Goal: Transaction & Acquisition: Book appointment/travel/reservation

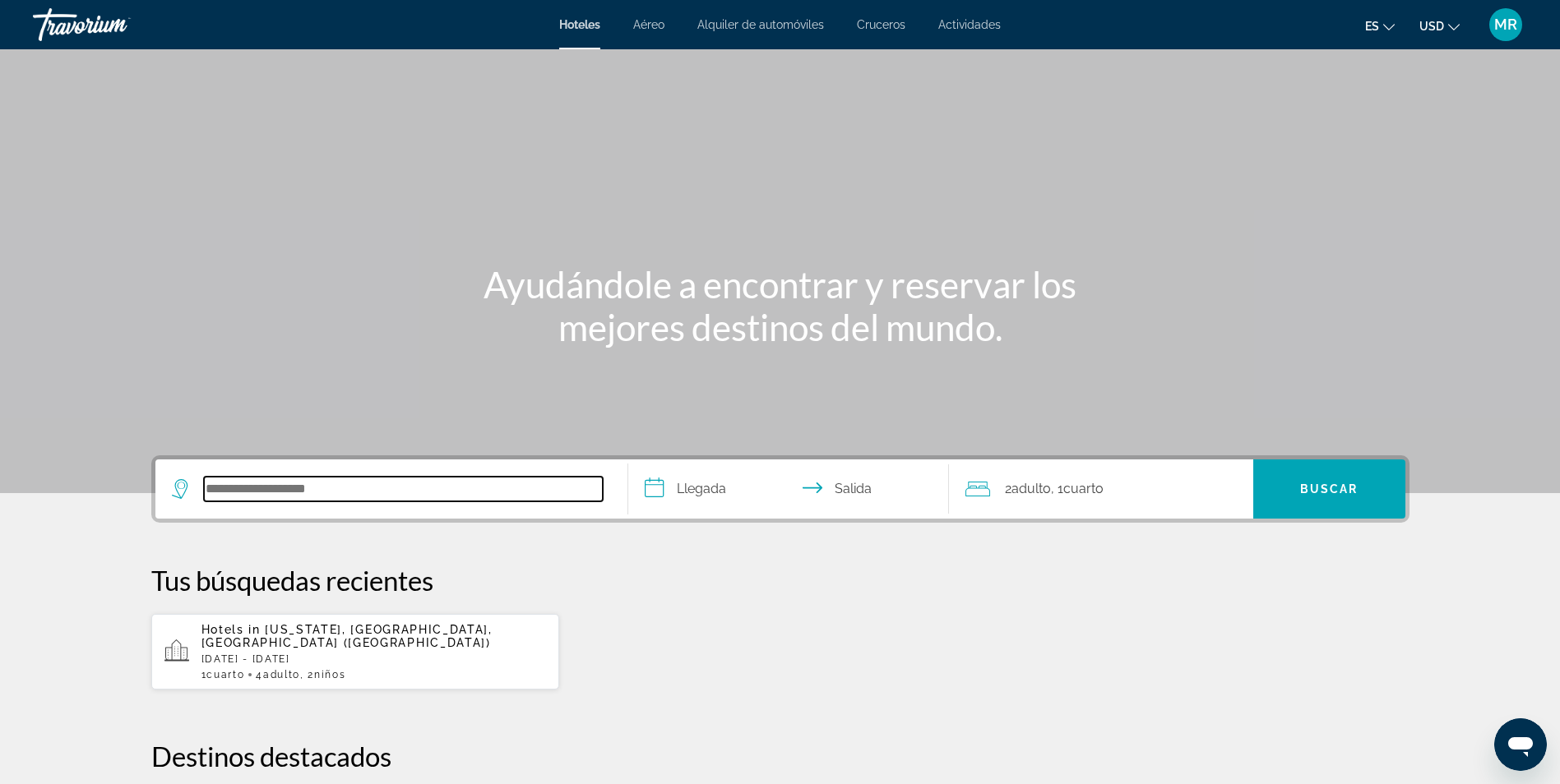
click at [370, 487] on input "Search hotel destination" at bounding box center [403, 490] width 399 height 25
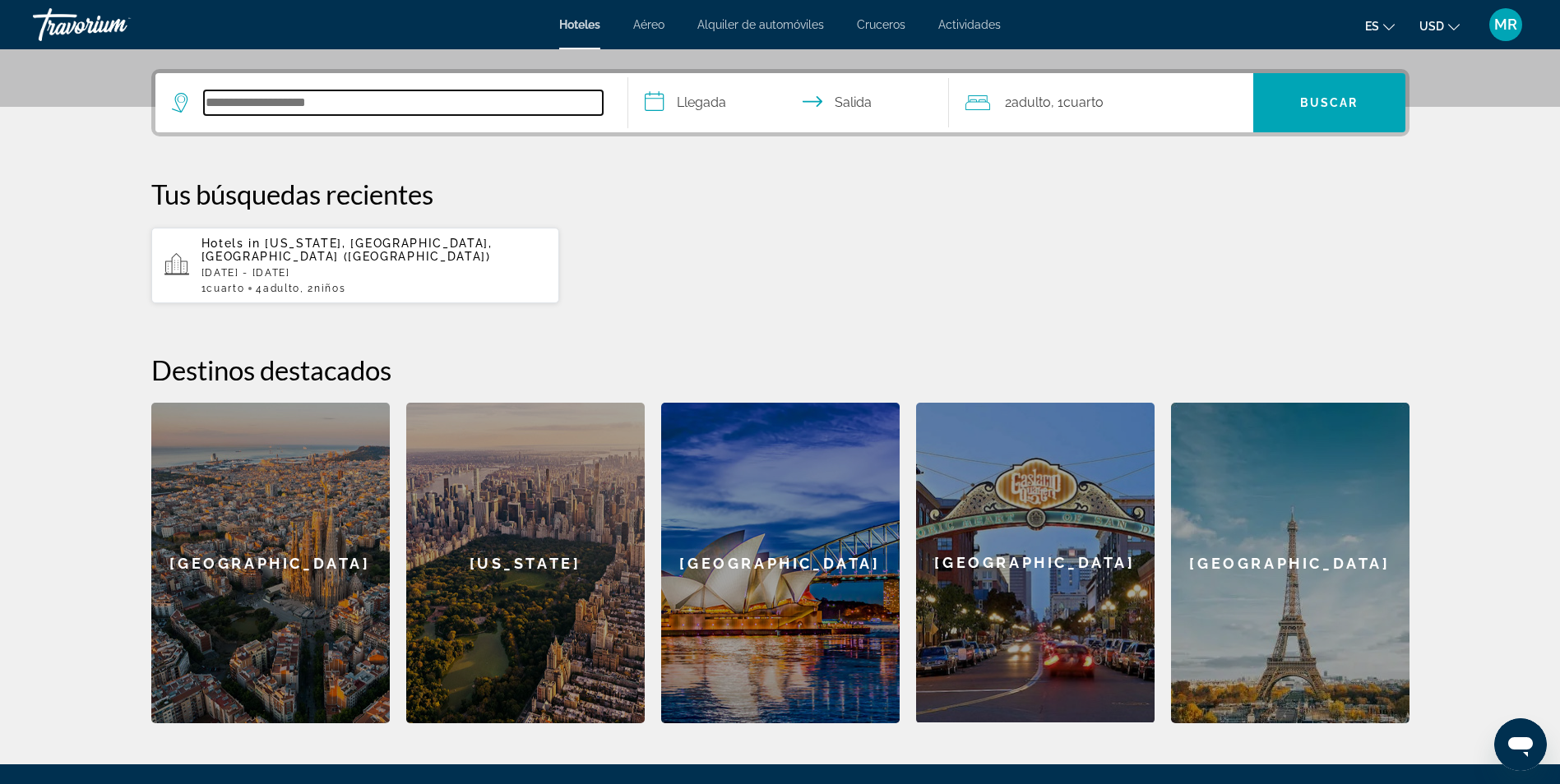
scroll to position [402, 0]
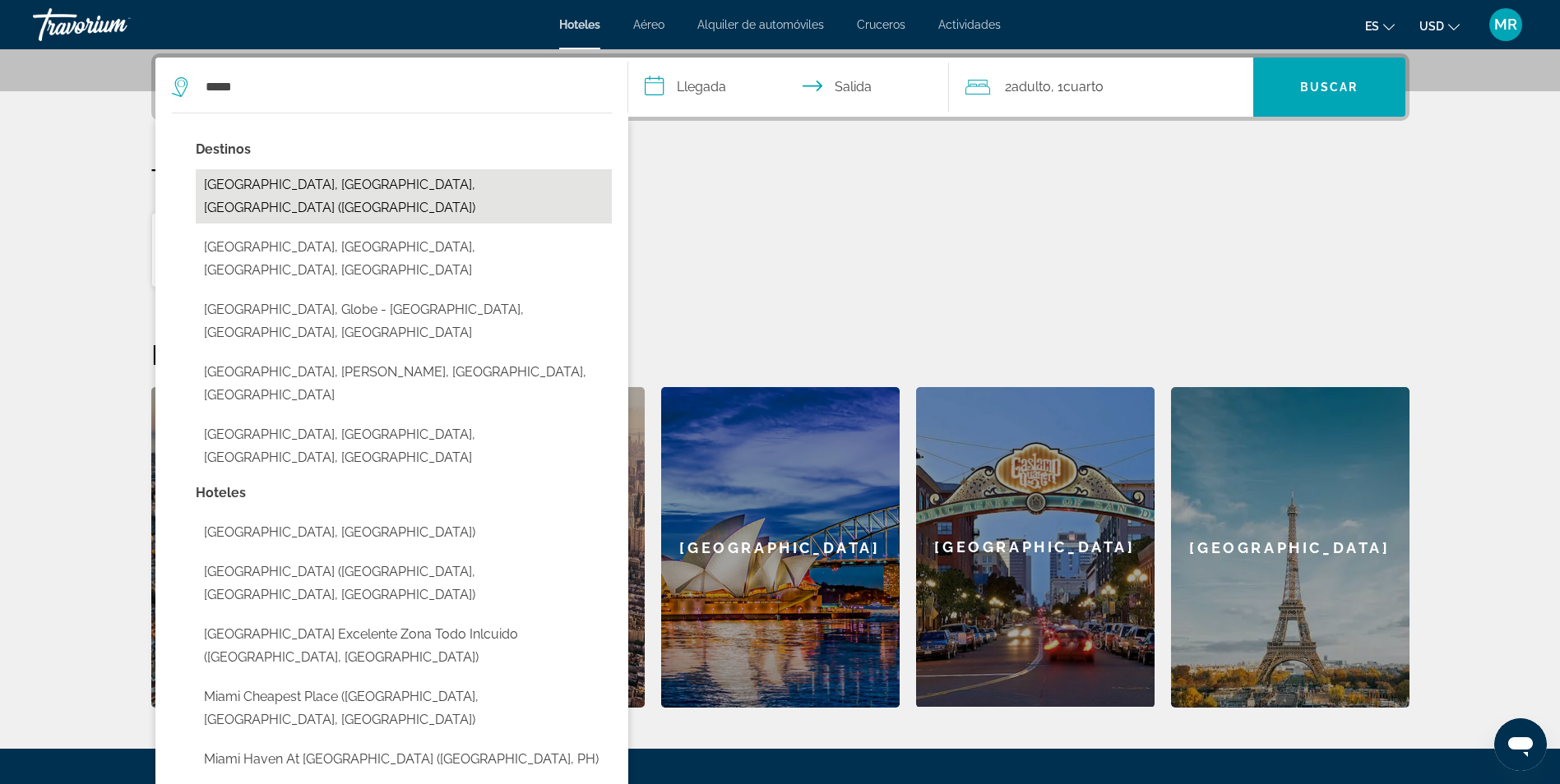
click at [288, 192] on button "Miami, FL, United States (MIA)" at bounding box center [404, 196] width 416 height 55
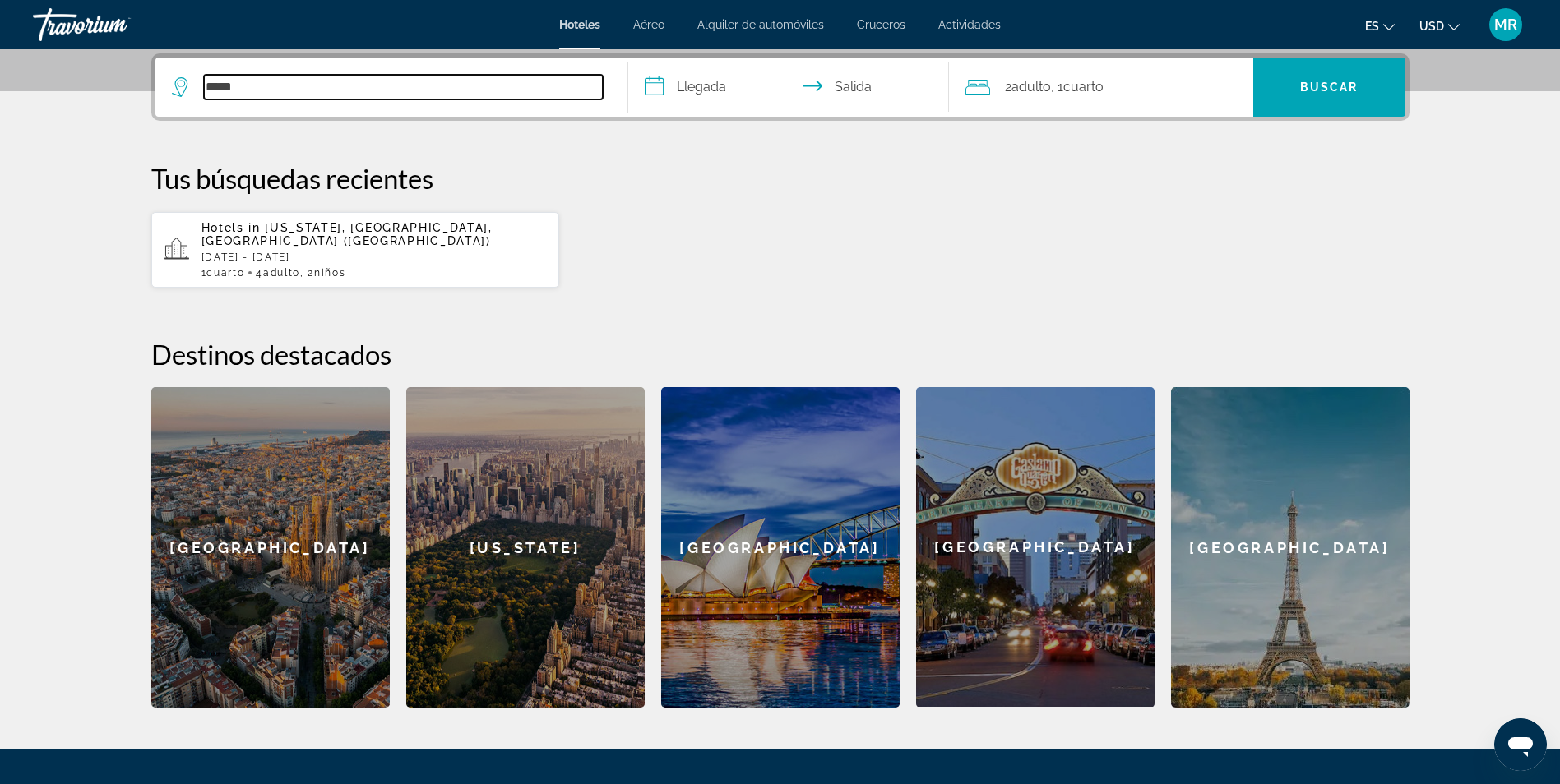
type input "**********"
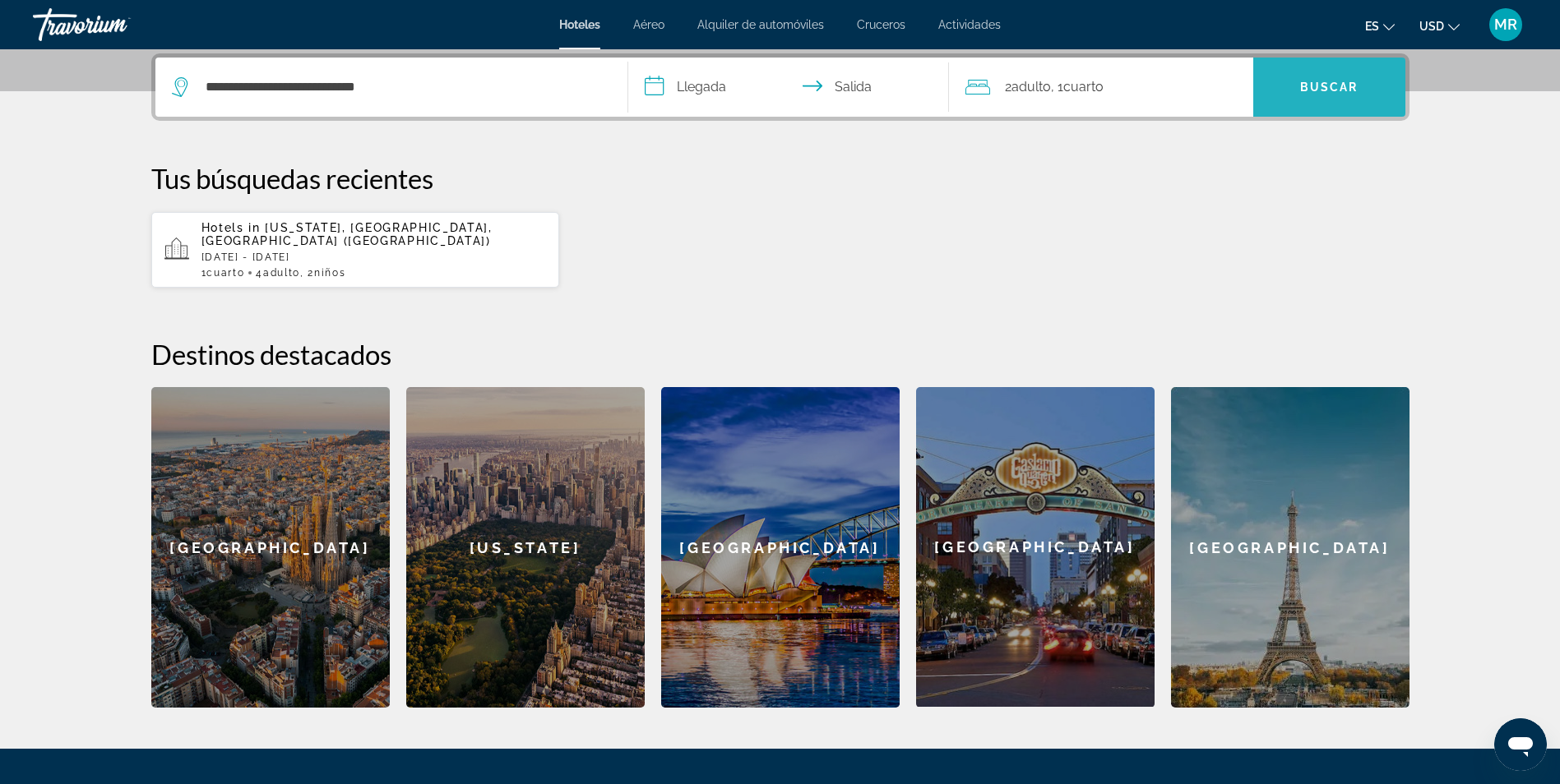
click at [1339, 81] on span "Buscar" at bounding box center [1329, 87] width 58 height 13
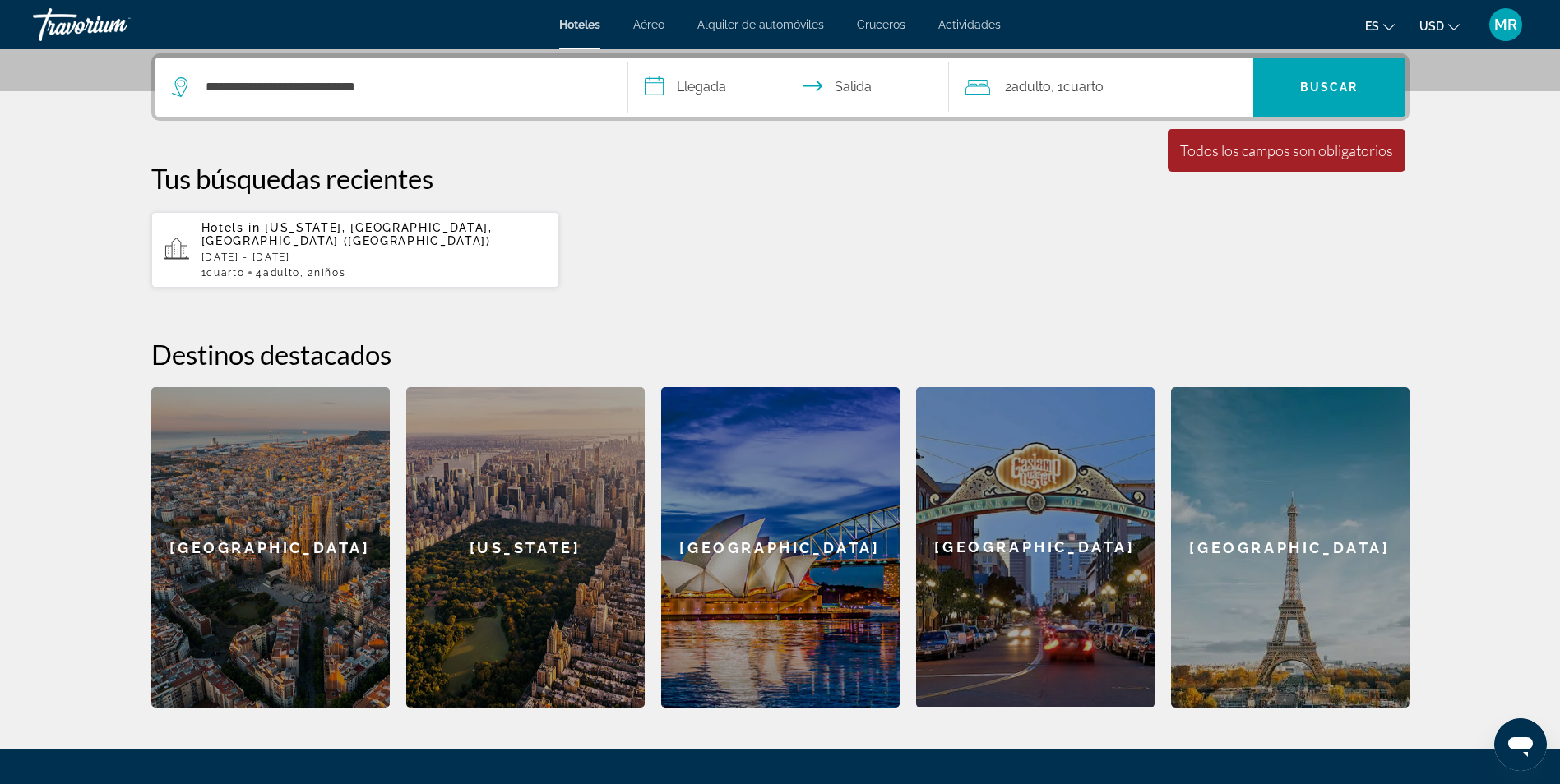
click at [699, 90] on input "**********" at bounding box center [792, 89] width 327 height 64
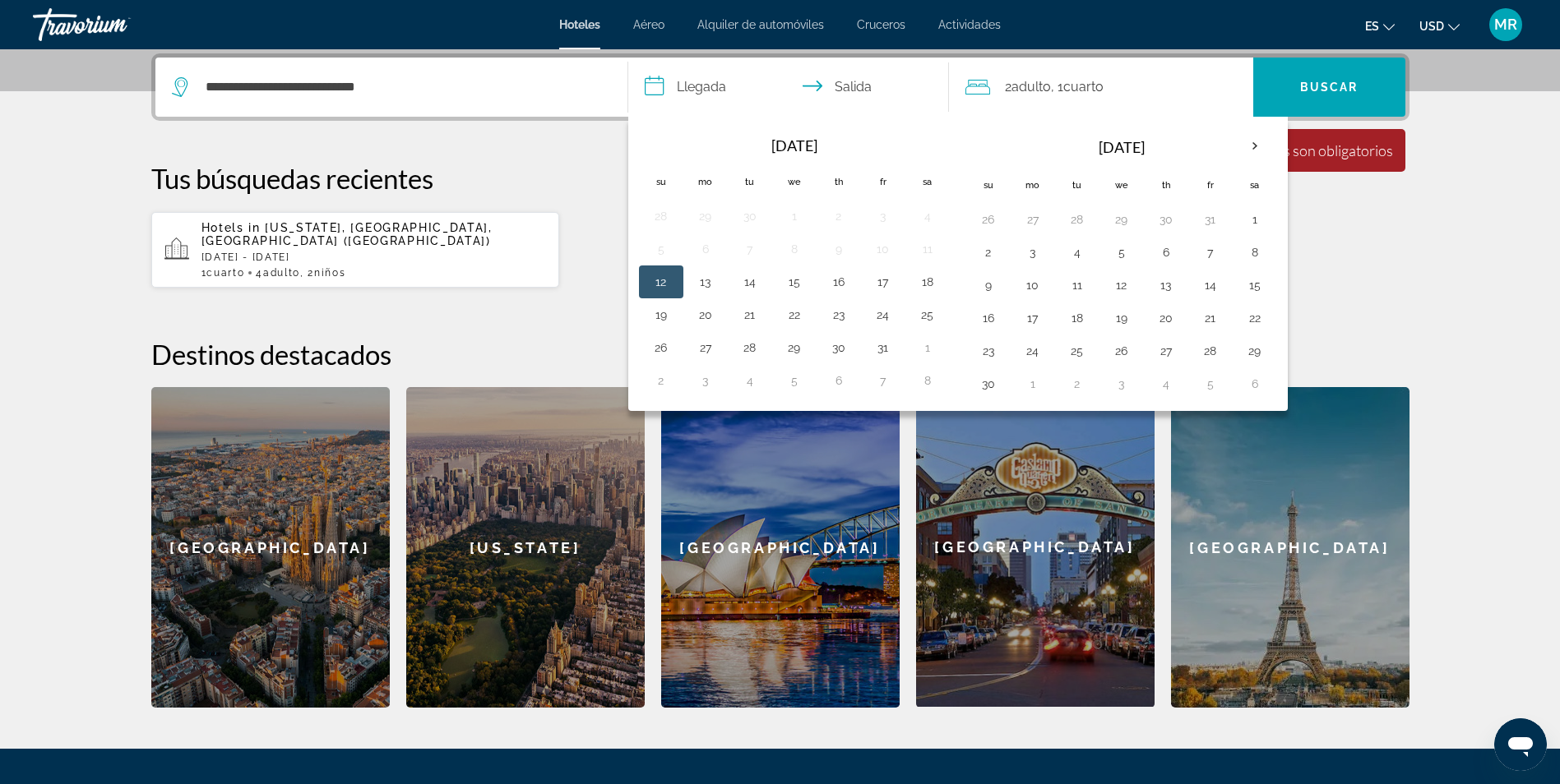
click at [656, 287] on button "12" at bounding box center [661, 282] width 26 height 23
click at [515, 154] on div "**********" at bounding box center [780, 380] width 1324 height 654
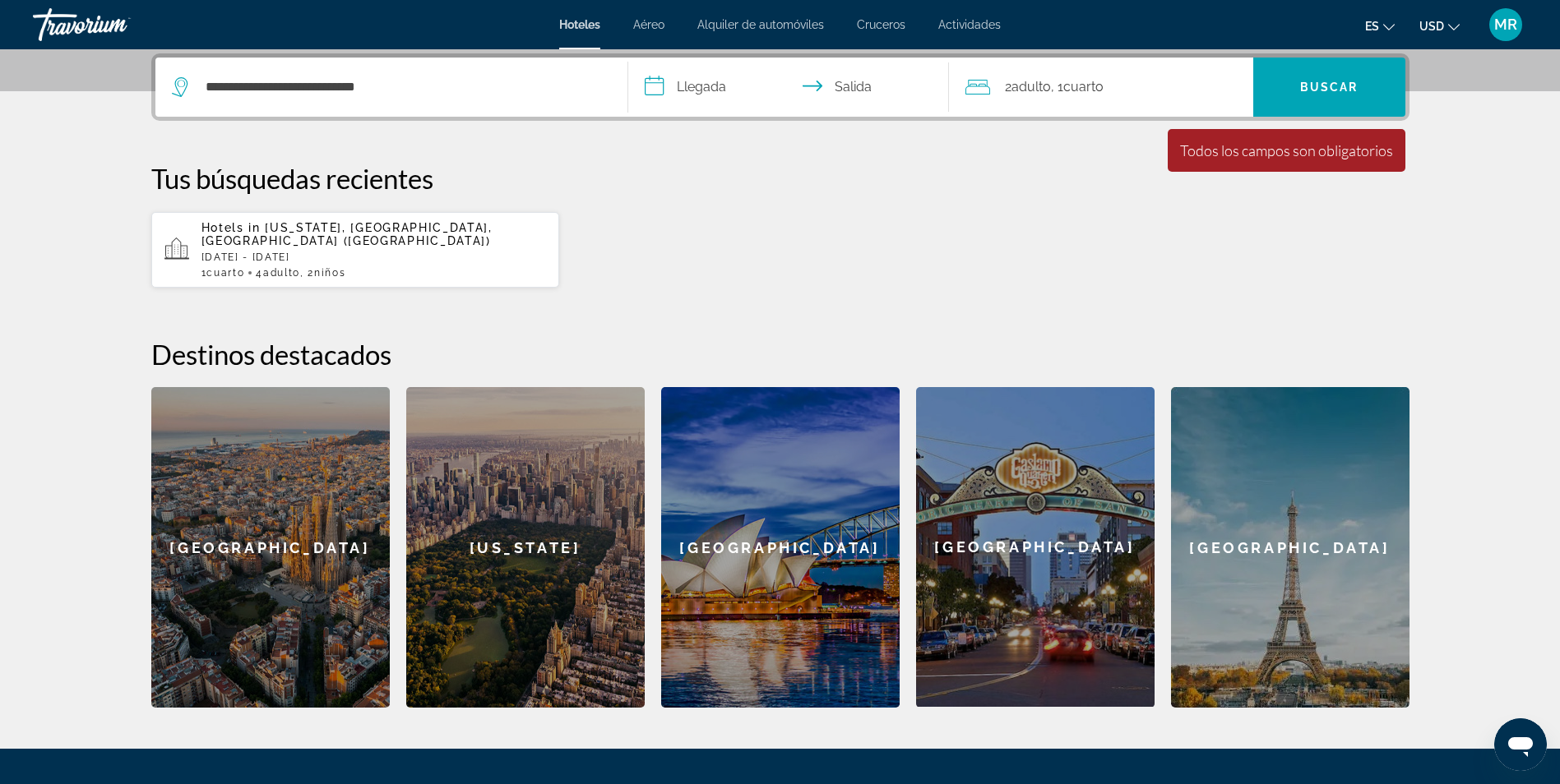
click at [712, 93] on input "**********" at bounding box center [792, 89] width 327 height 64
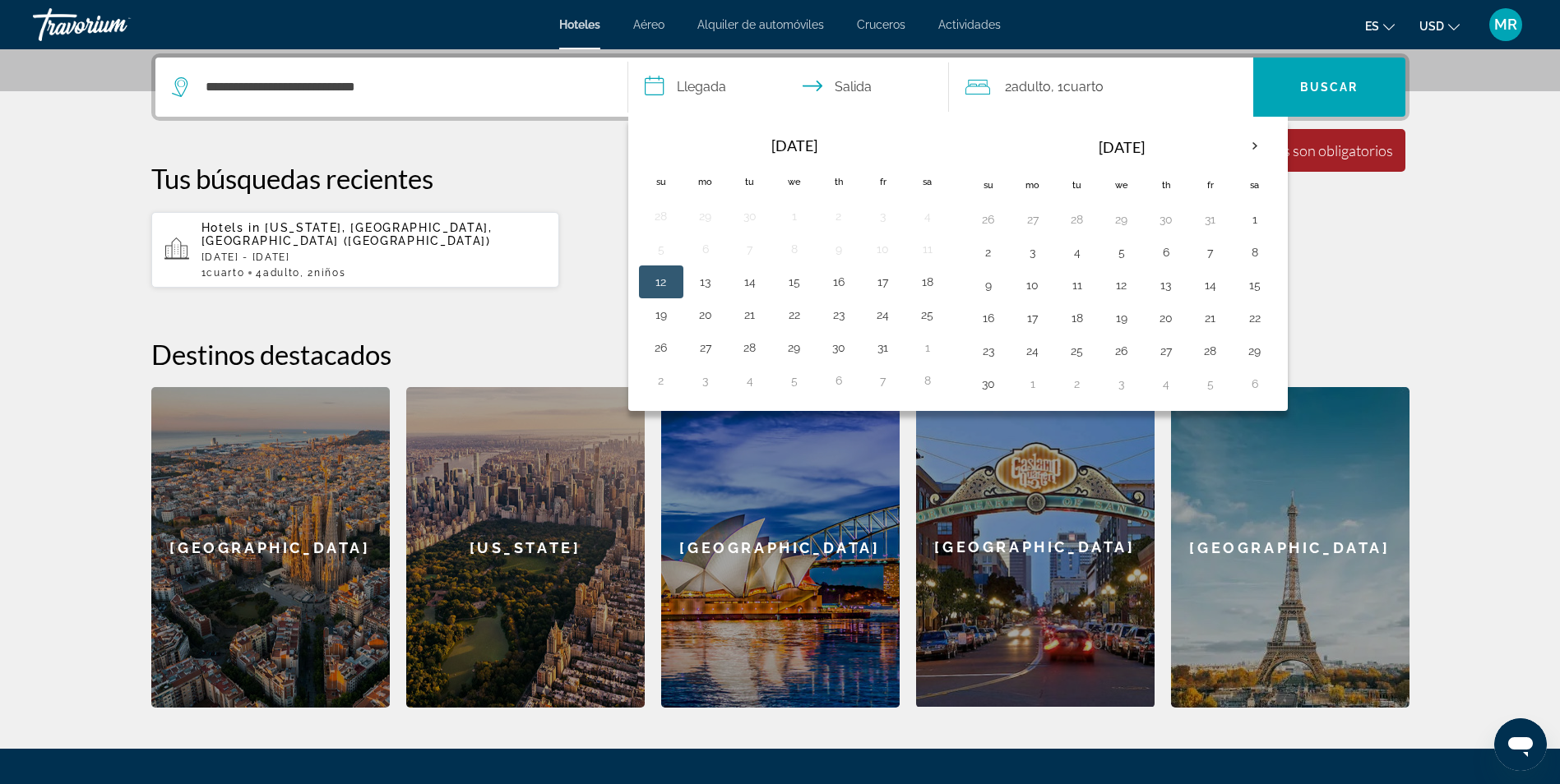
click at [601, 158] on div "**********" at bounding box center [780, 380] width 1324 height 654
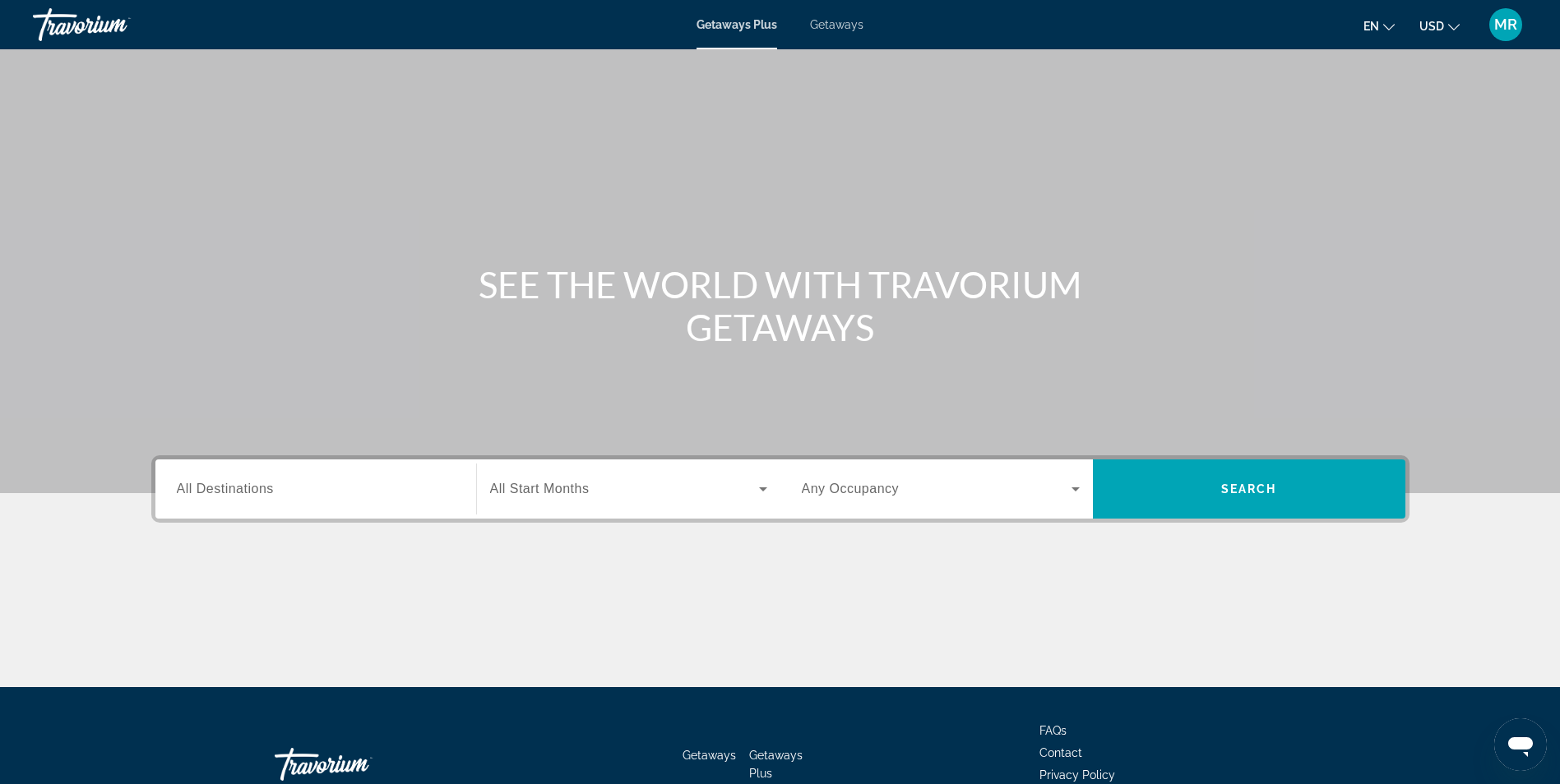
click at [326, 469] on div "Search widget" at bounding box center [315, 490] width 278 height 47
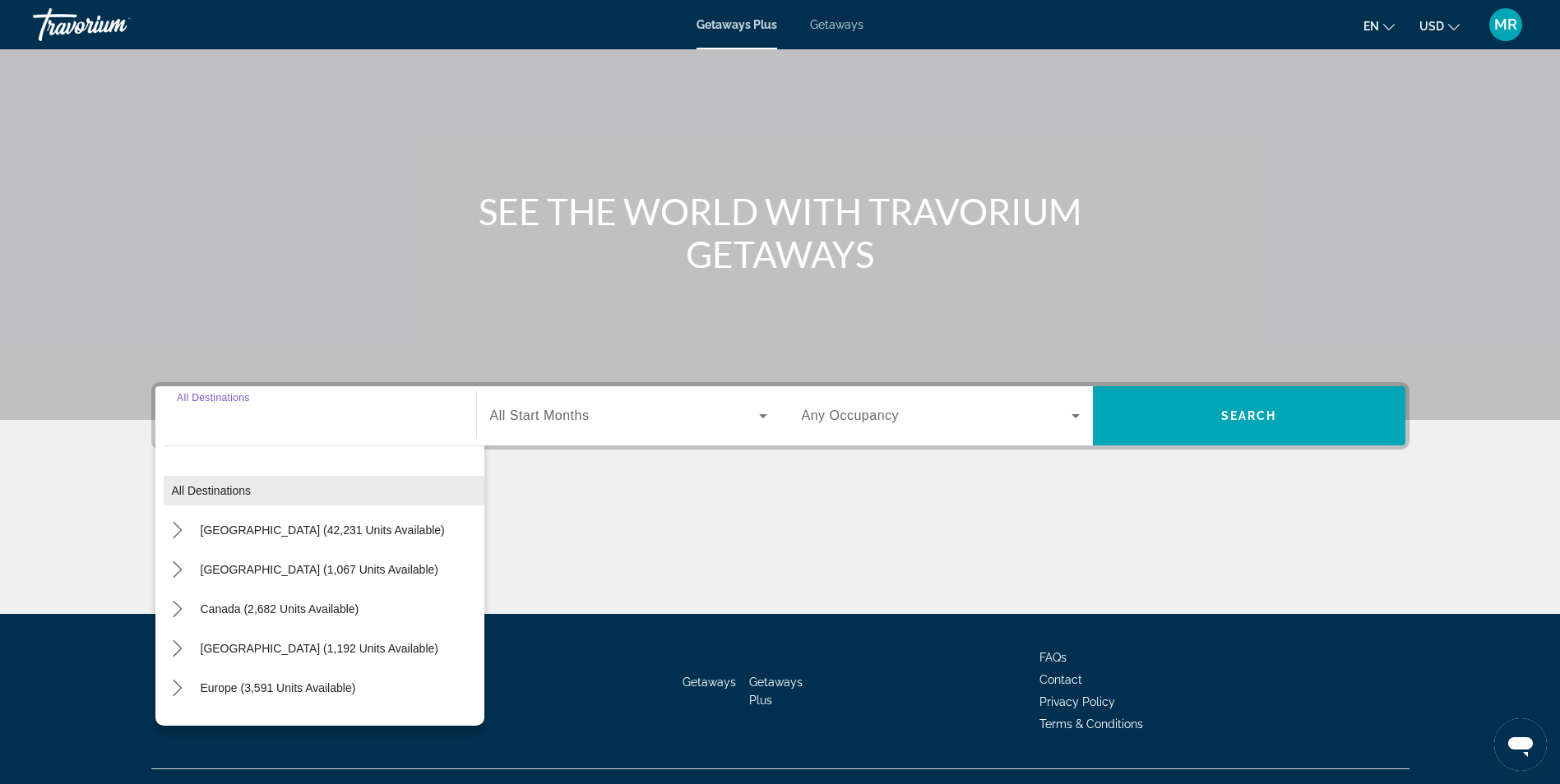
scroll to position [105, 0]
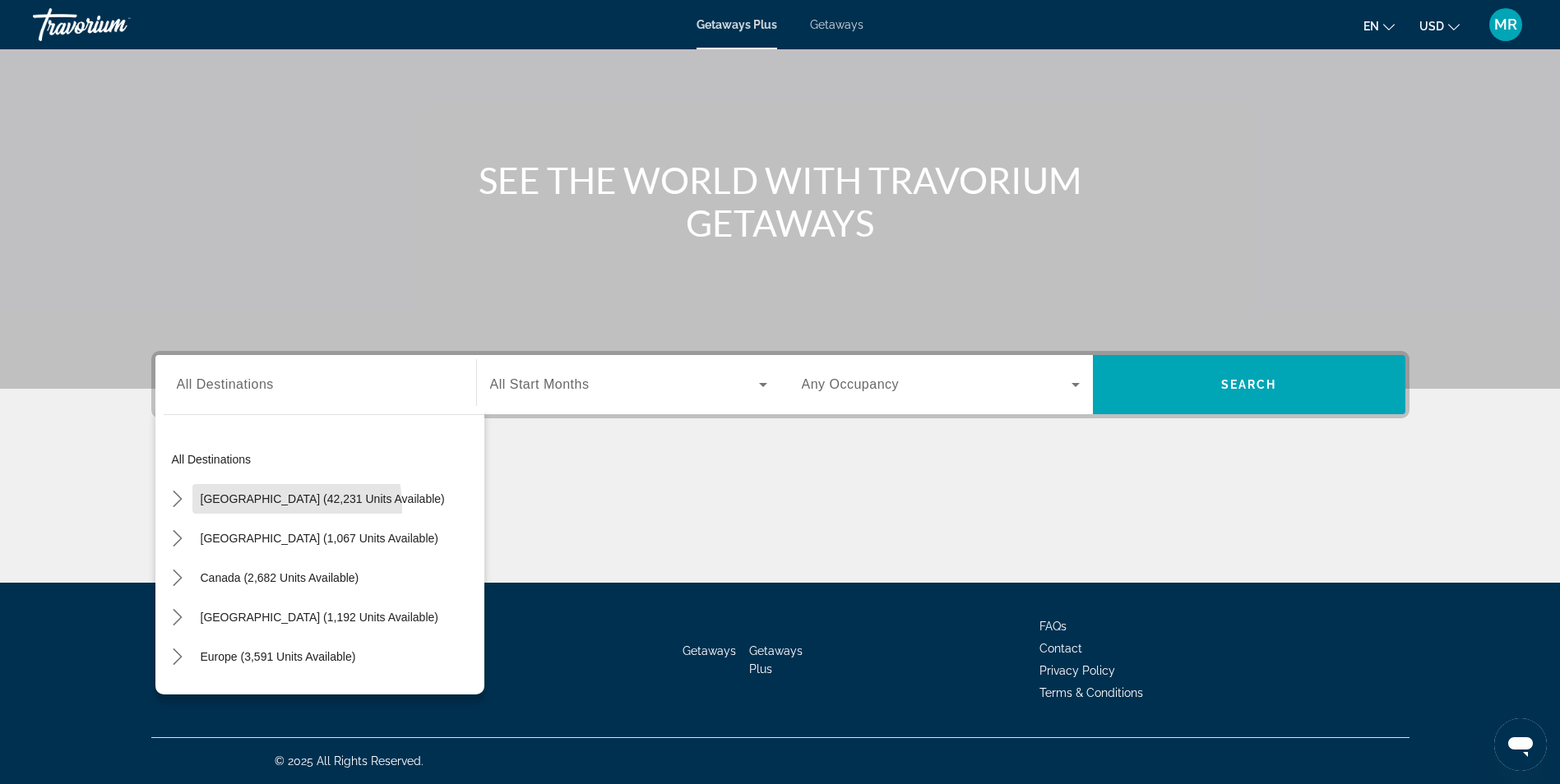
drag, startPoint x: 243, startPoint y: 508, endPoint x: 628, endPoint y: 413, distance: 396.5
click at [244, 508] on span "Select destination: United States (42,231 units available)" at bounding box center [322, 499] width 261 height 39
type input "**********"
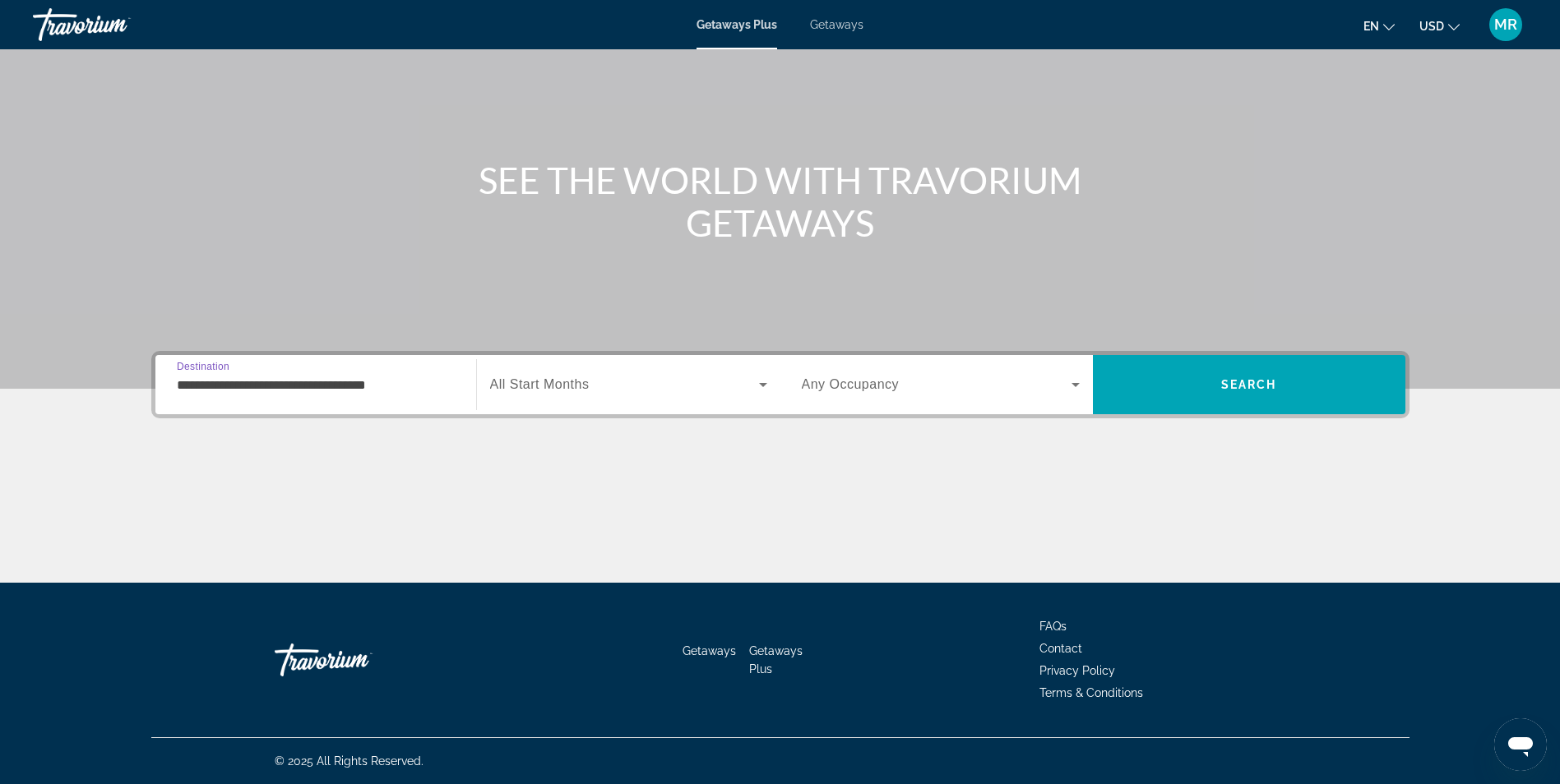
click at [640, 387] on span "Search widget" at bounding box center [624, 385] width 269 height 20
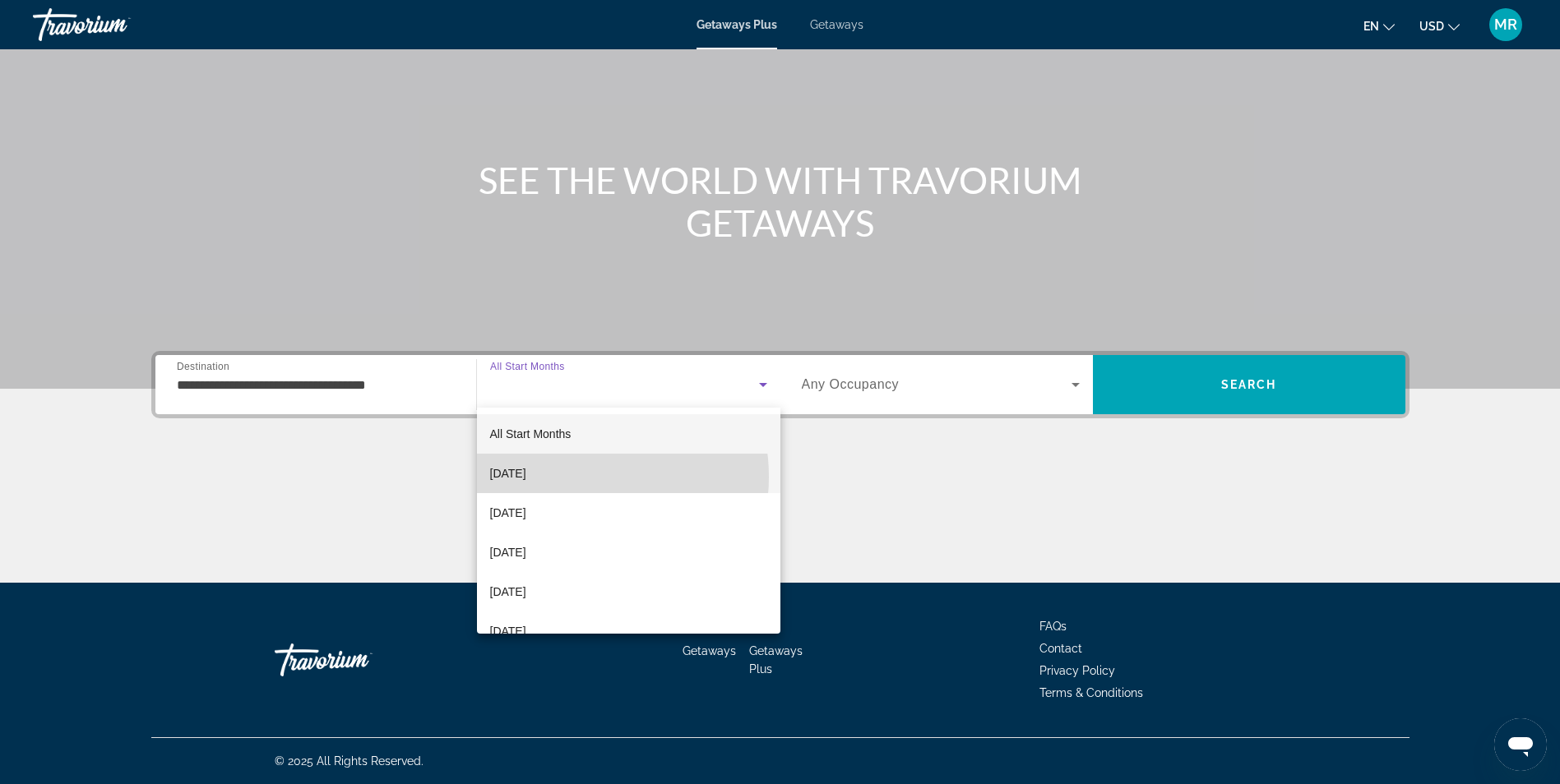
click at [574, 477] on mat-option "[DATE]" at bounding box center [629, 473] width 304 height 39
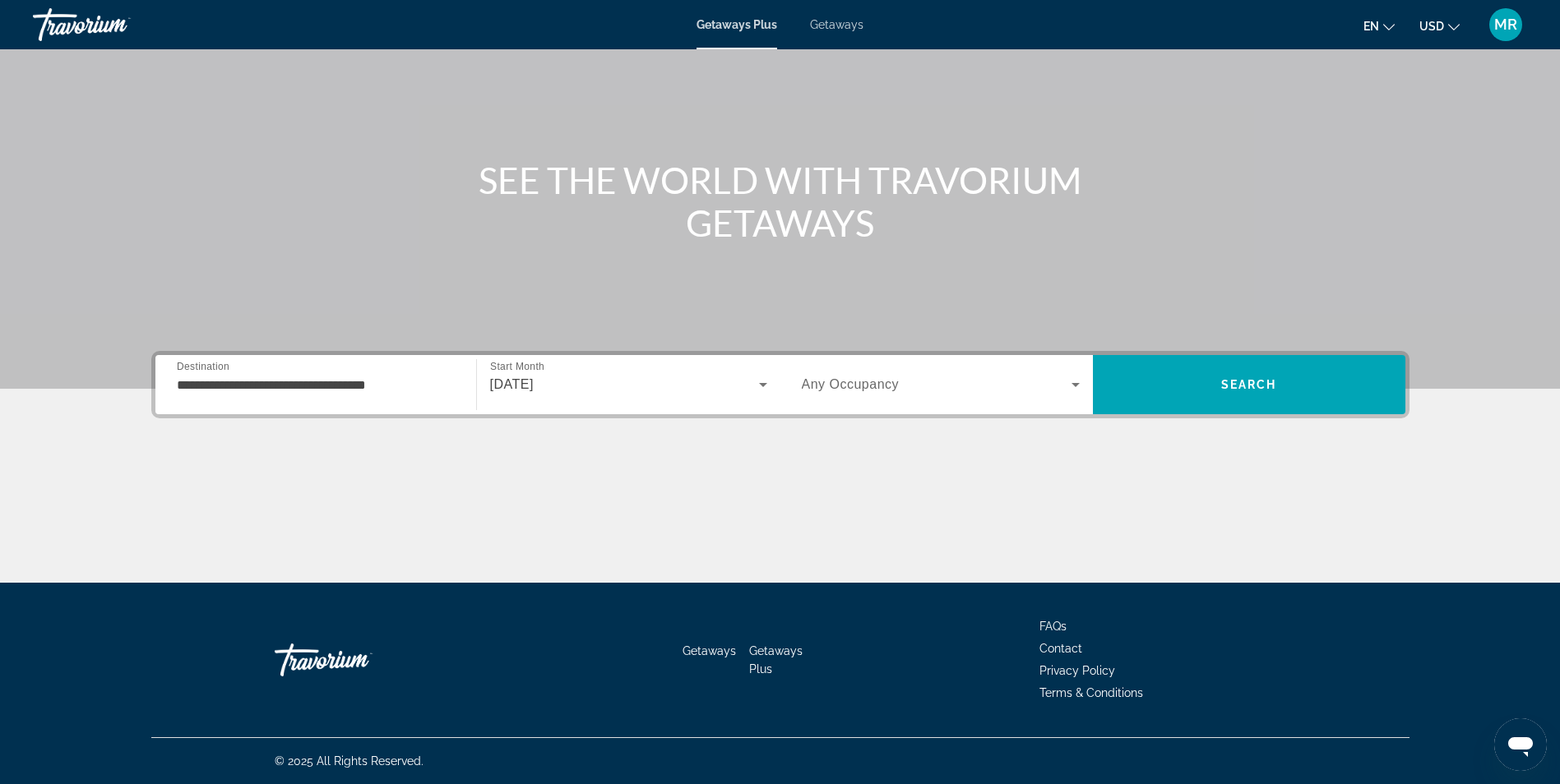
click at [869, 370] on div "Search widget" at bounding box center [940, 384] width 278 height 46
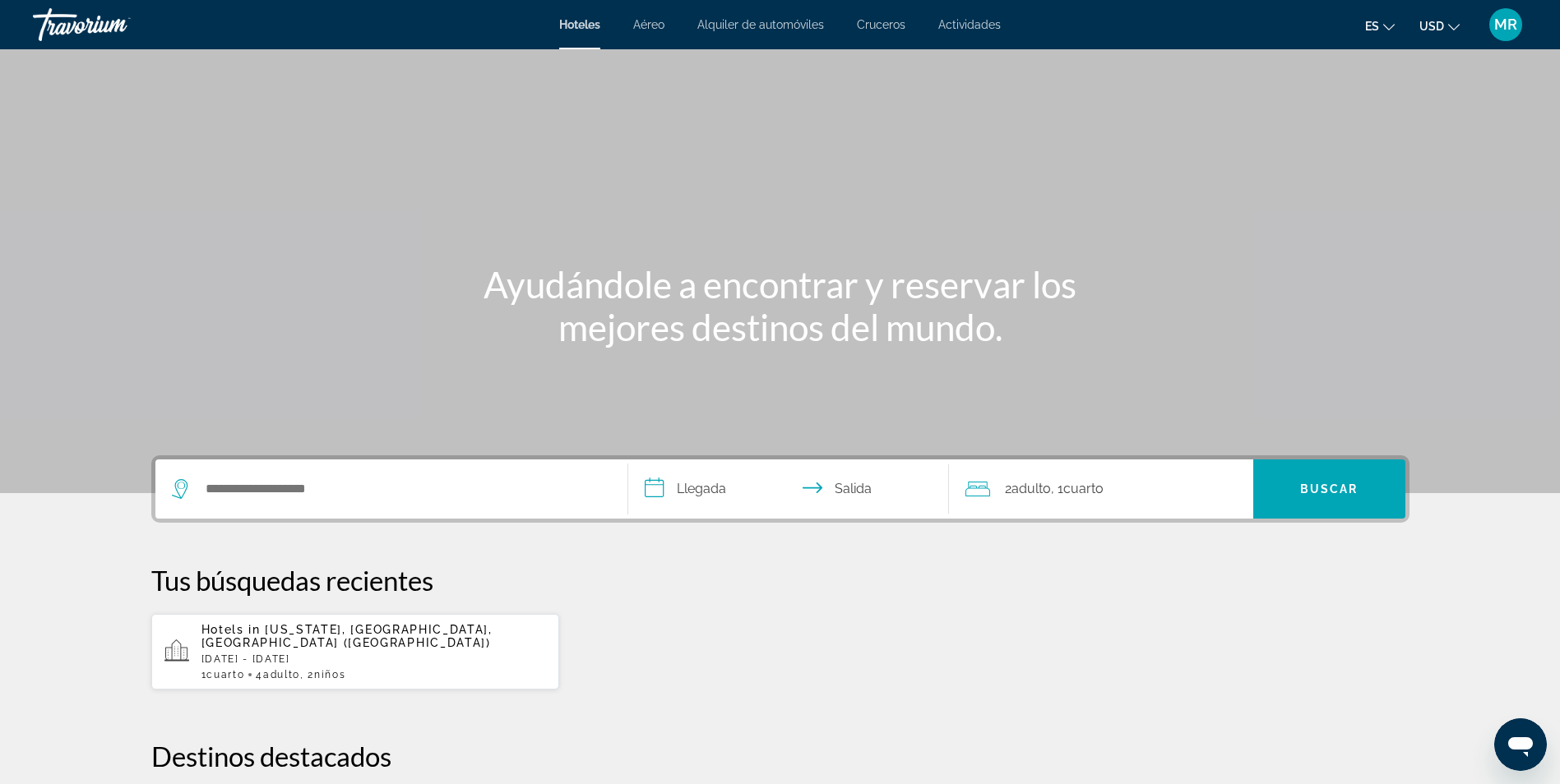
click at [680, 487] on input "**********" at bounding box center [792, 491] width 327 height 64
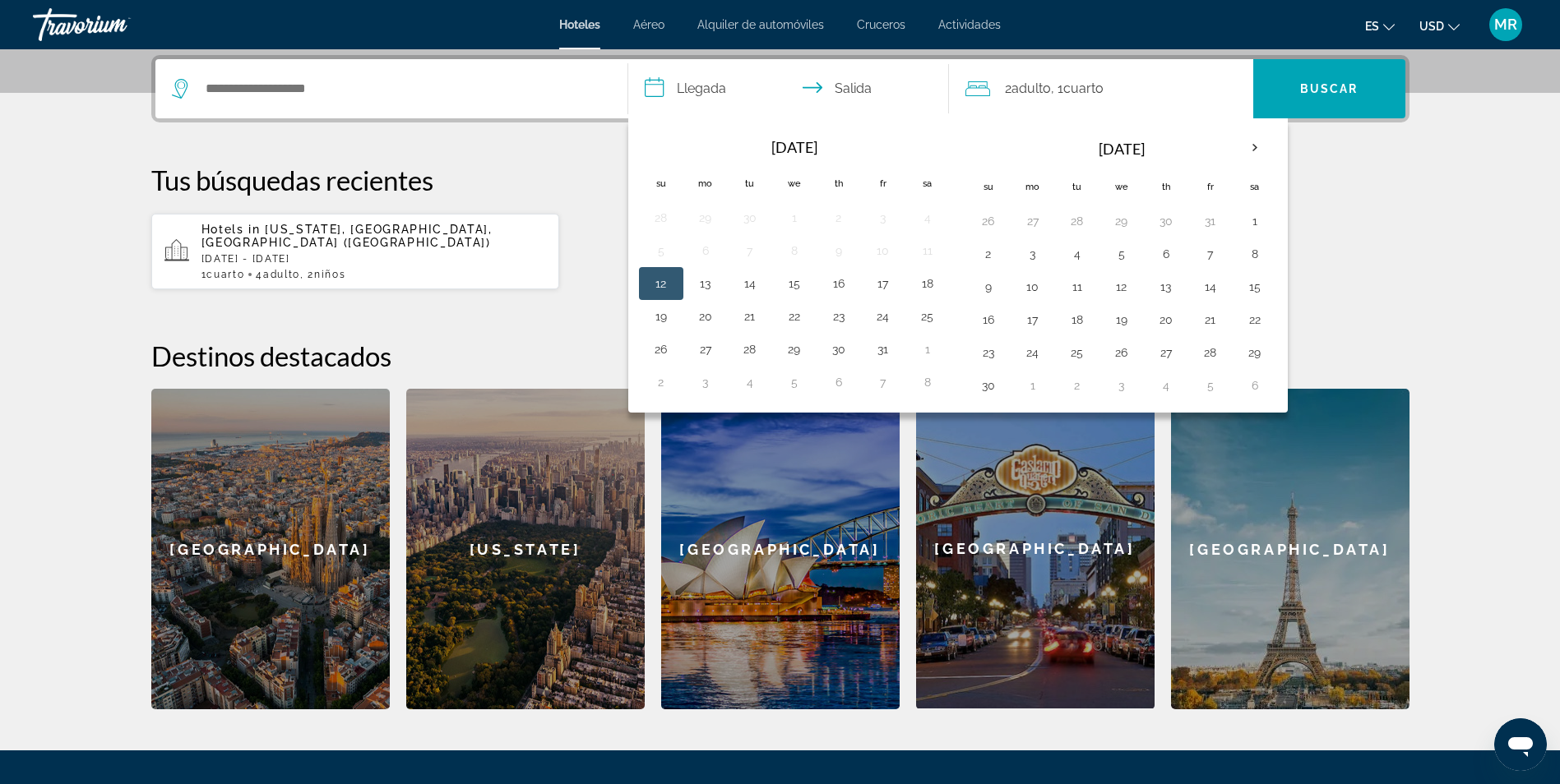
scroll to position [402, 0]
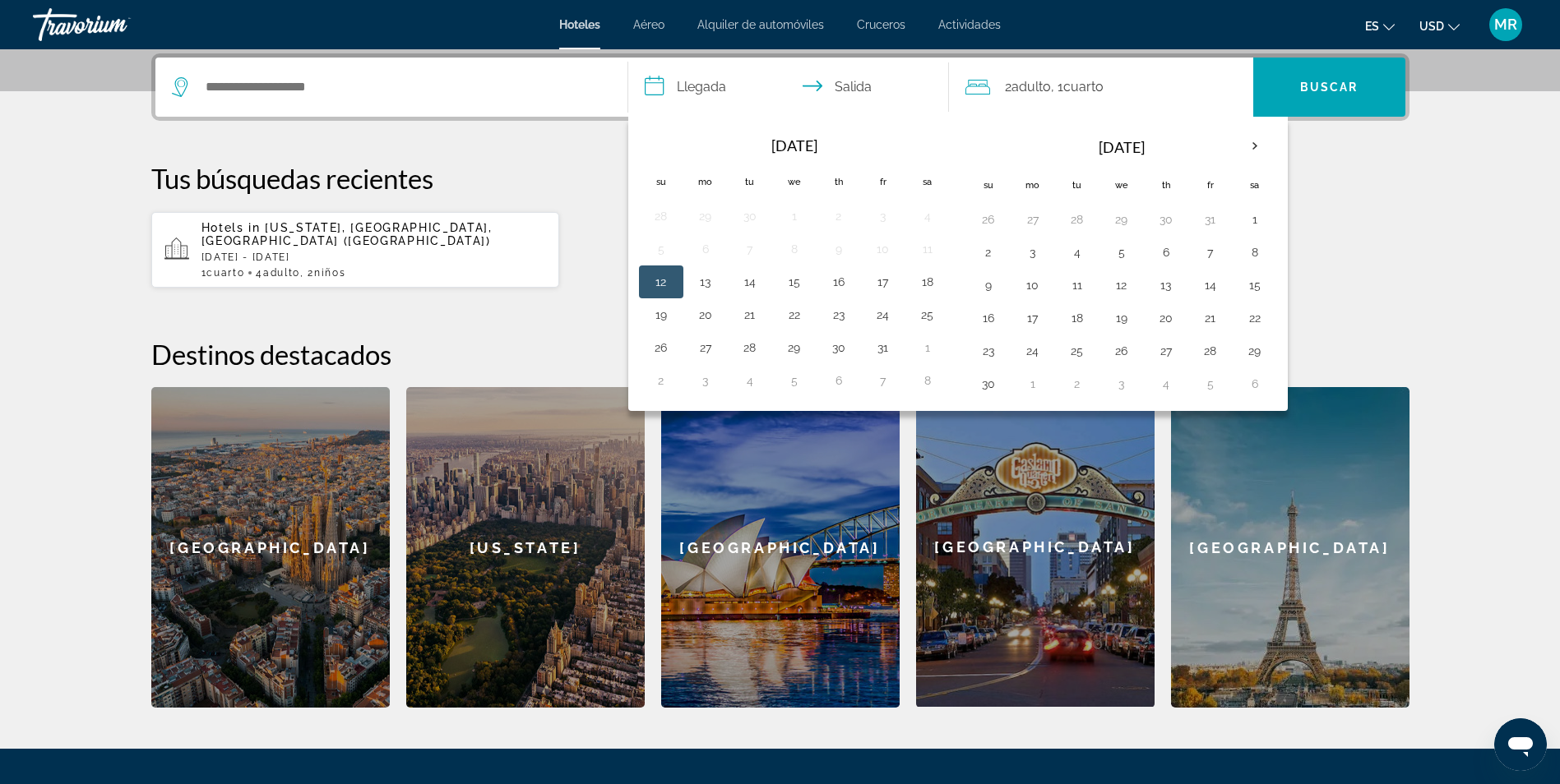
click at [659, 281] on button "12" at bounding box center [661, 282] width 26 height 23
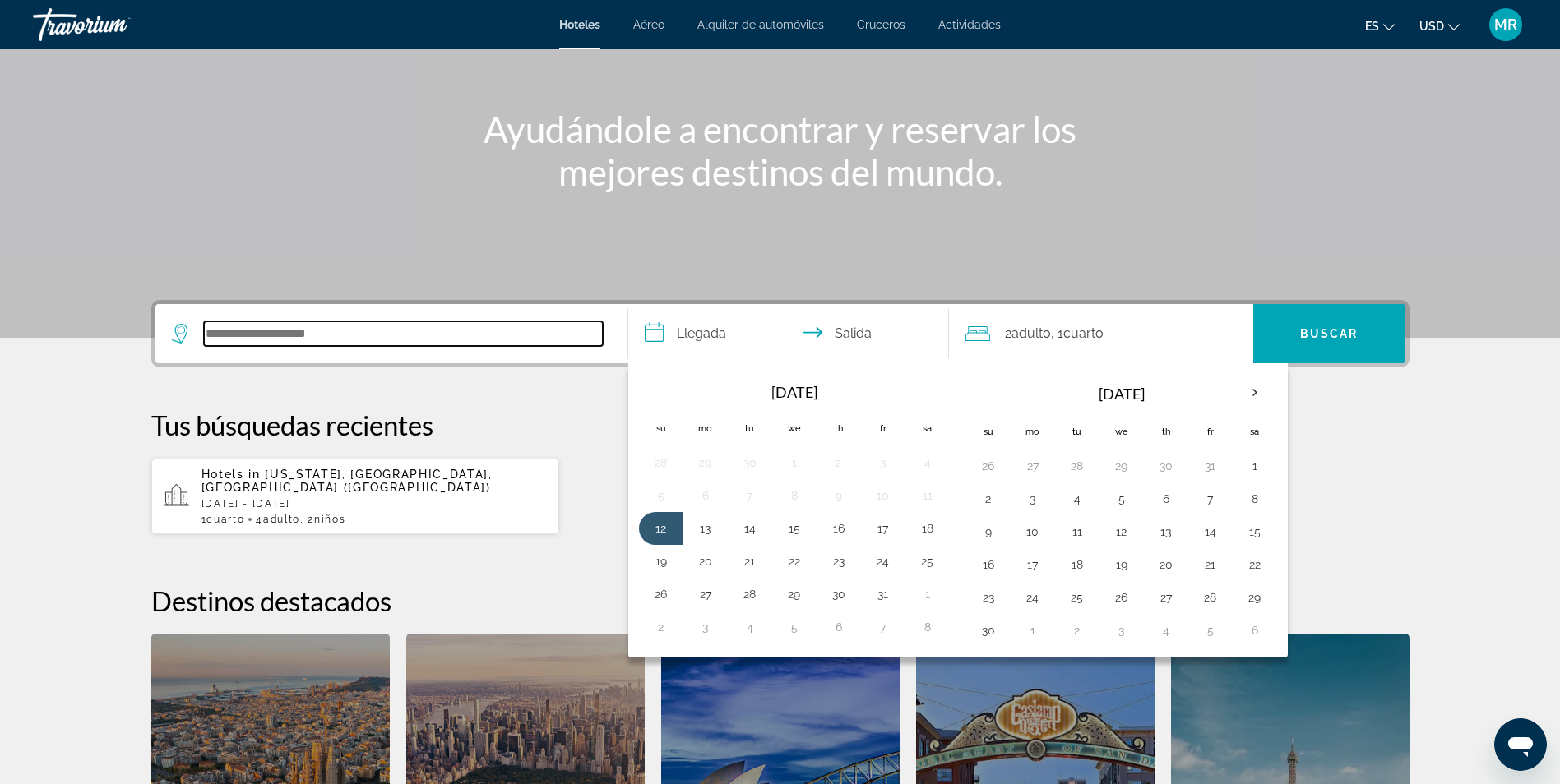
click at [314, 339] on input "Search hotel destination" at bounding box center [403, 334] width 399 height 25
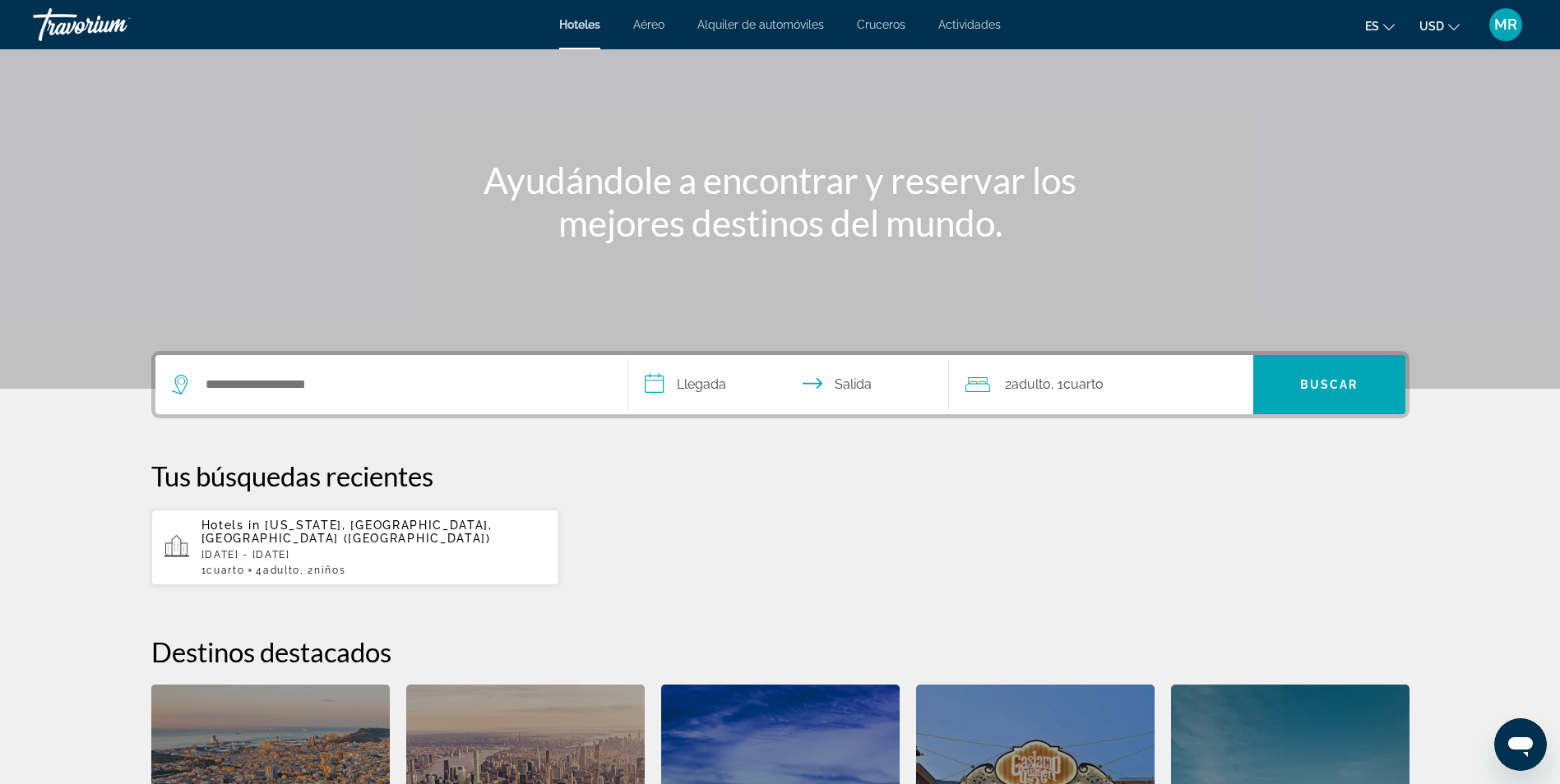
scroll to position [73, 0]
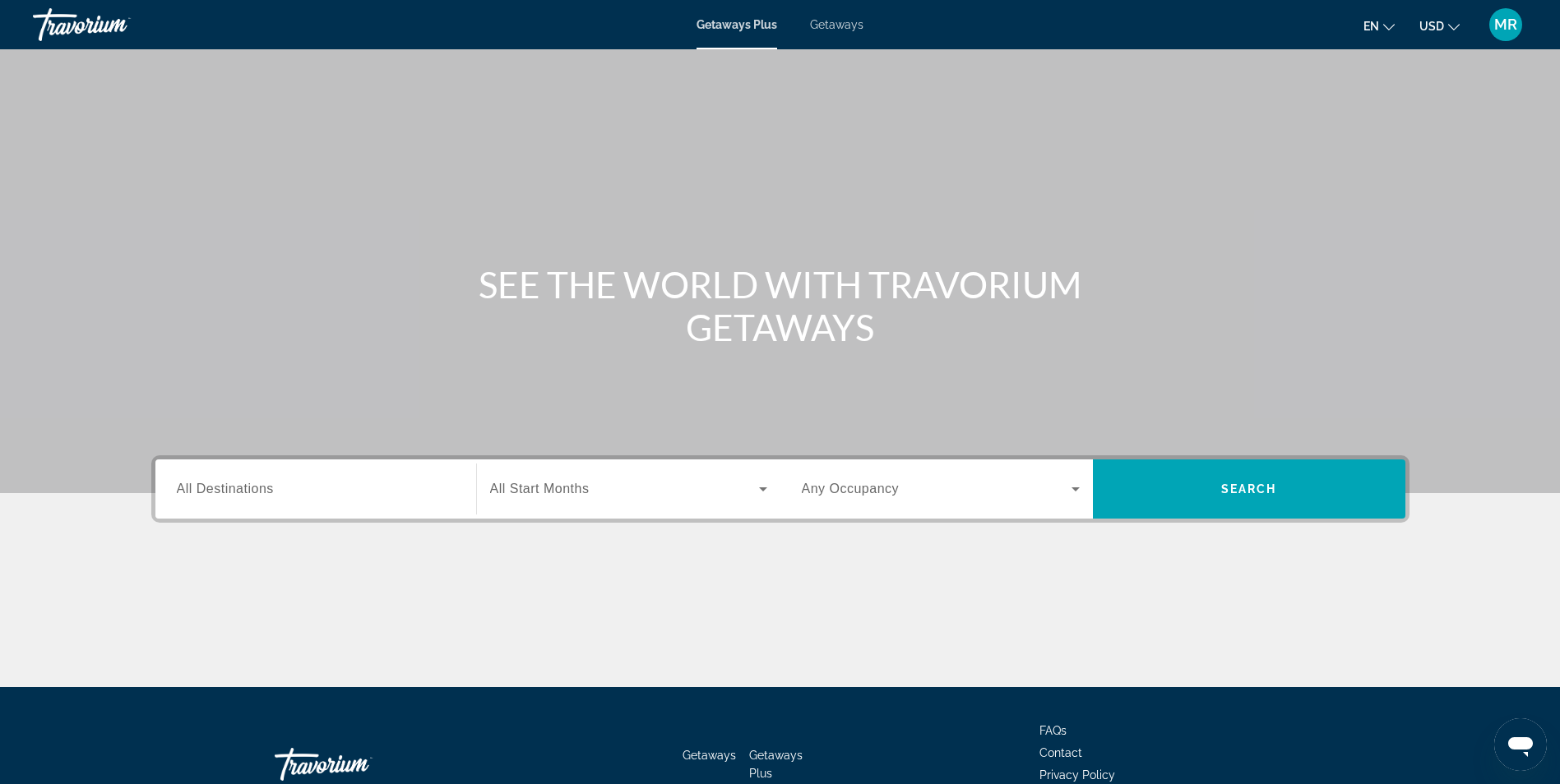
click at [568, 491] on span "All Start Months" at bounding box center [539, 489] width 99 height 14
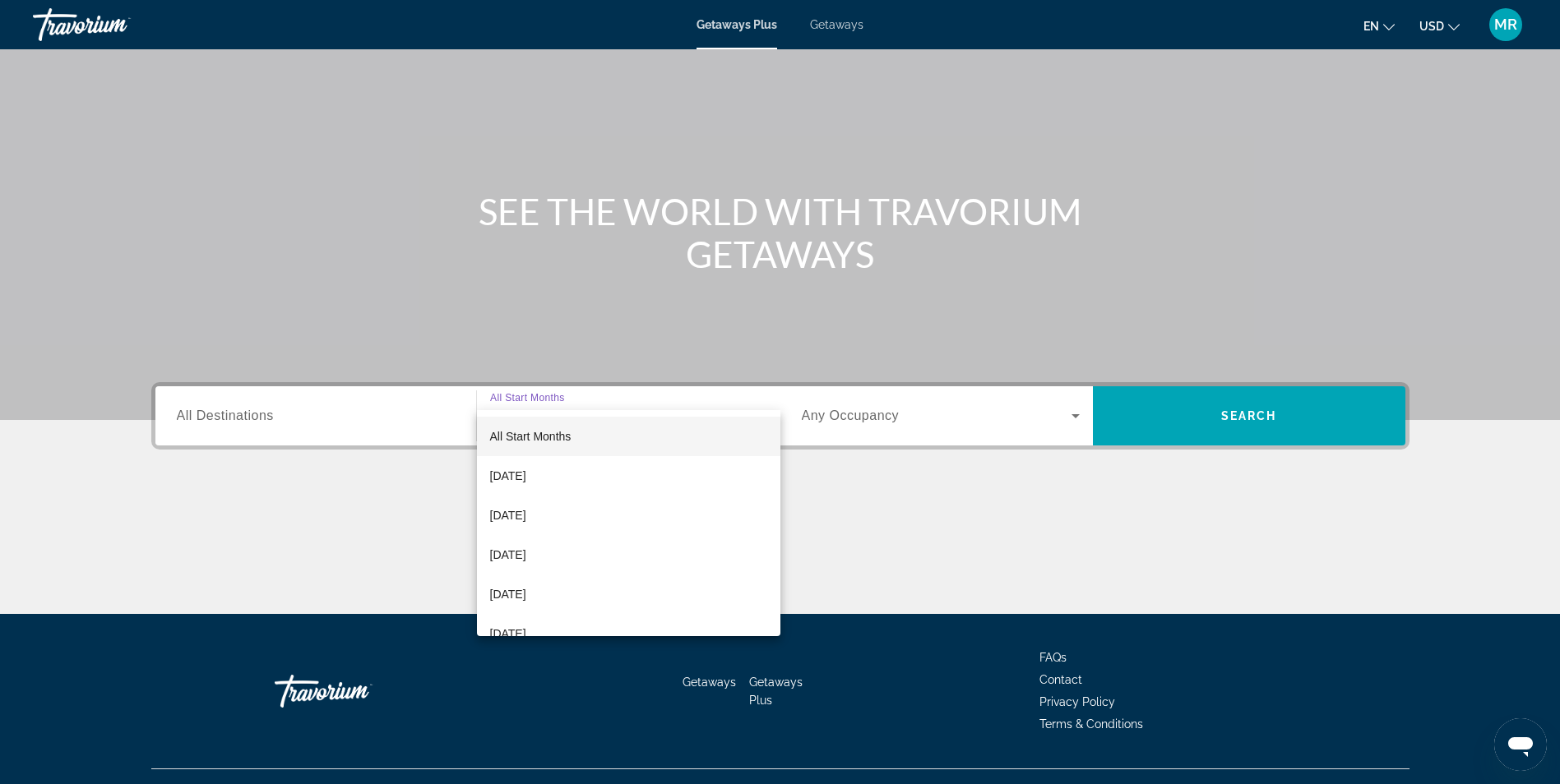
scroll to position [105, 0]
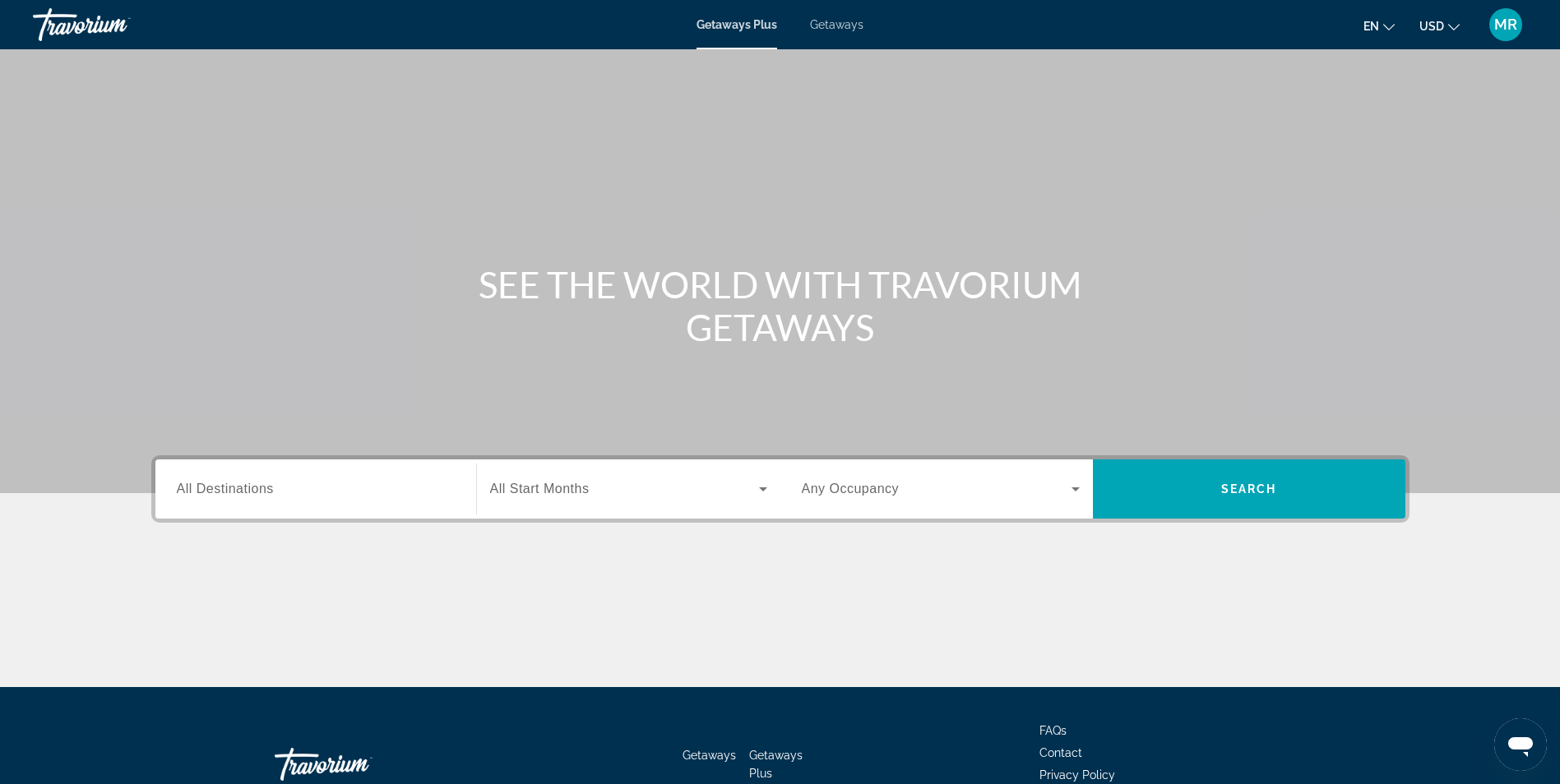
click at [528, 499] on div "Search widget" at bounding box center [628, 489] width 277 height 46
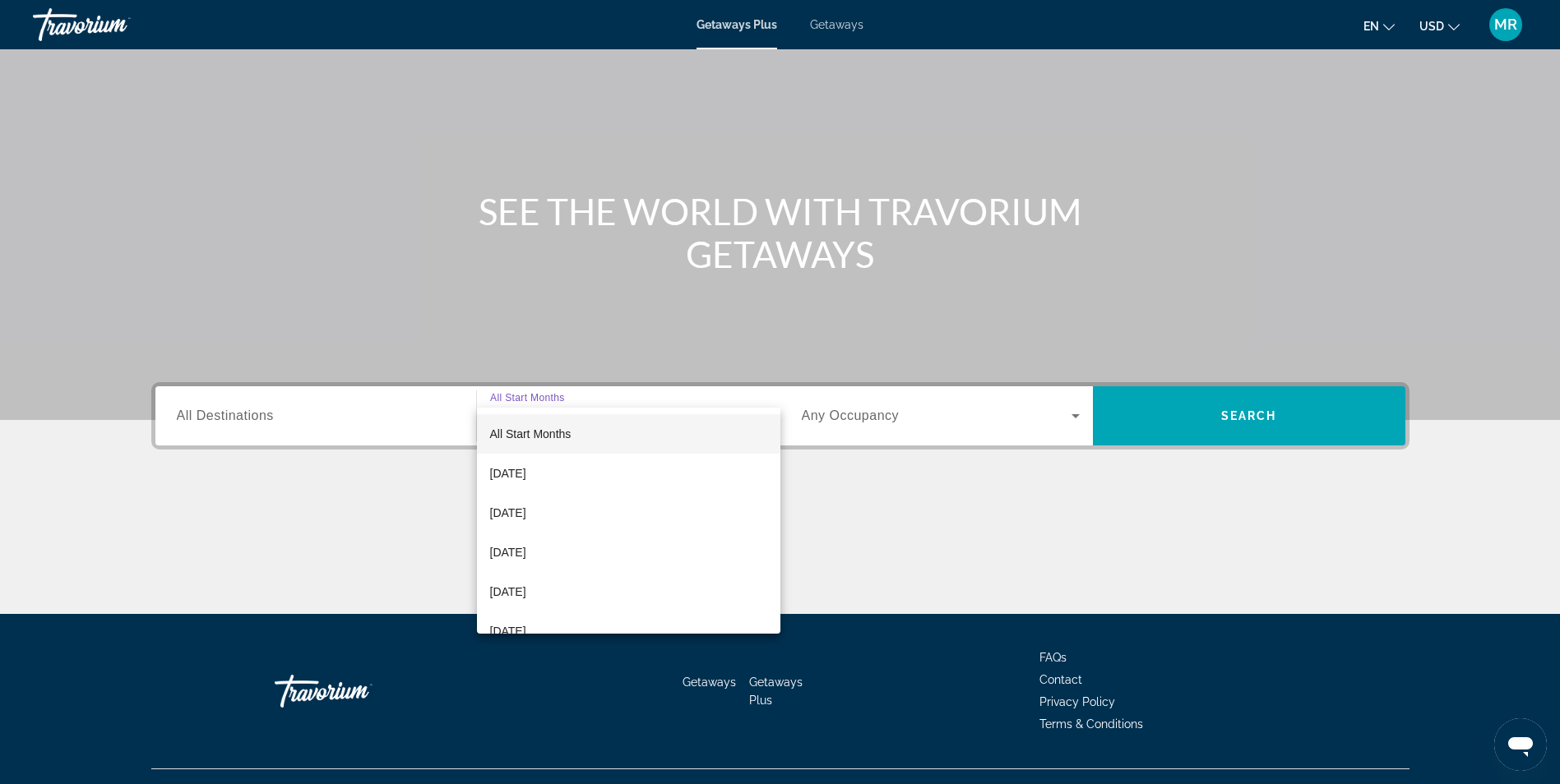
scroll to position [105, 0]
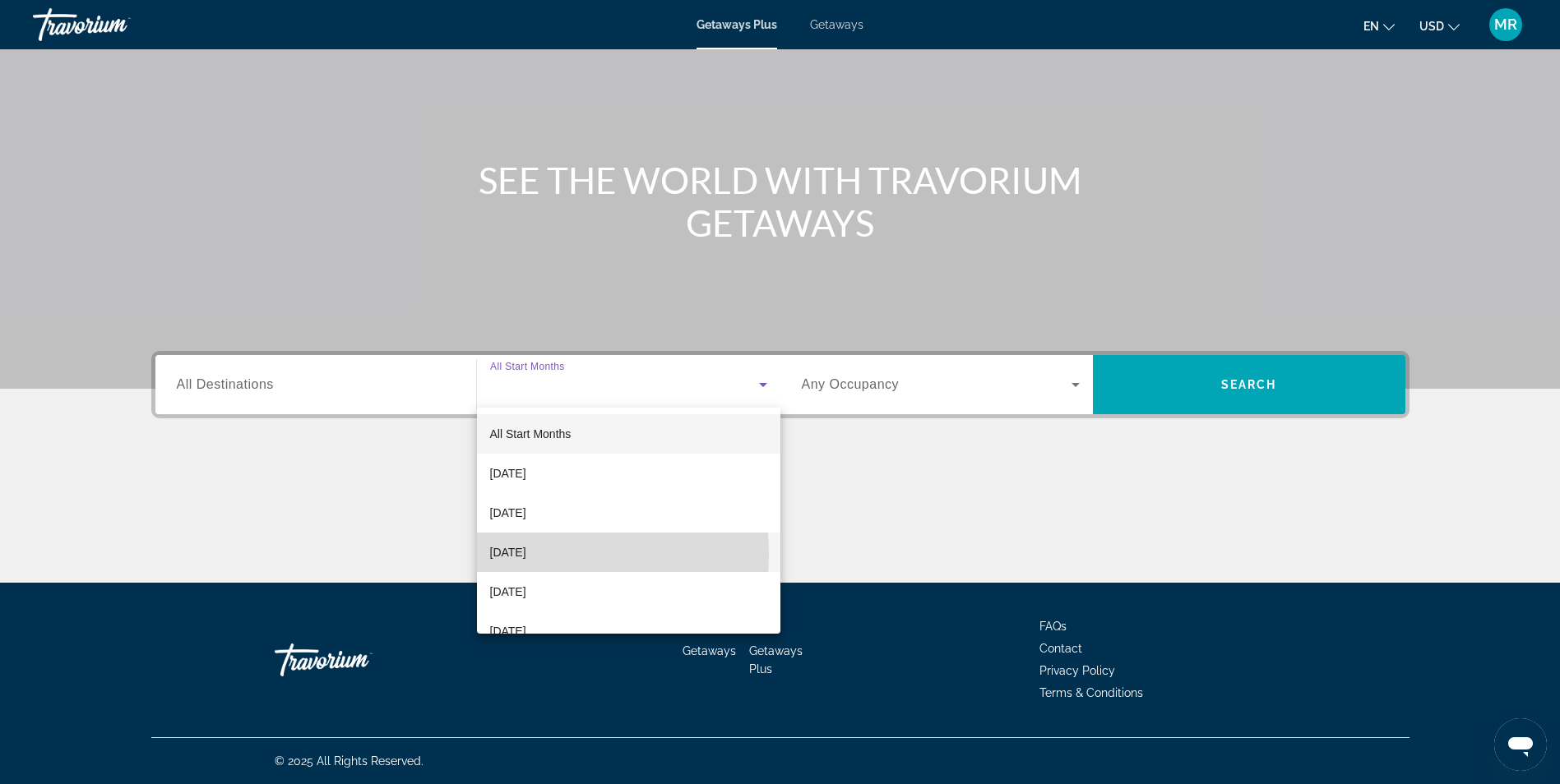
click at [527, 555] on span "[DATE]" at bounding box center [508, 552] width 36 height 20
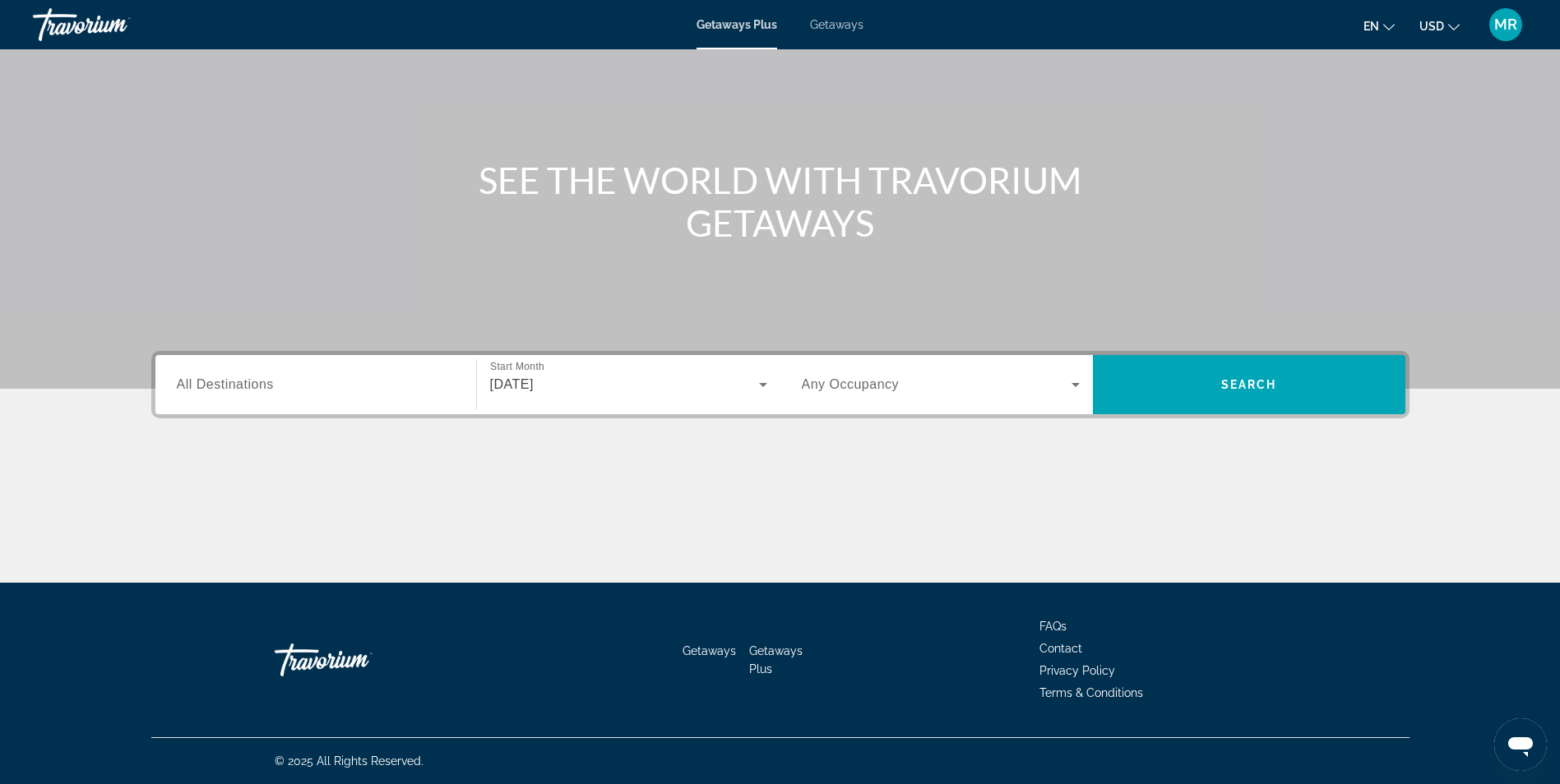
click at [555, 403] on div "[DATE]" at bounding box center [628, 384] width 277 height 46
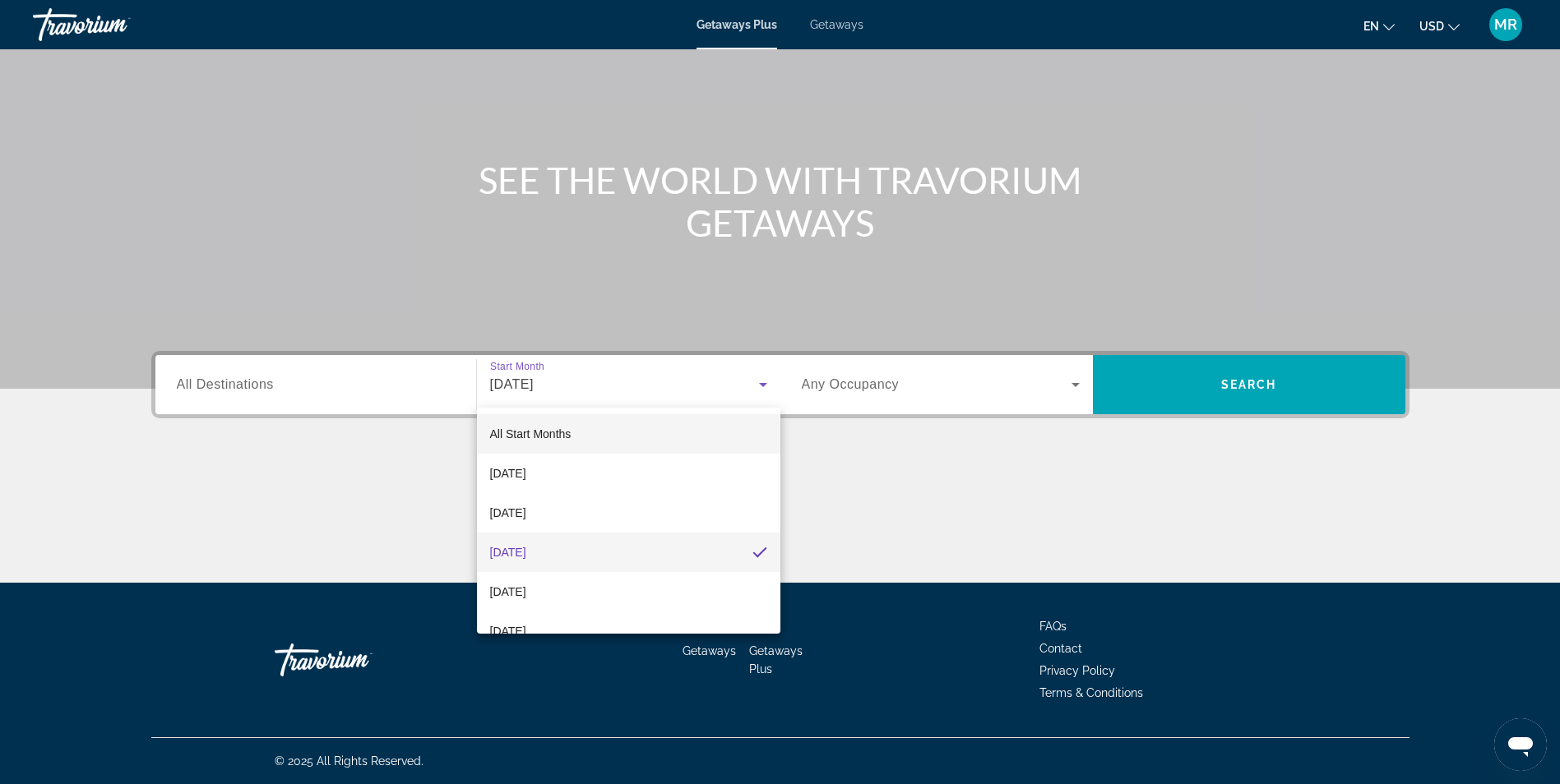
click at [537, 442] on span "All Start Months" at bounding box center [530, 434] width 81 height 20
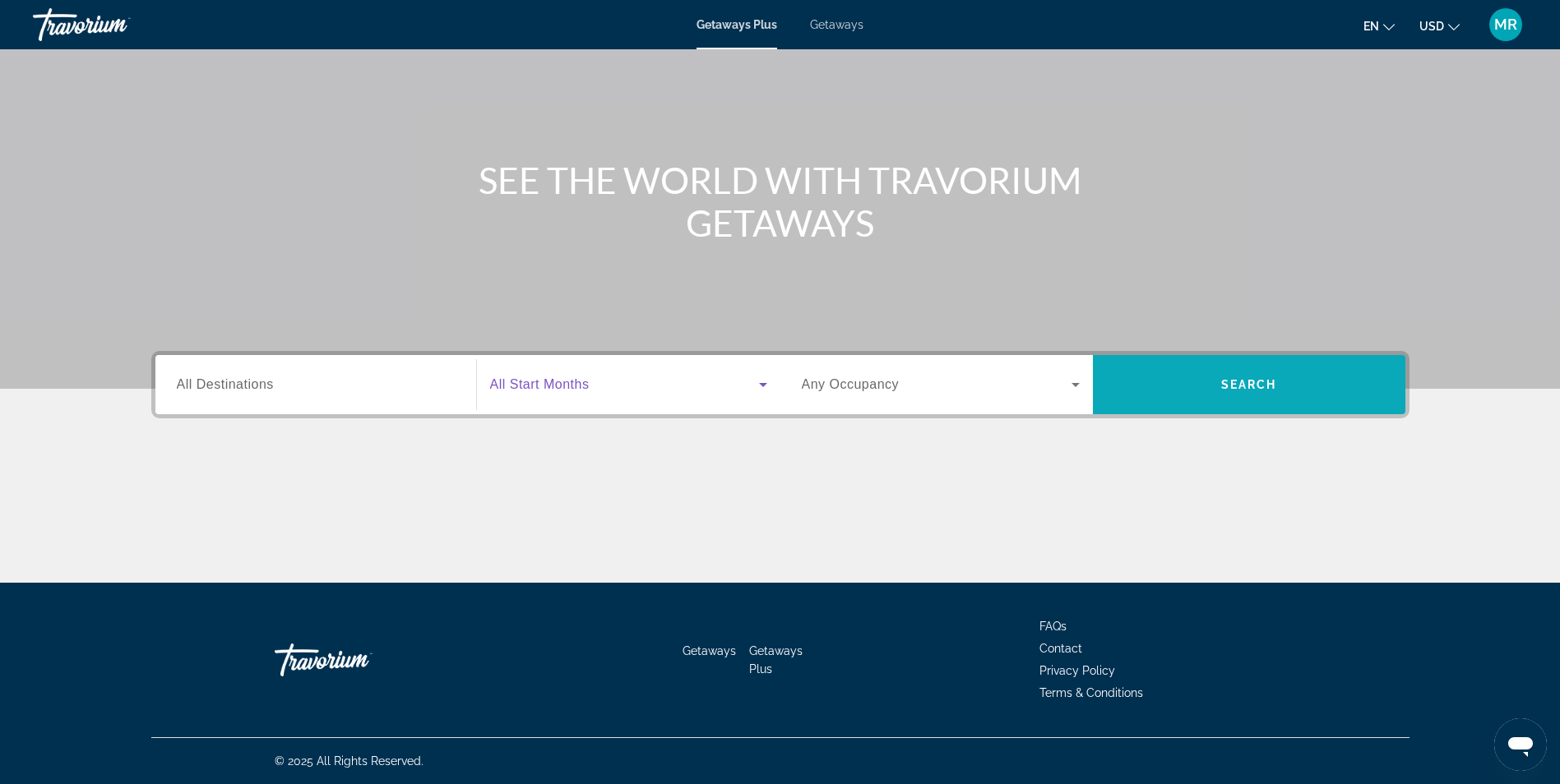
click at [1215, 388] on span "Search" at bounding box center [1248, 385] width 313 height 39
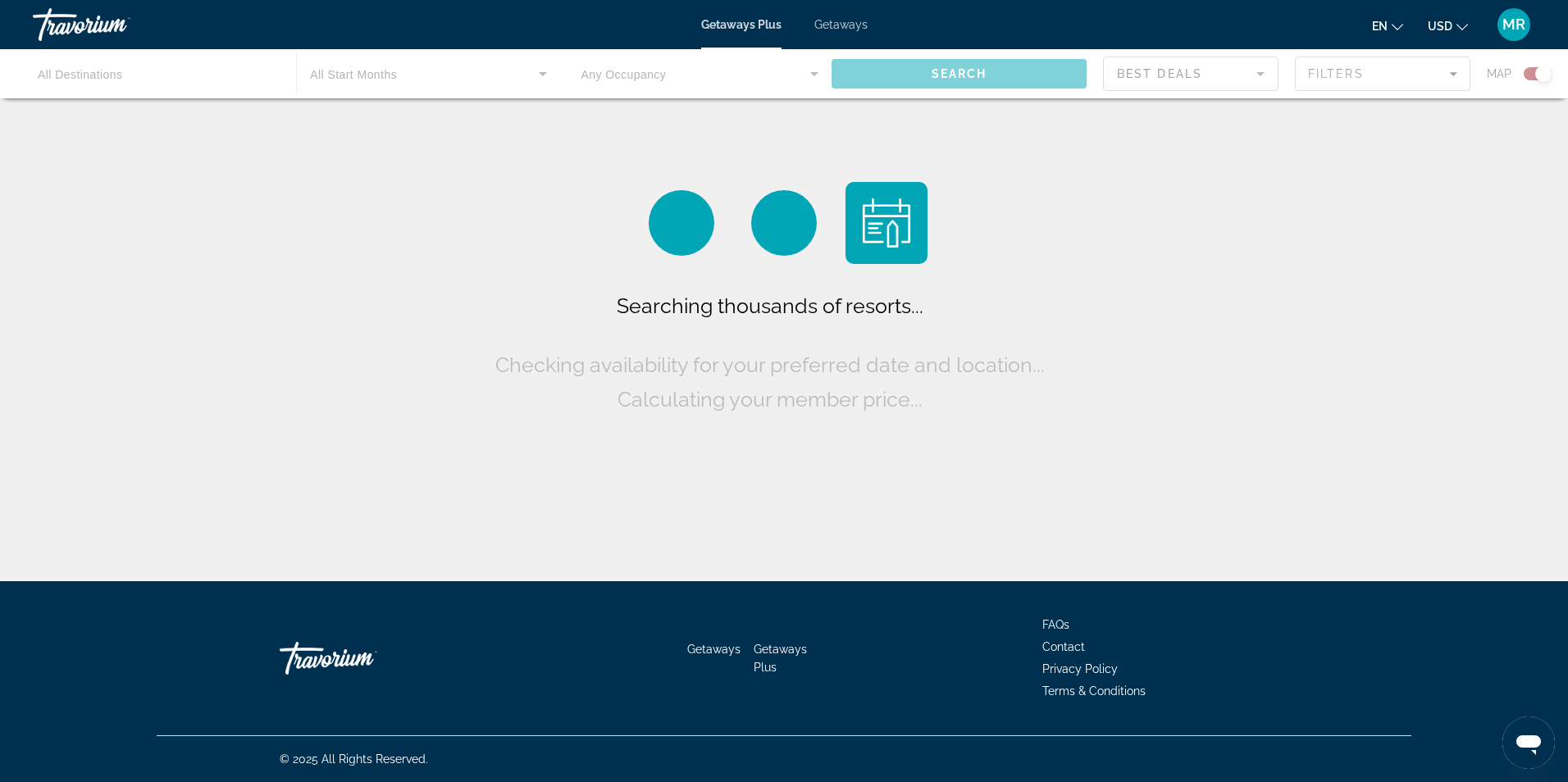
click at [344, 75] on div "Main content" at bounding box center [784, 73] width 1568 height 49
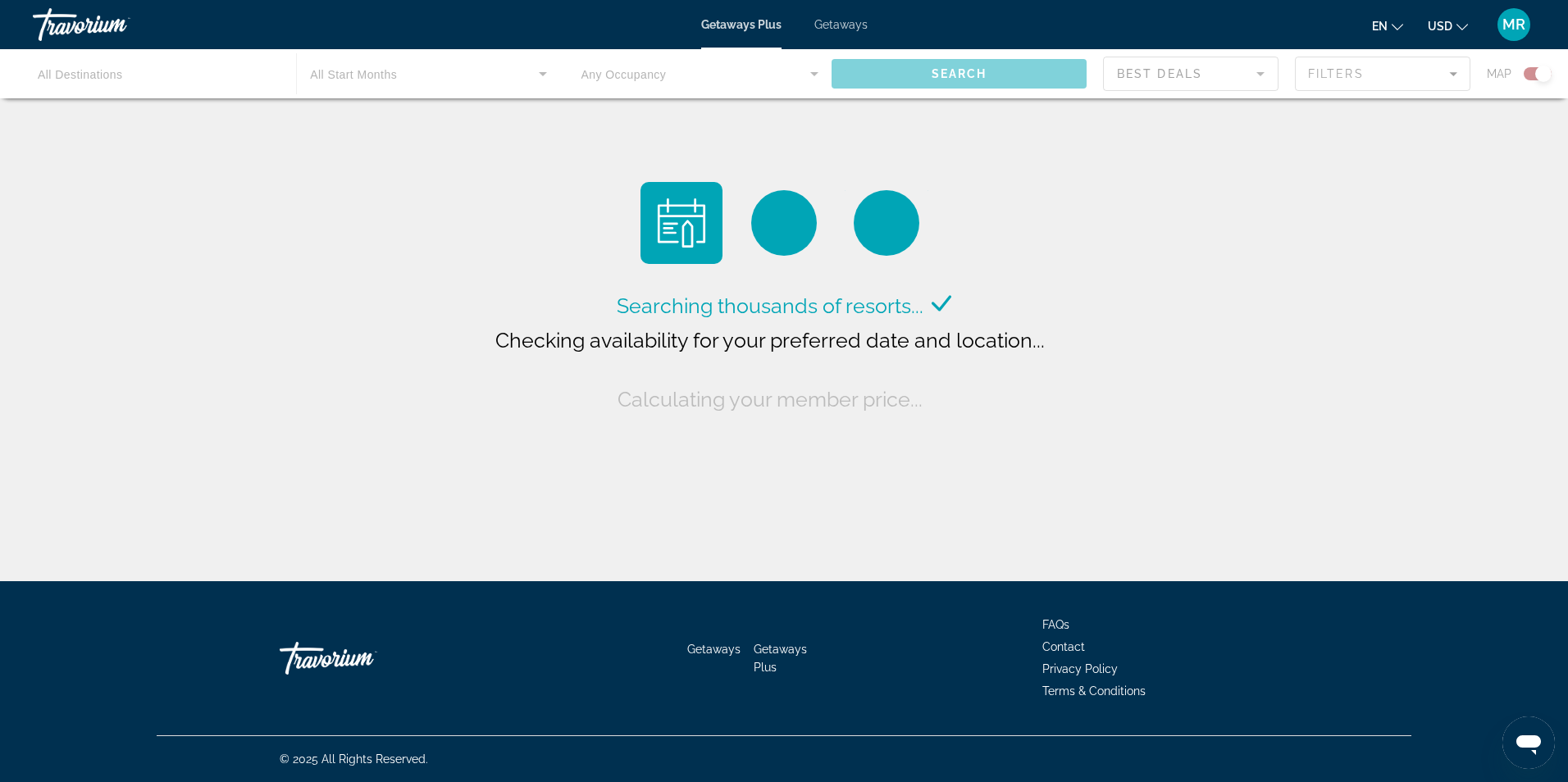
click at [317, 86] on div "Main content" at bounding box center [784, 73] width 1568 height 49
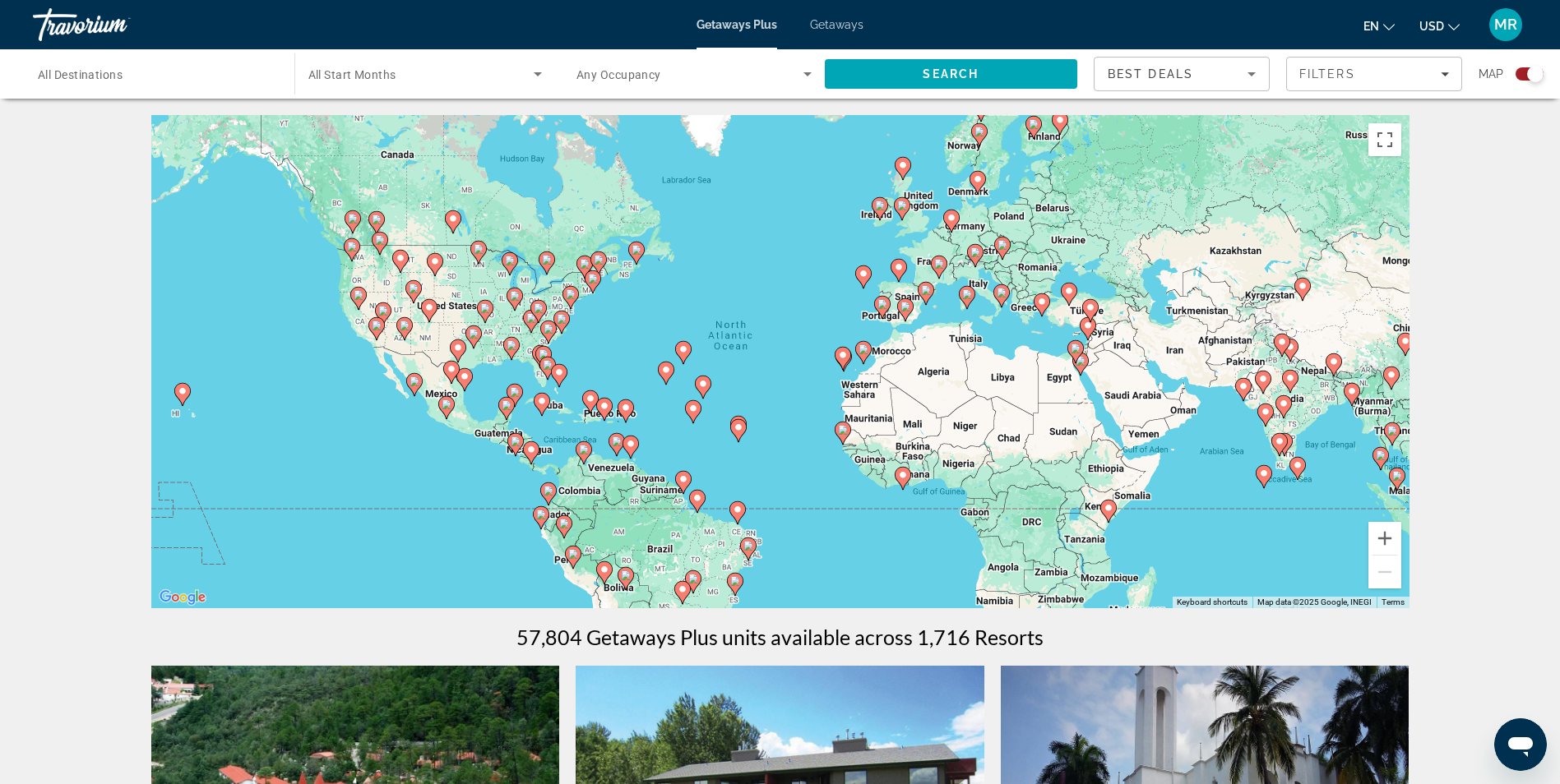
click at [558, 379] on icon "Main content" at bounding box center [558, 376] width 15 height 21
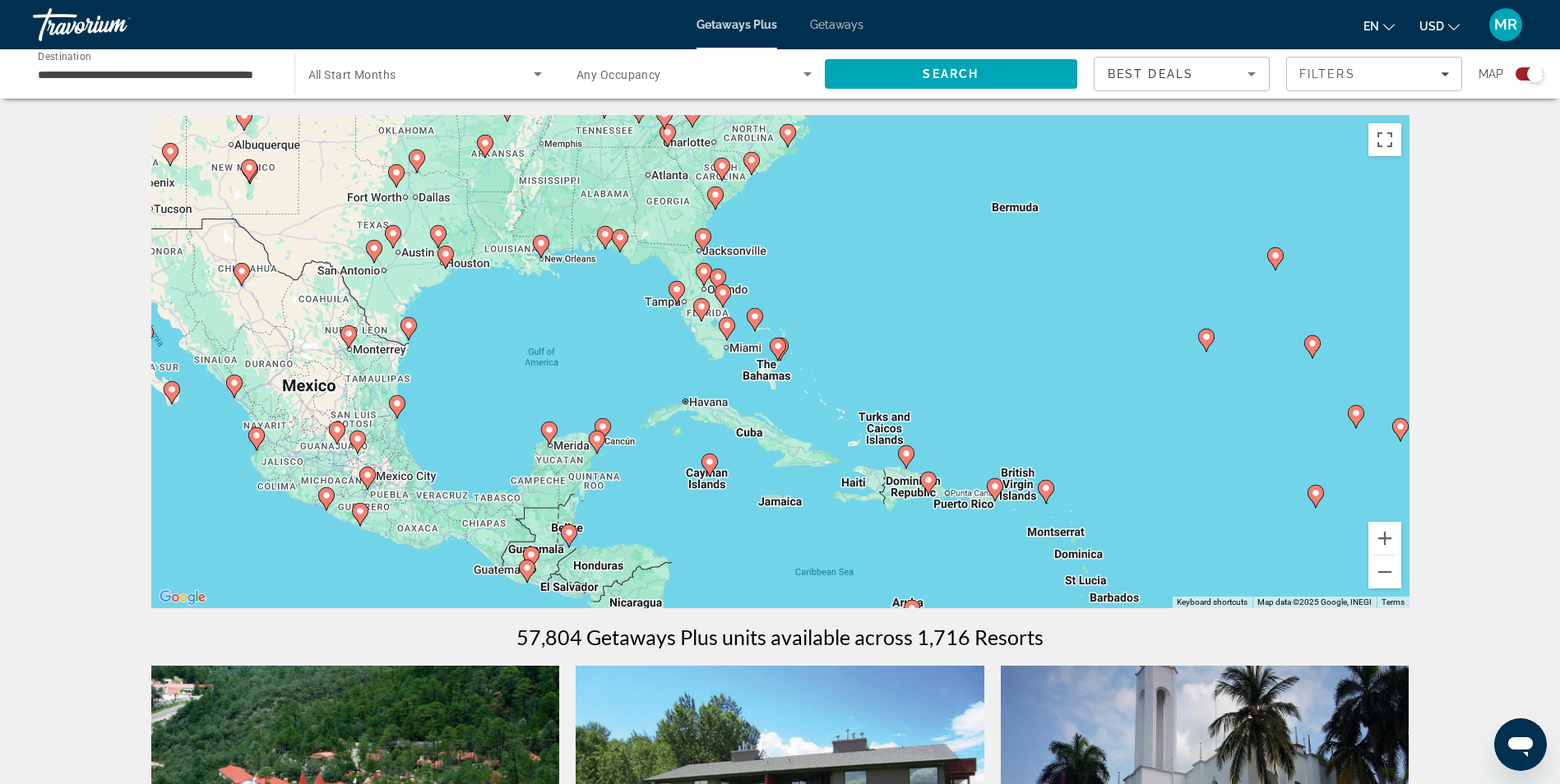
click at [754, 319] on image "Main content" at bounding box center [754, 316] width 10 height 10
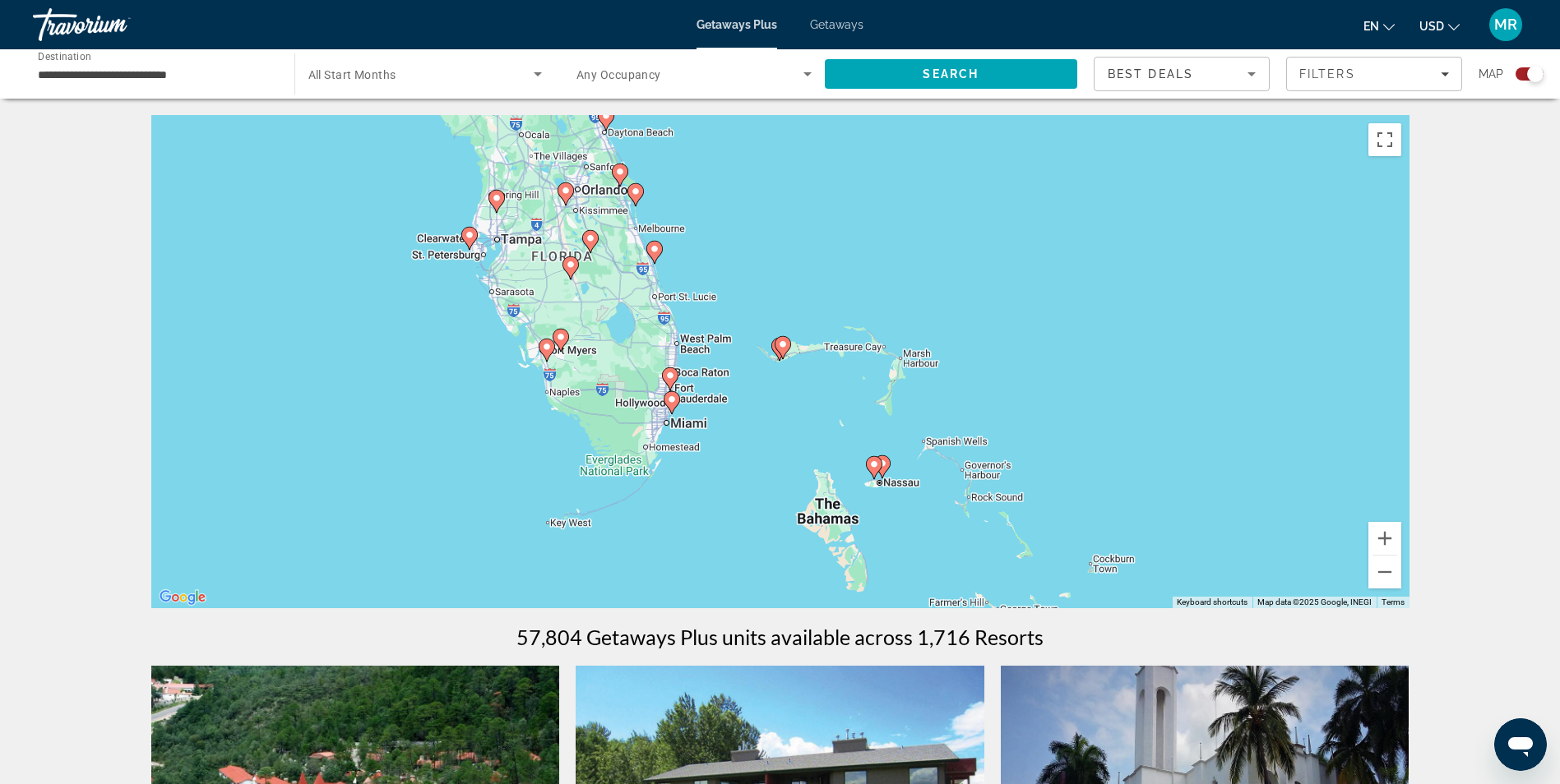
click at [670, 403] on image "Main content" at bounding box center [672, 399] width 10 height 10
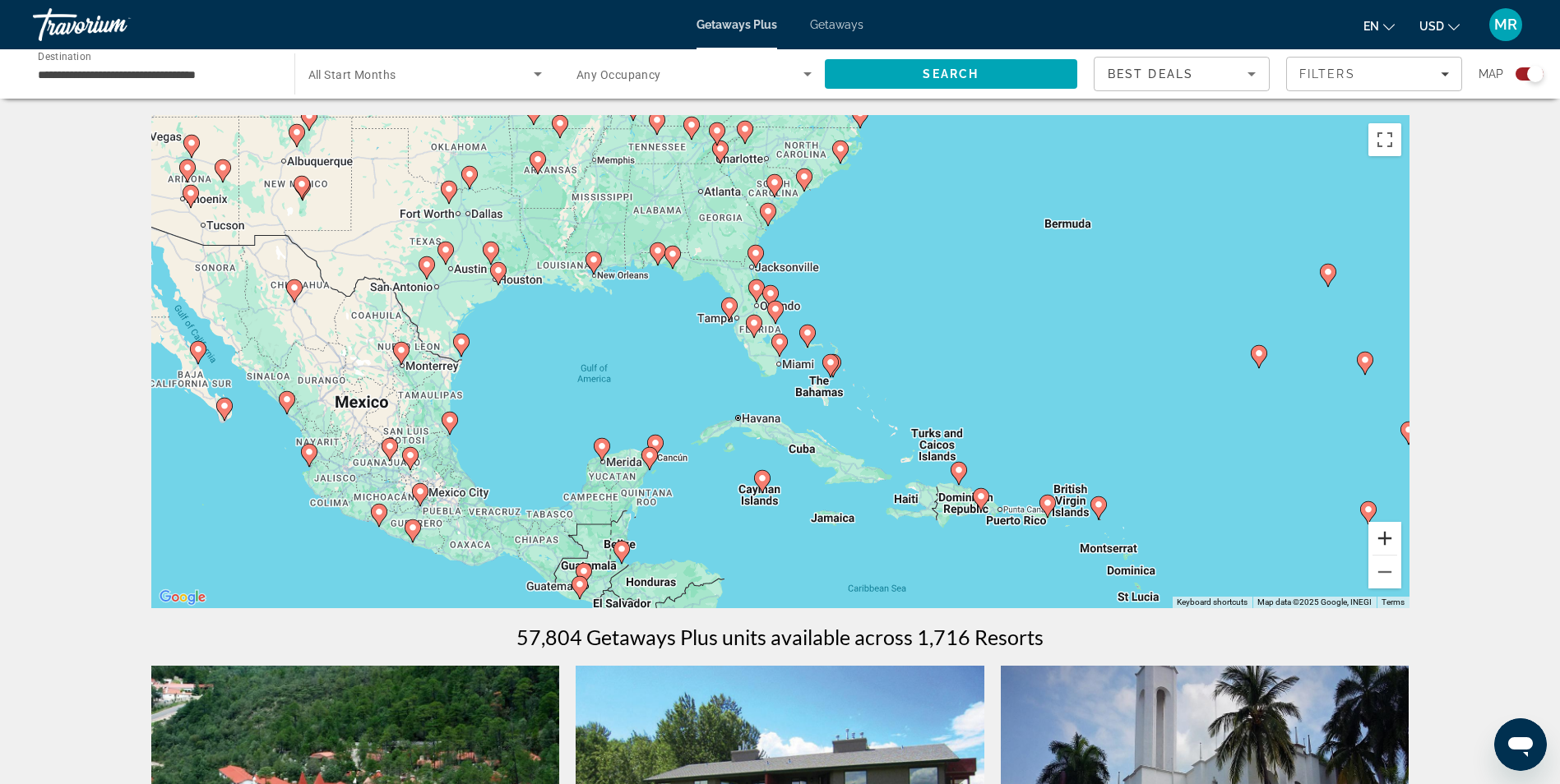
click at [1384, 536] on button "Zoom in" at bounding box center [1384, 538] width 33 height 33
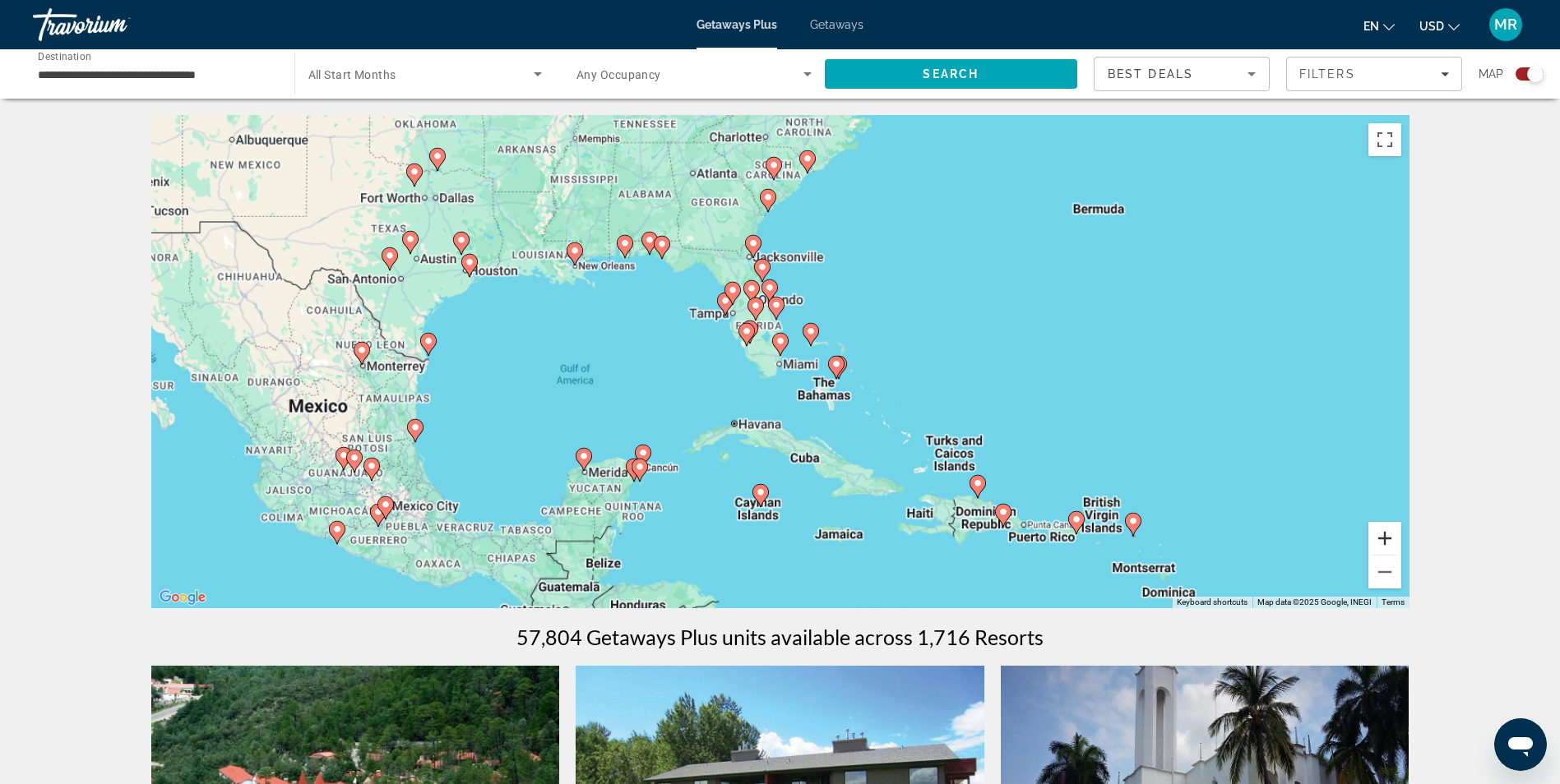
click at [1384, 536] on button "Zoom in" at bounding box center [1384, 538] width 33 height 33
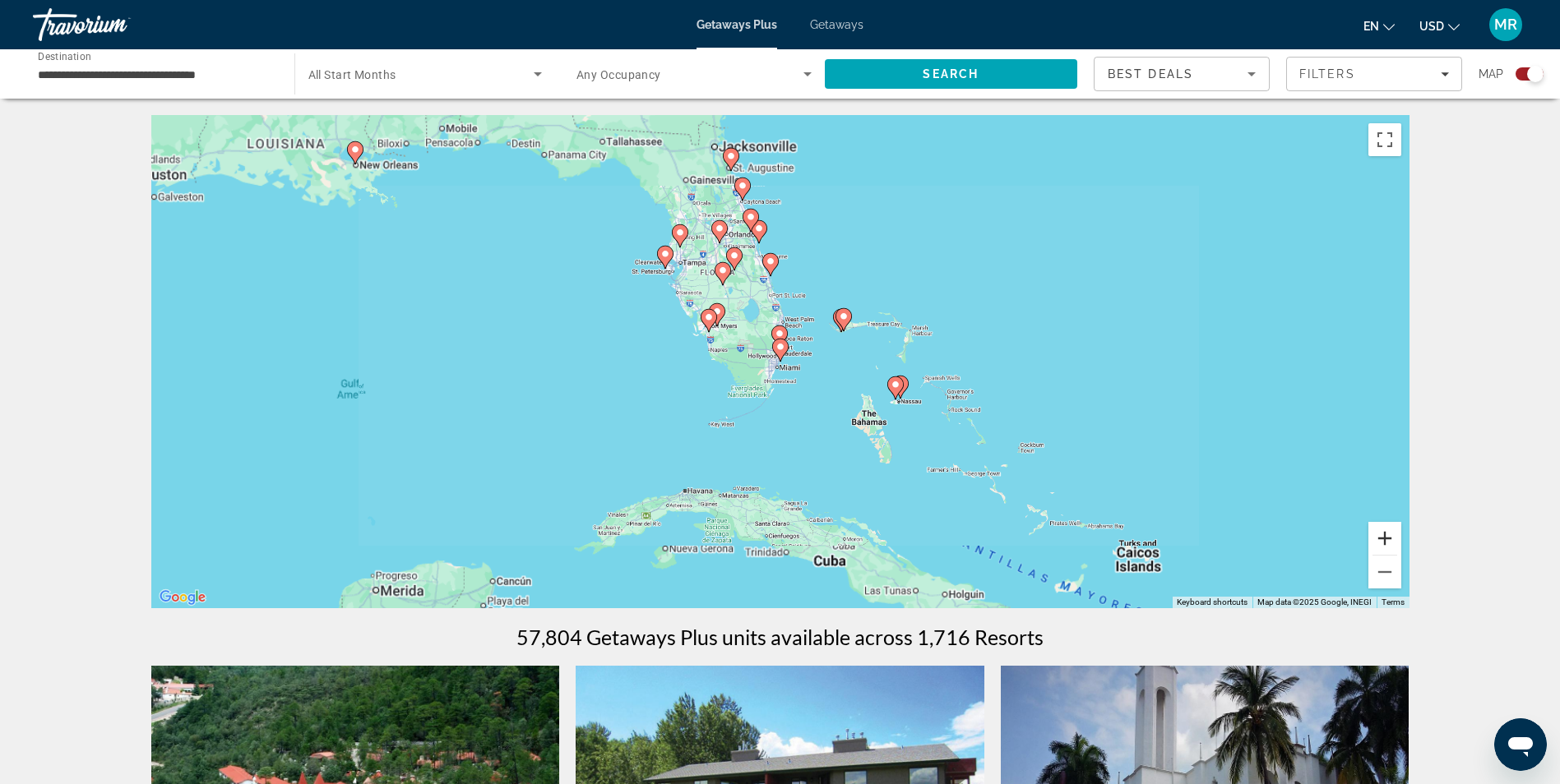
click at [1384, 536] on button "Zoom in" at bounding box center [1384, 538] width 33 height 33
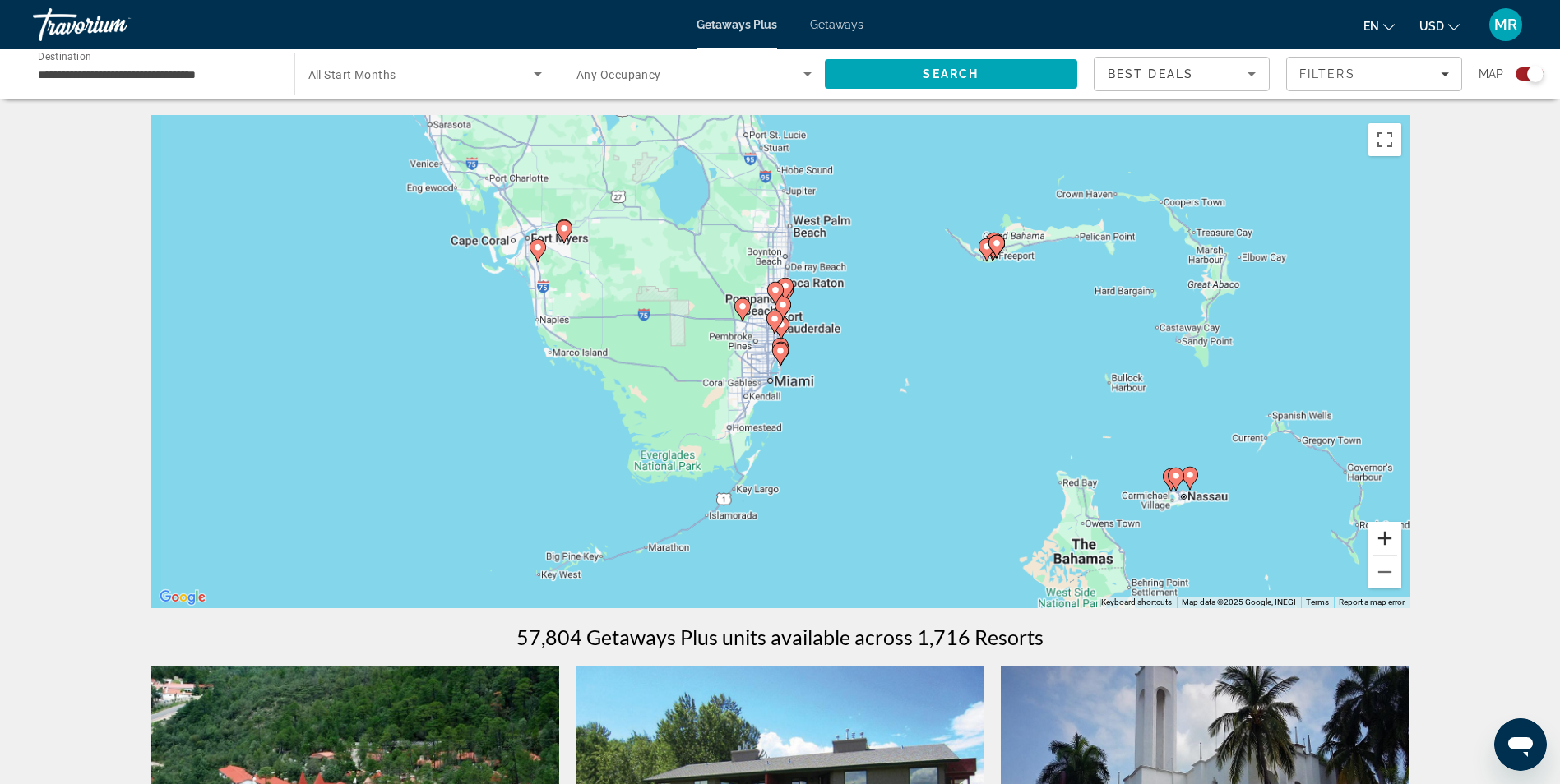
click at [1384, 536] on button "Zoom in" at bounding box center [1384, 538] width 33 height 33
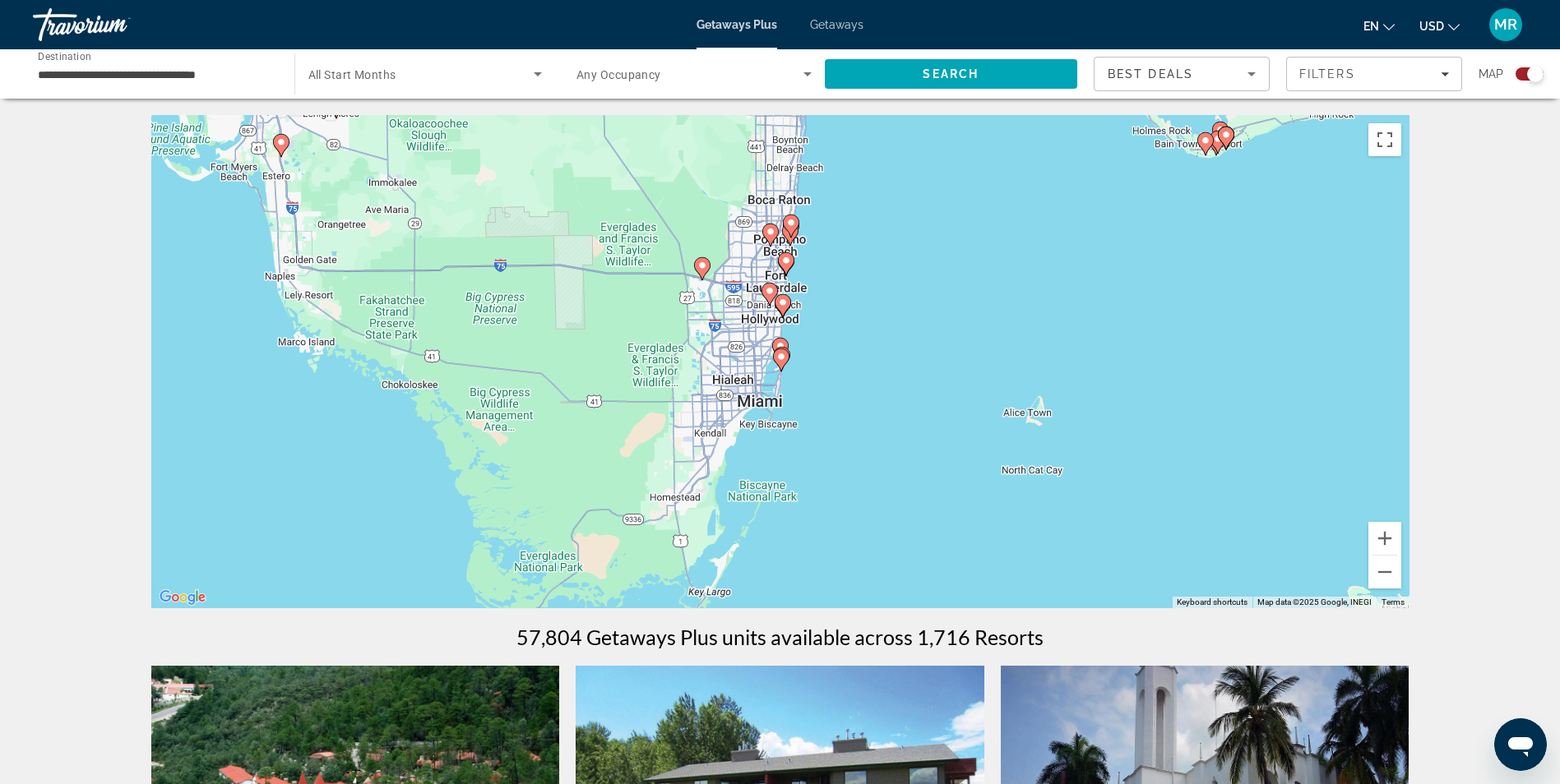
click at [782, 369] on icon "Main content" at bounding box center [781, 360] width 16 height 23
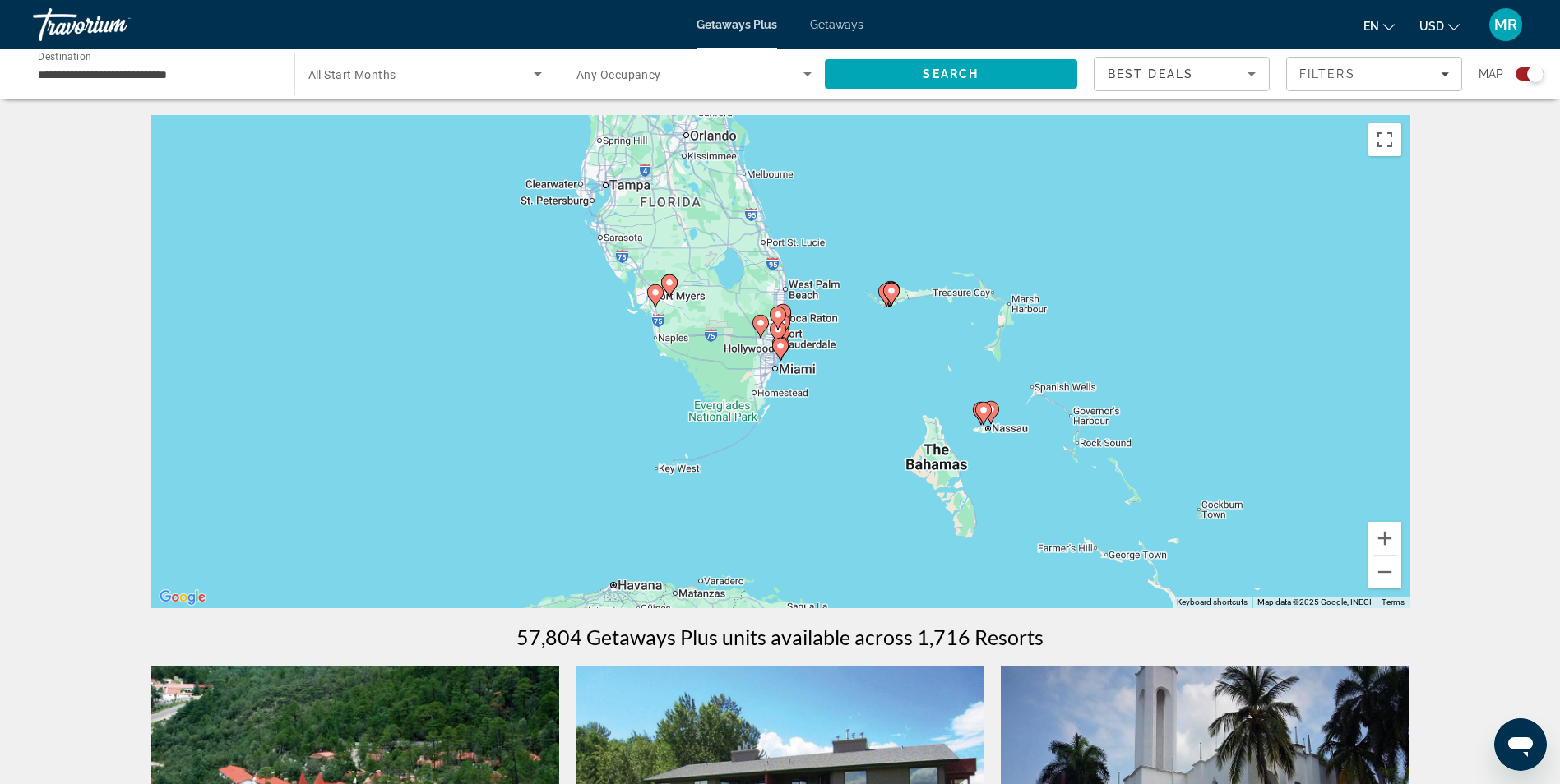
click at [781, 357] on icon "Main content" at bounding box center [779, 349] width 15 height 21
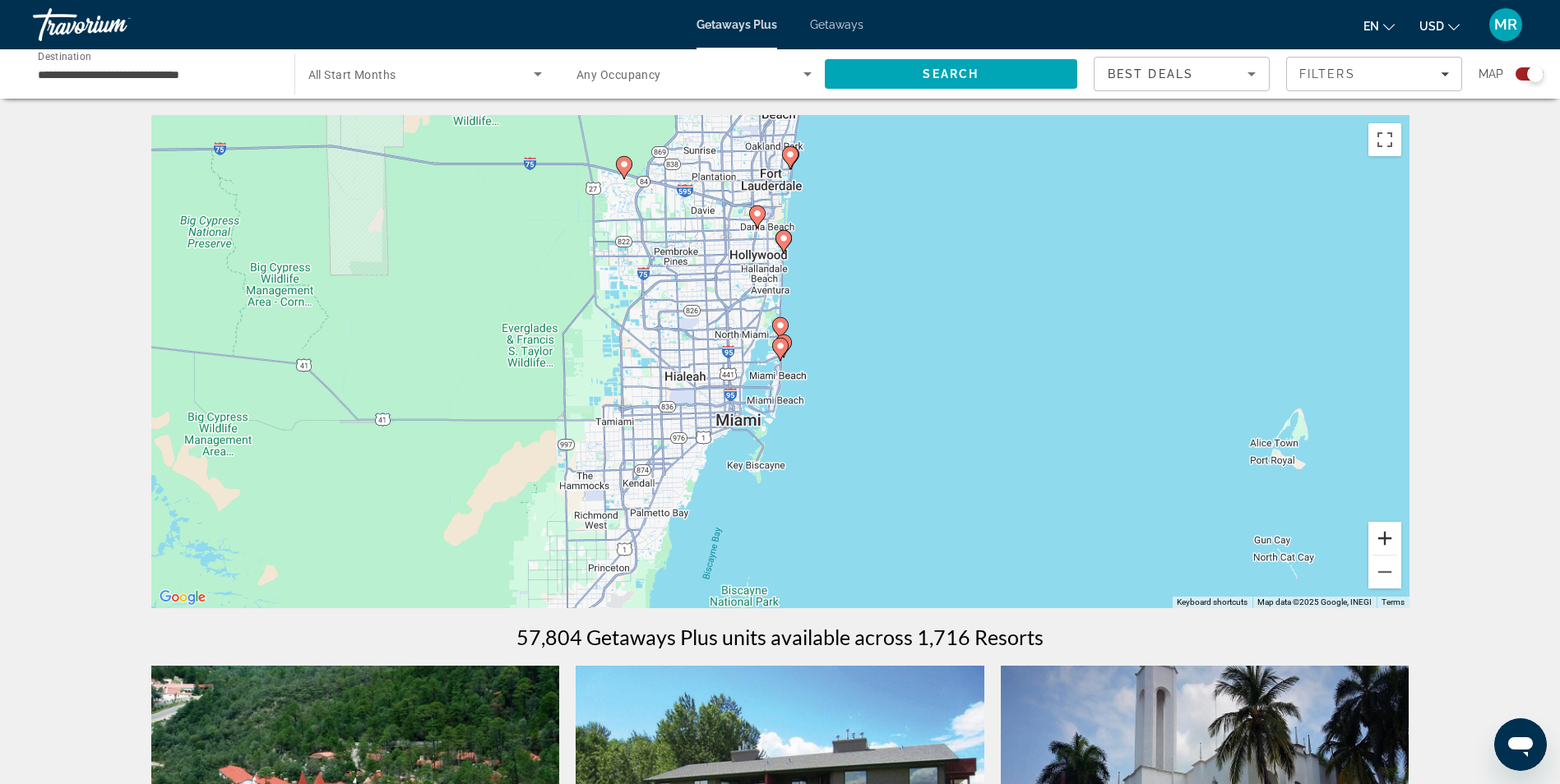
click at [1393, 538] on button "Zoom in" at bounding box center [1384, 538] width 33 height 33
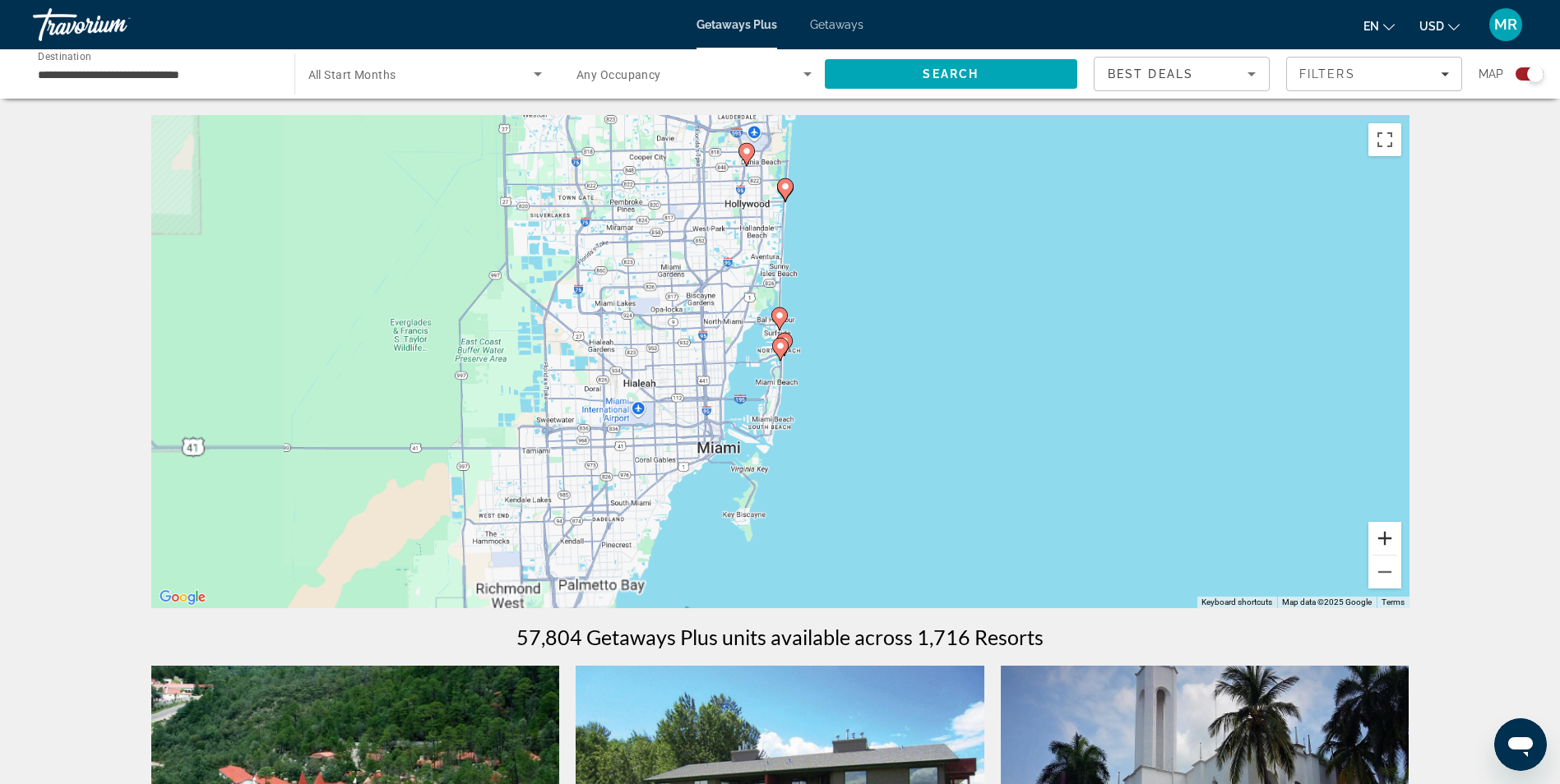
click at [1393, 538] on button "Zoom in" at bounding box center [1384, 538] width 33 height 33
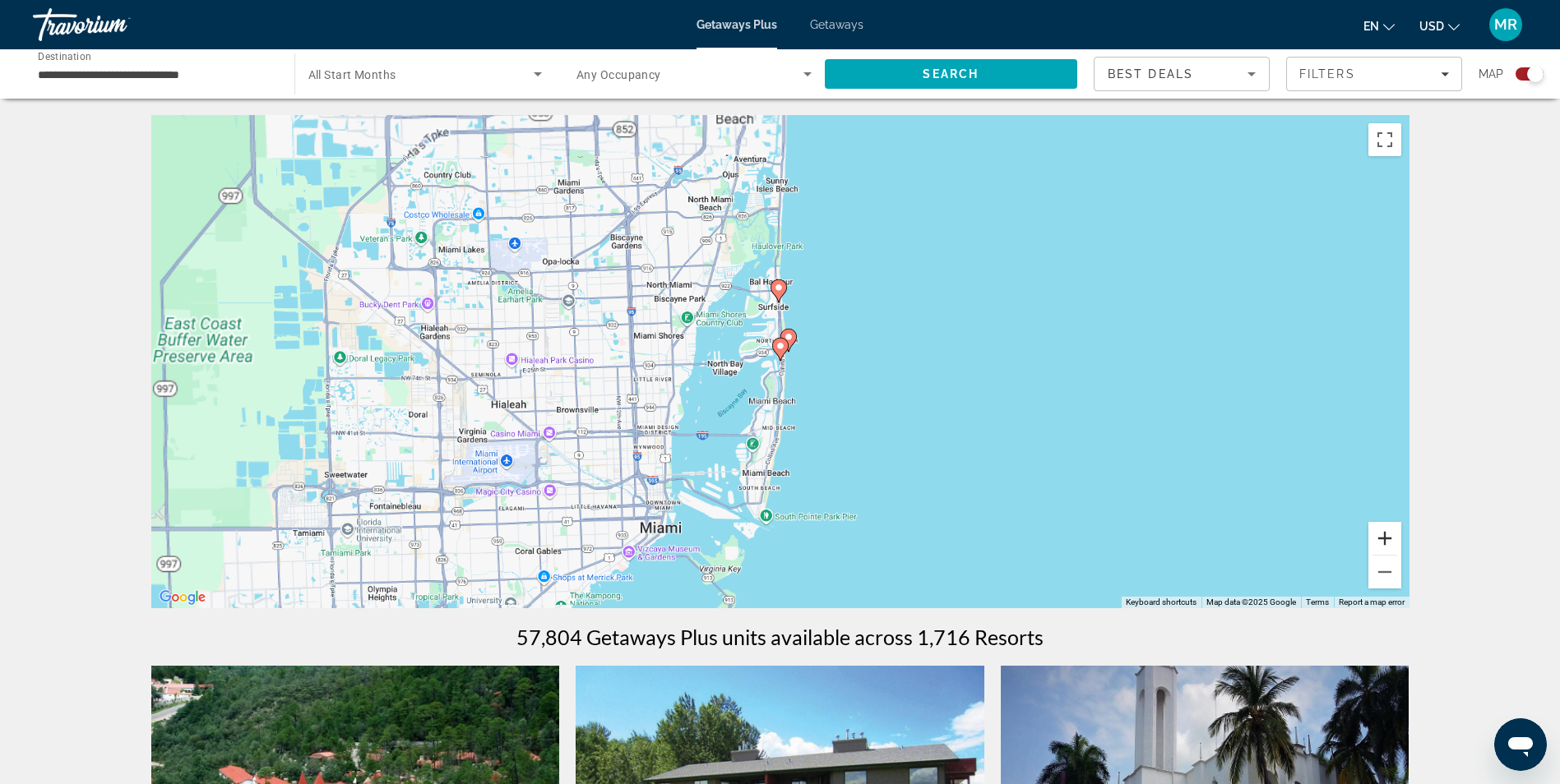
click at [1393, 538] on button "Zoom in" at bounding box center [1384, 538] width 33 height 33
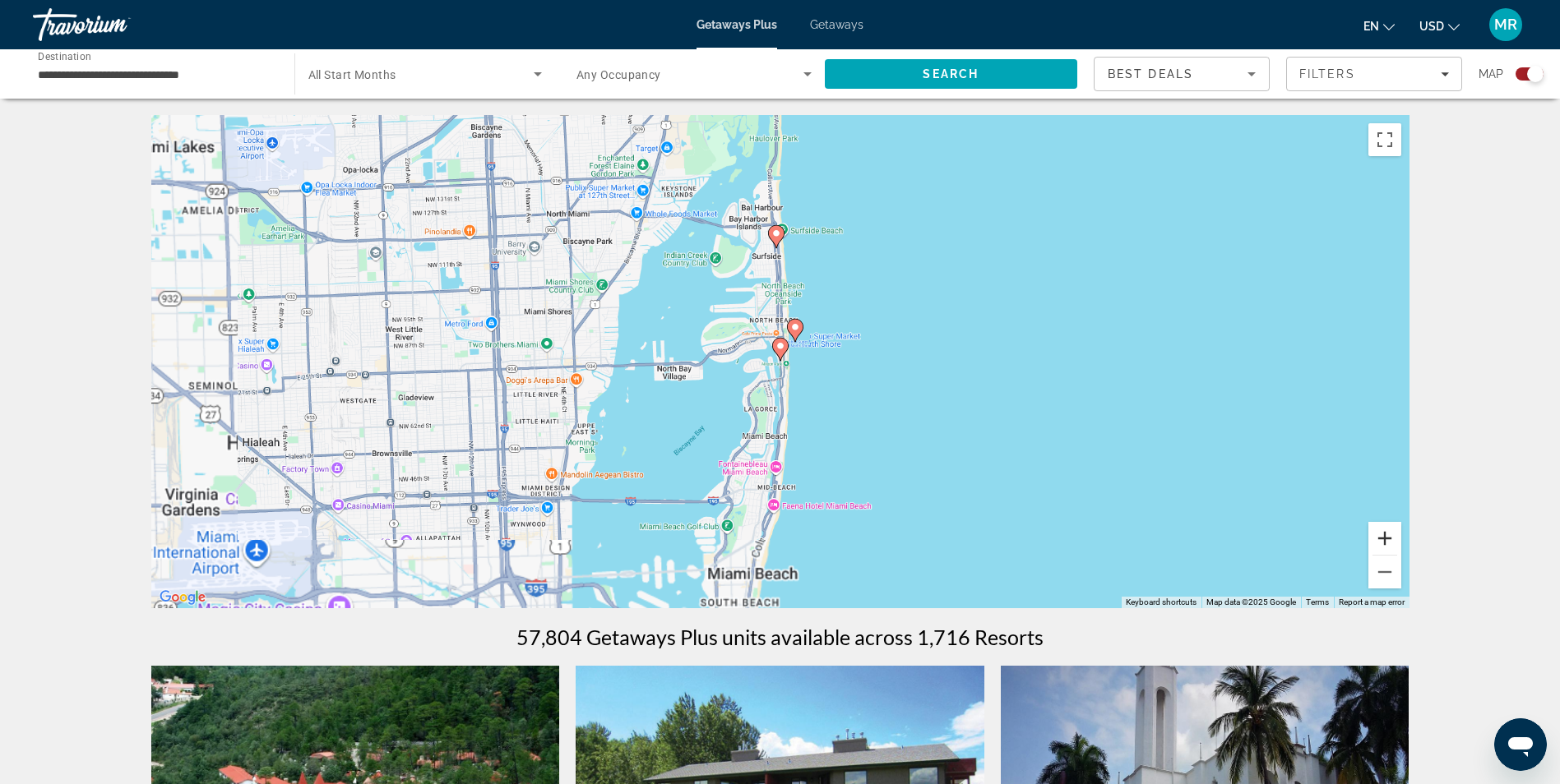
click at [1393, 538] on button "Zoom in" at bounding box center [1384, 538] width 33 height 33
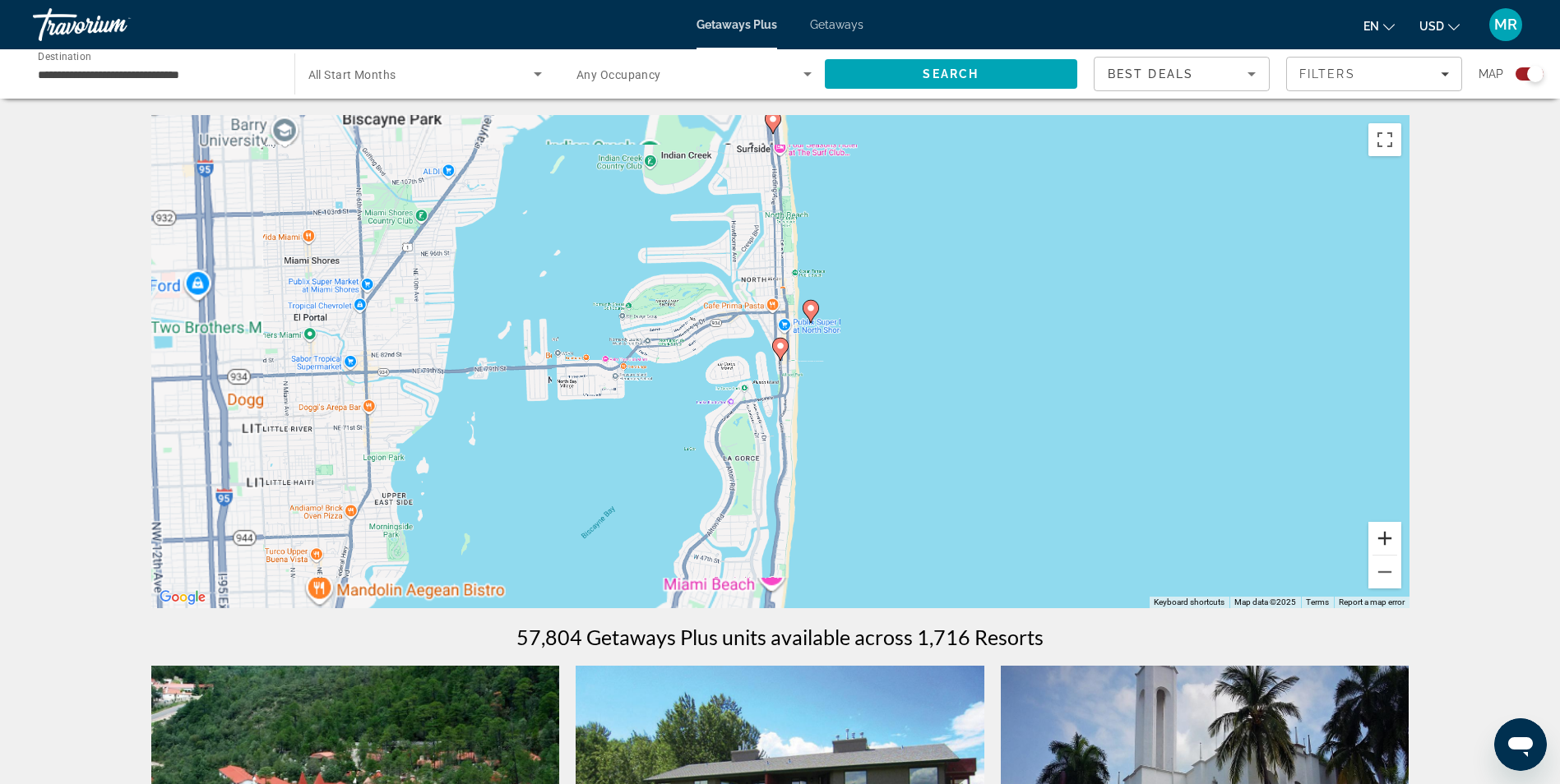
click at [1393, 538] on button "Zoom in" at bounding box center [1384, 538] width 33 height 33
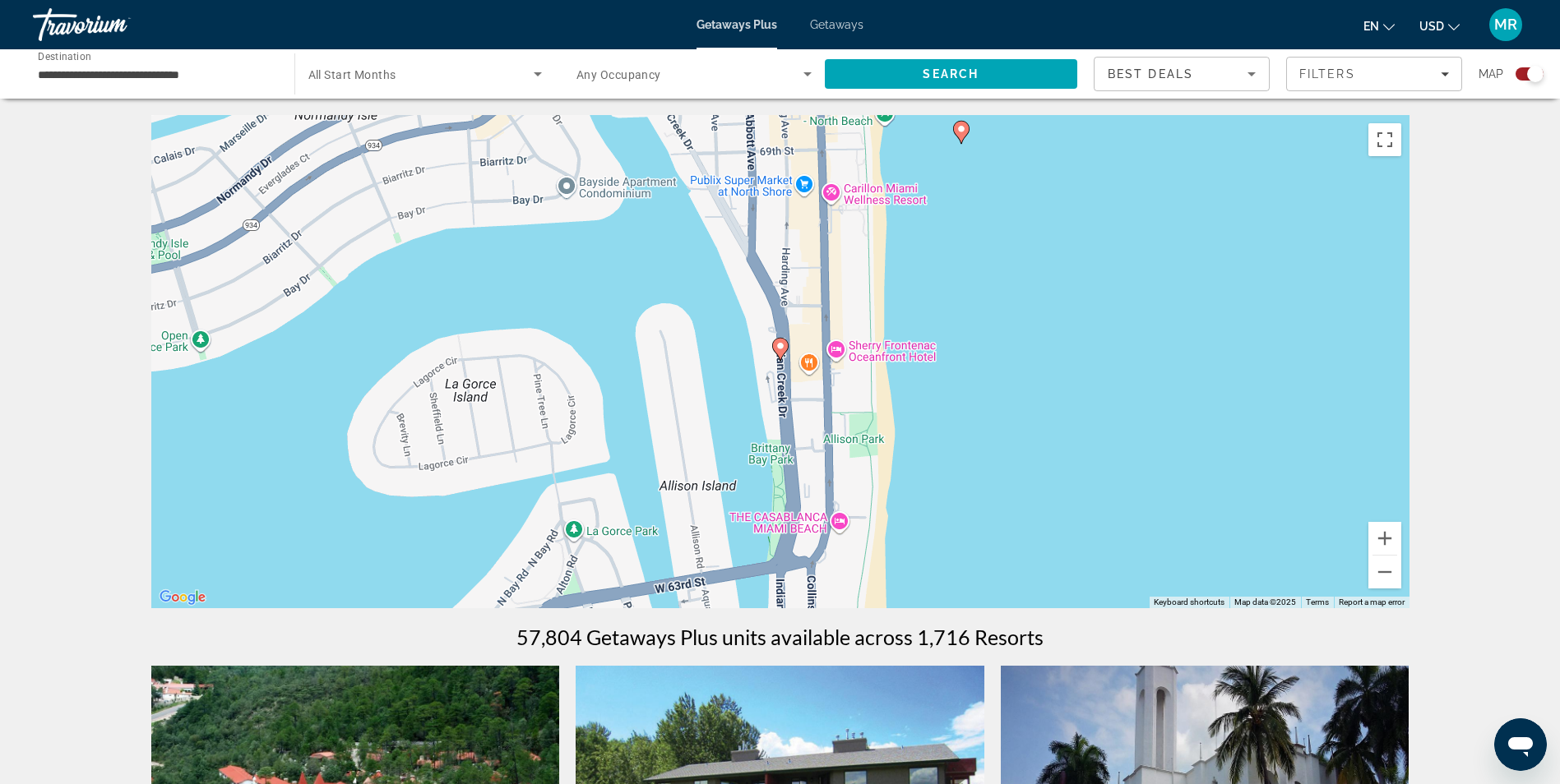
click at [776, 344] on icon "Main content" at bounding box center [779, 349] width 15 height 21
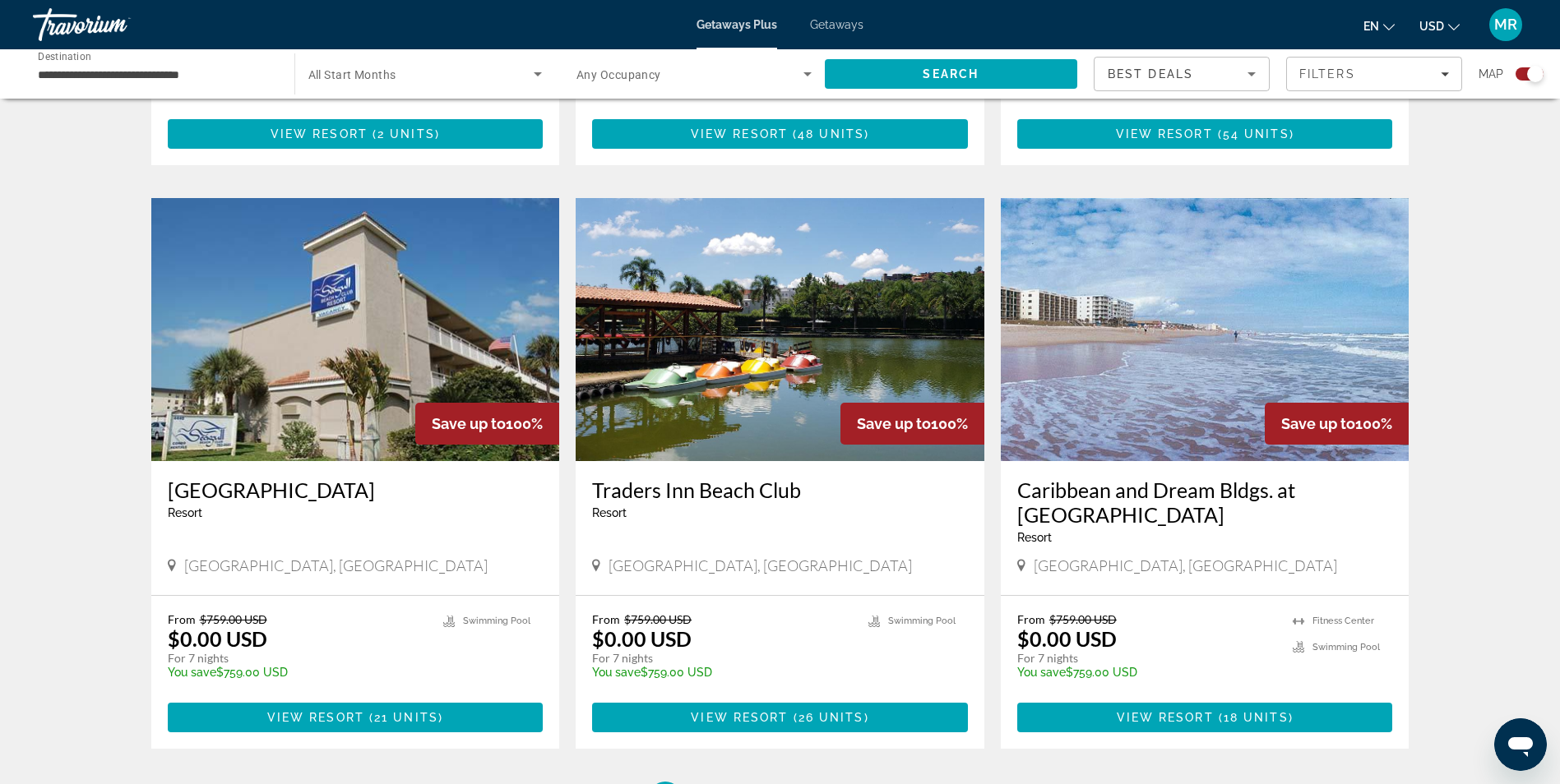
scroll to position [2351, 0]
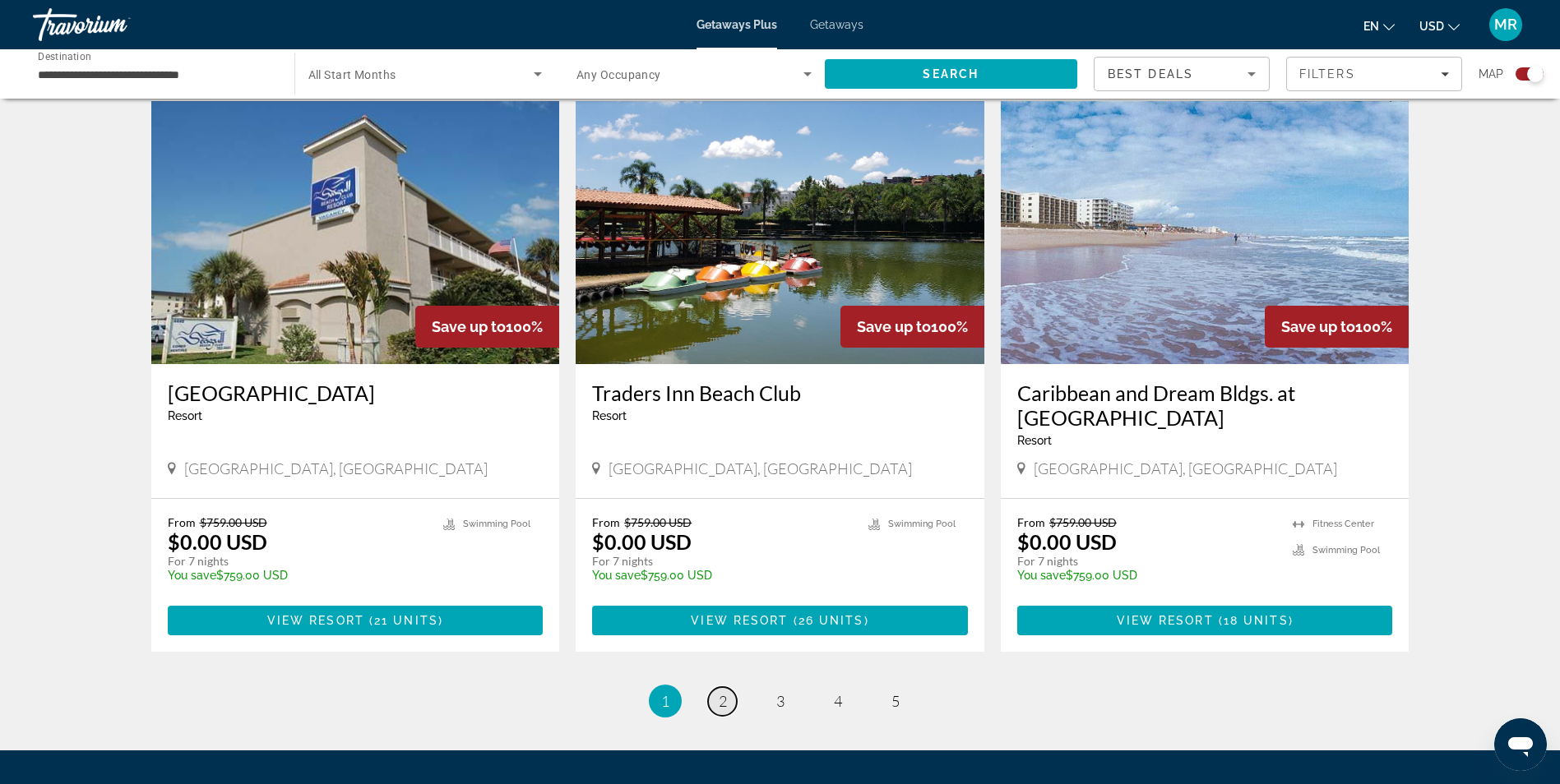
click at [712, 687] on link "page 2" at bounding box center [723, 702] width 29 height 29
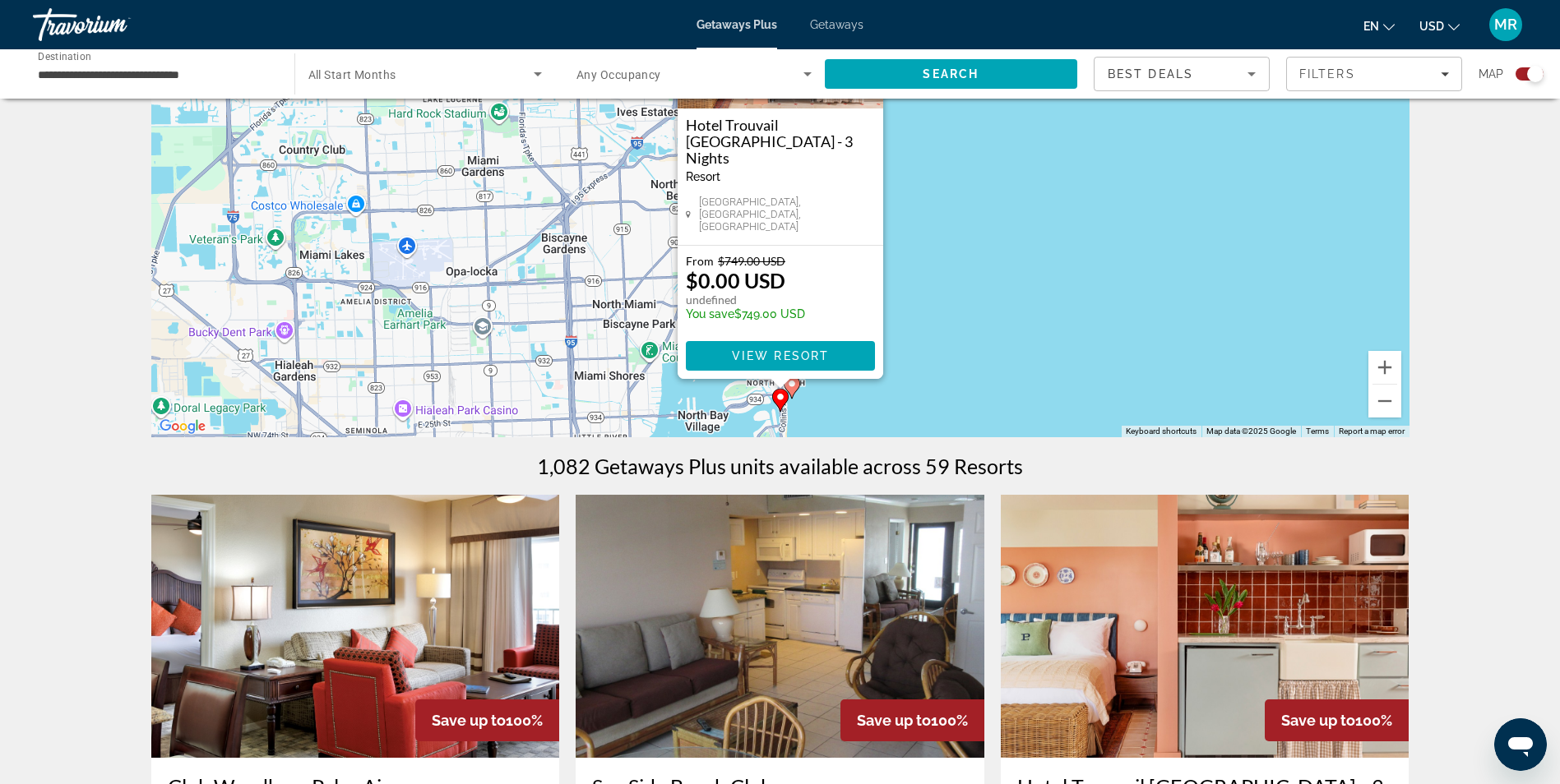
scroll to position [246, 0]
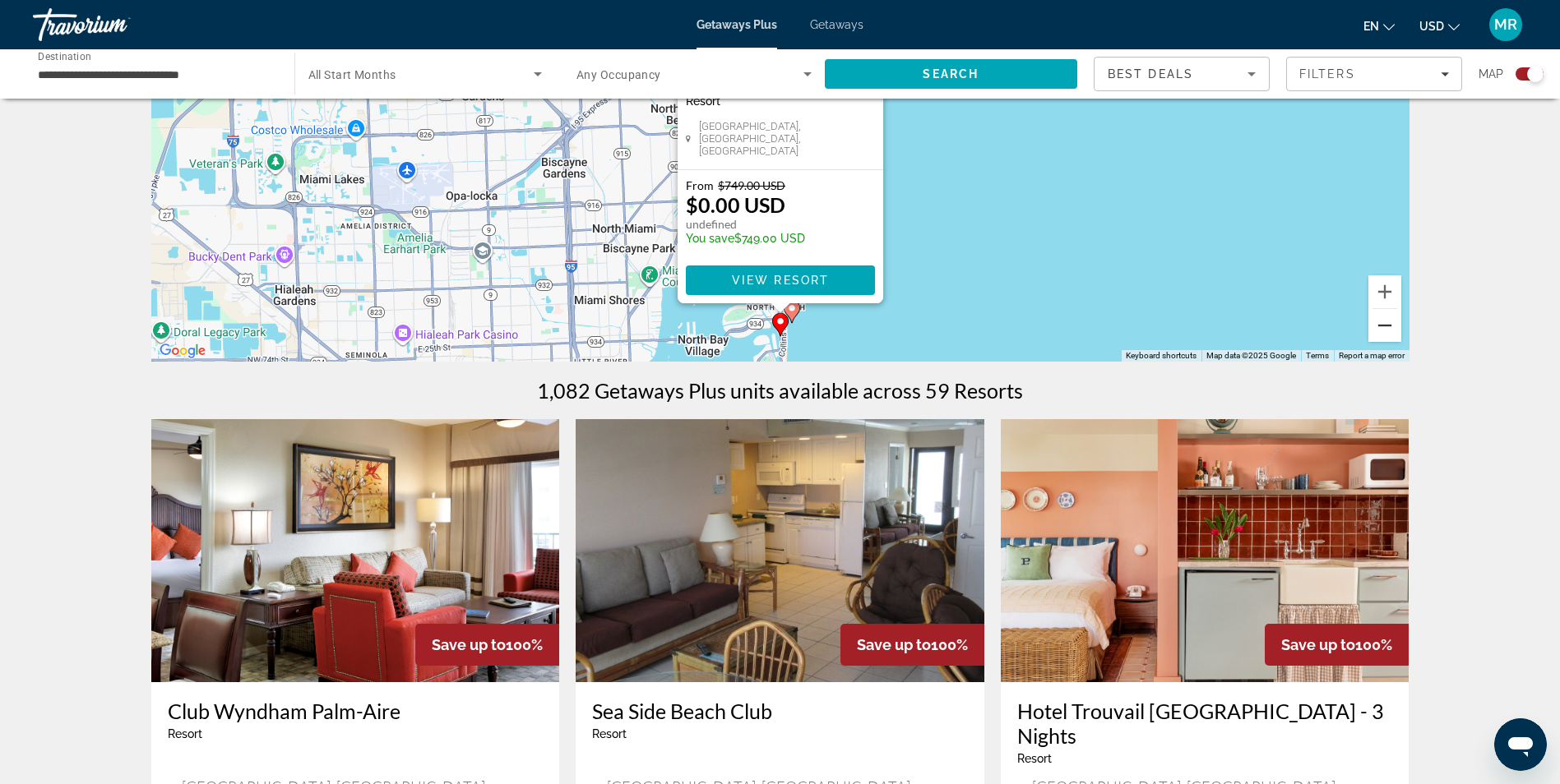
click at [1385, 327] on button "Zoom out" at bounding box center [1384, 325] width 33 height 33
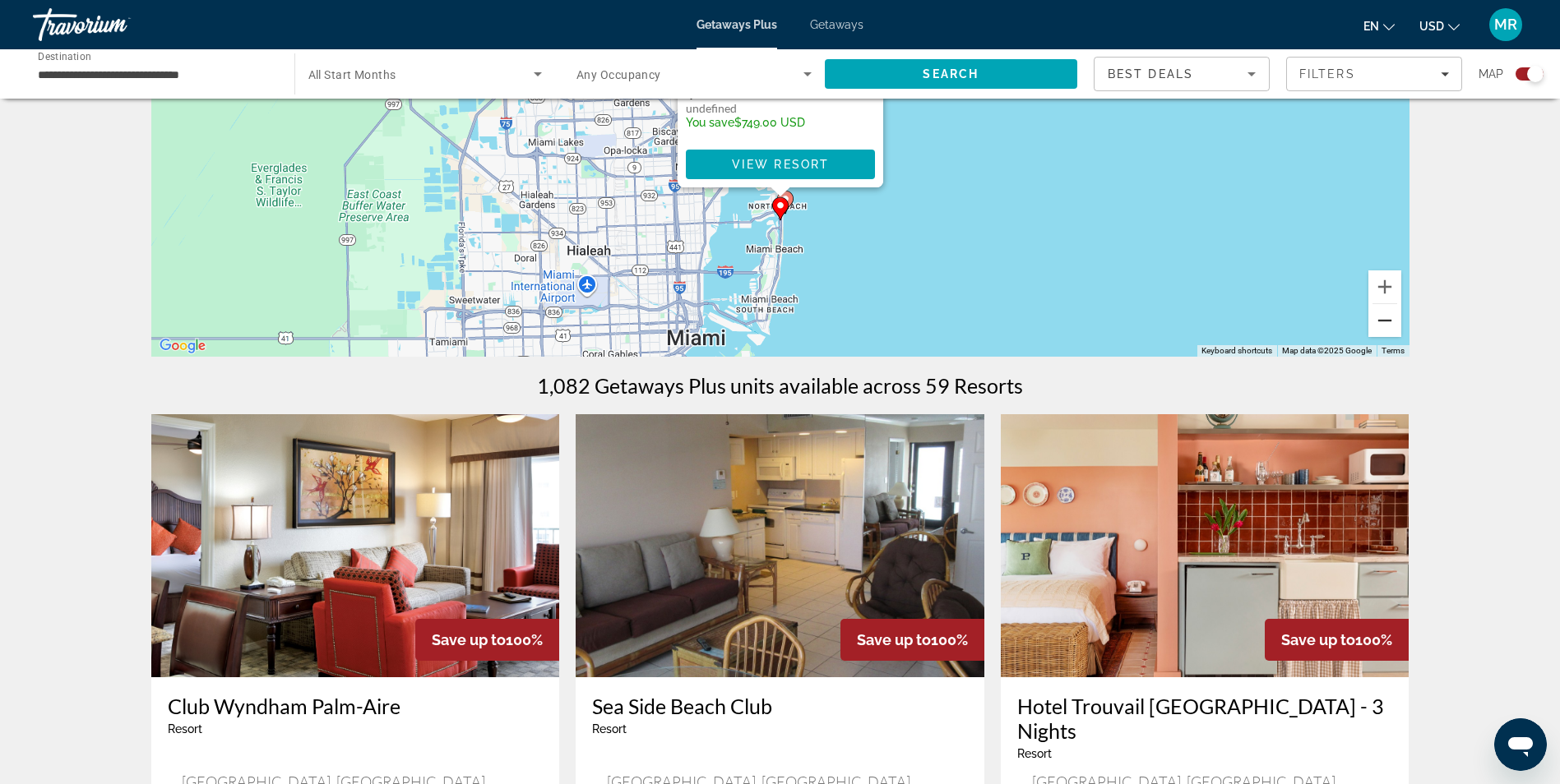
scroll to position [82, 0]
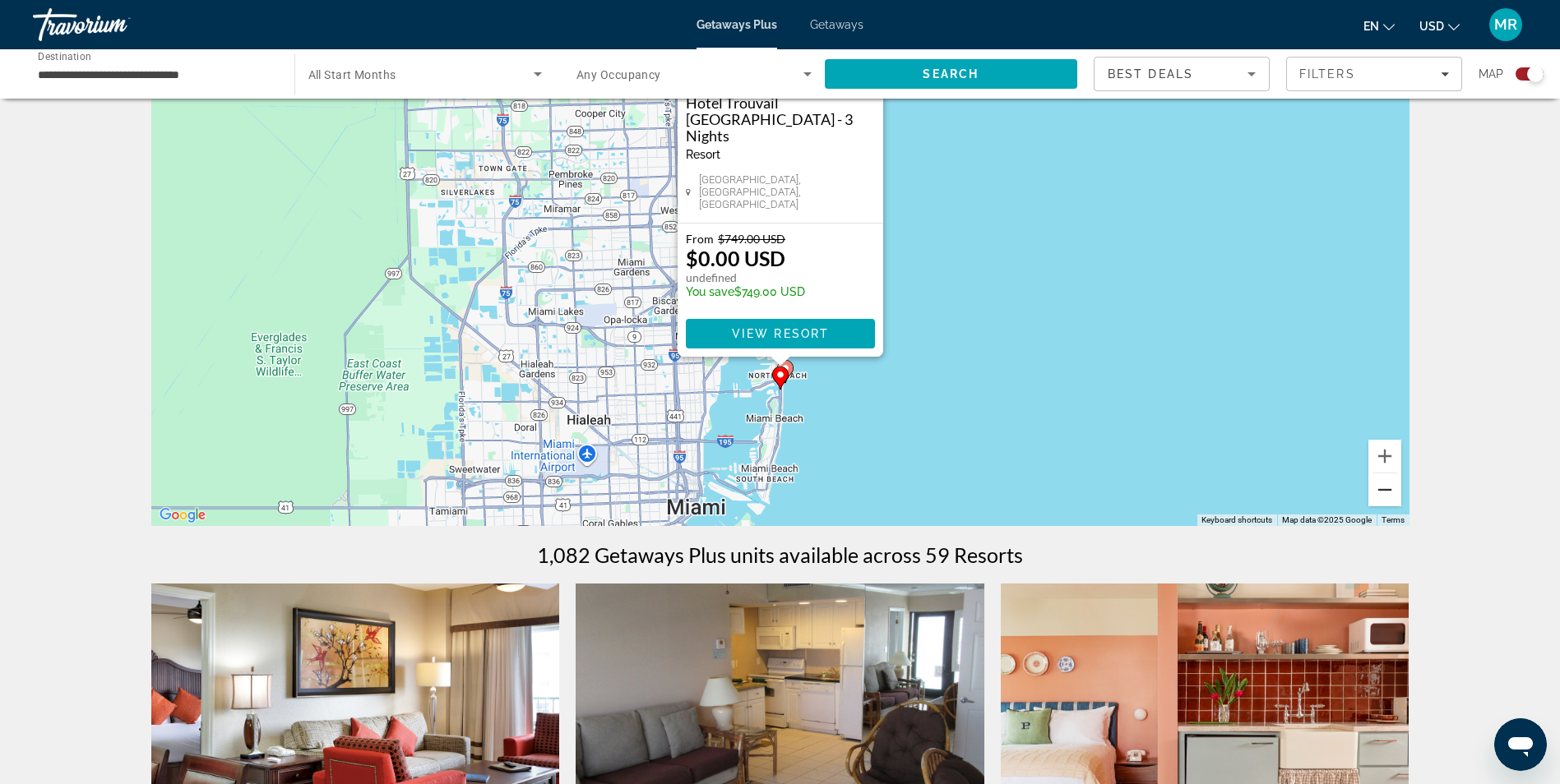
click at [1384, 492] on button "Zoom out" at bounding box center [1384, 490] width 33 height 33
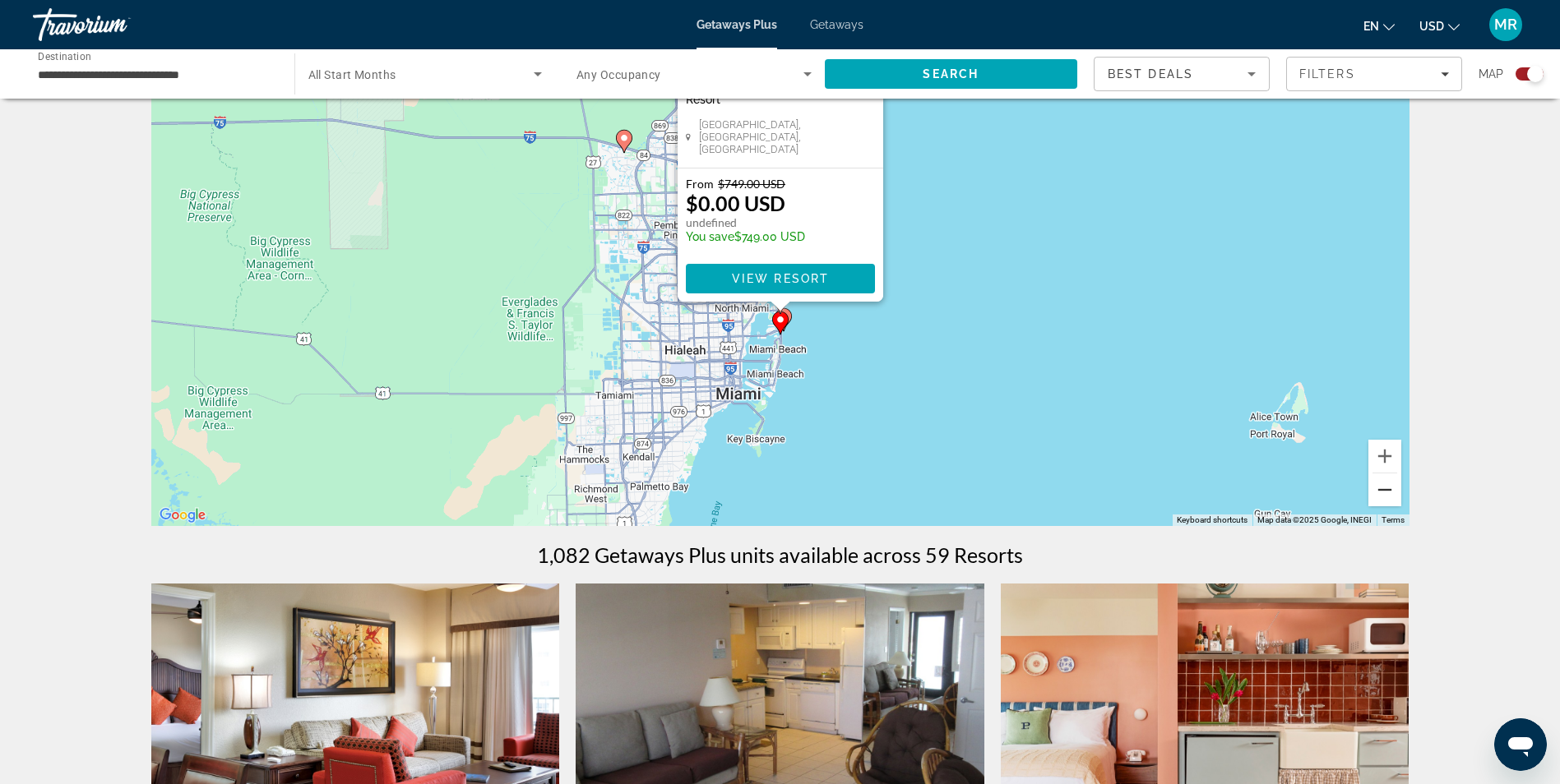
click at [1384, 491] on button "Zoom out" at bounding box center [1384, 490] width 33 height 33
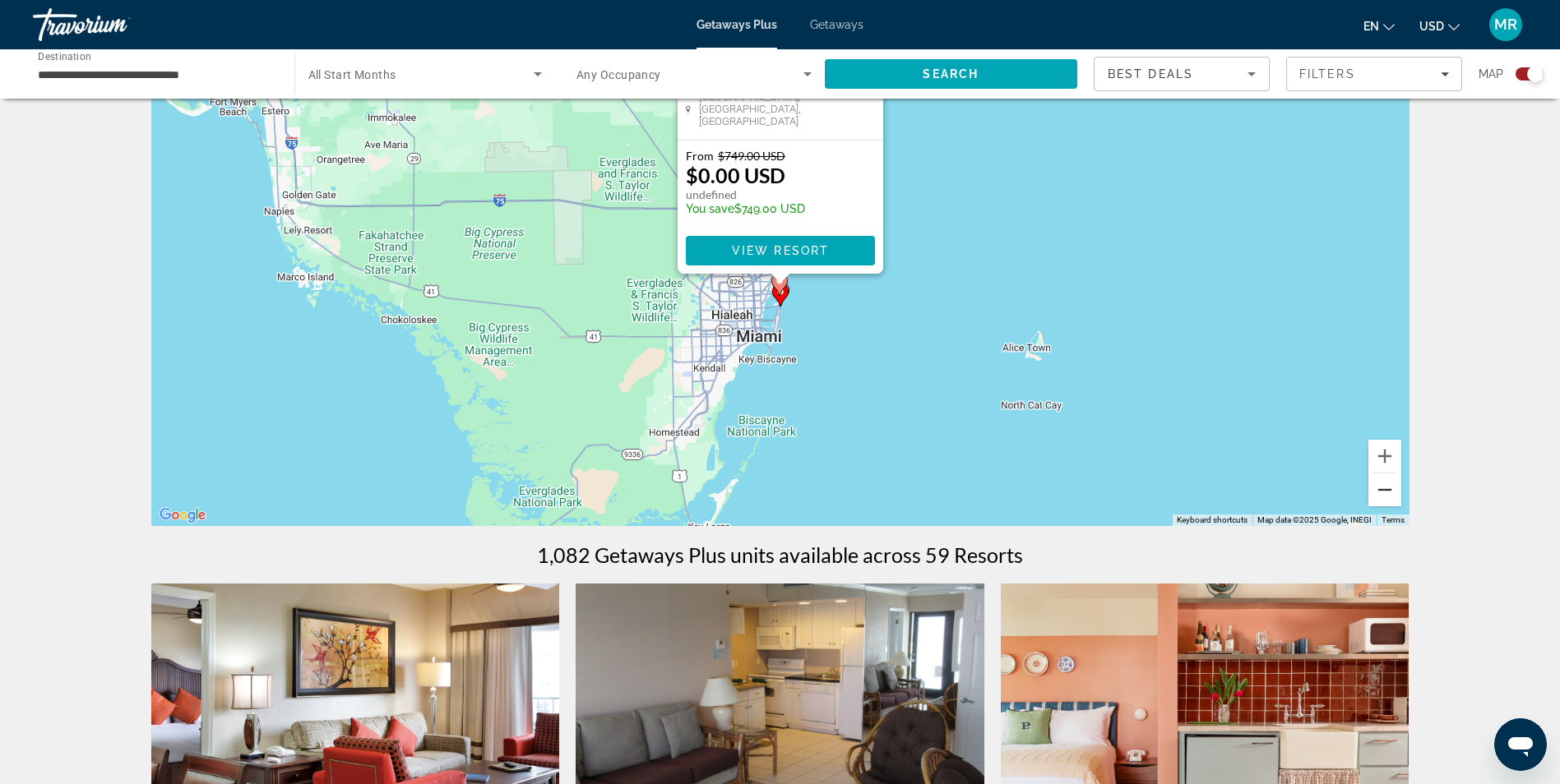
click at [1384, 491] on button "Zoom out" at bounding box center [1384, 490] width 33 height 33
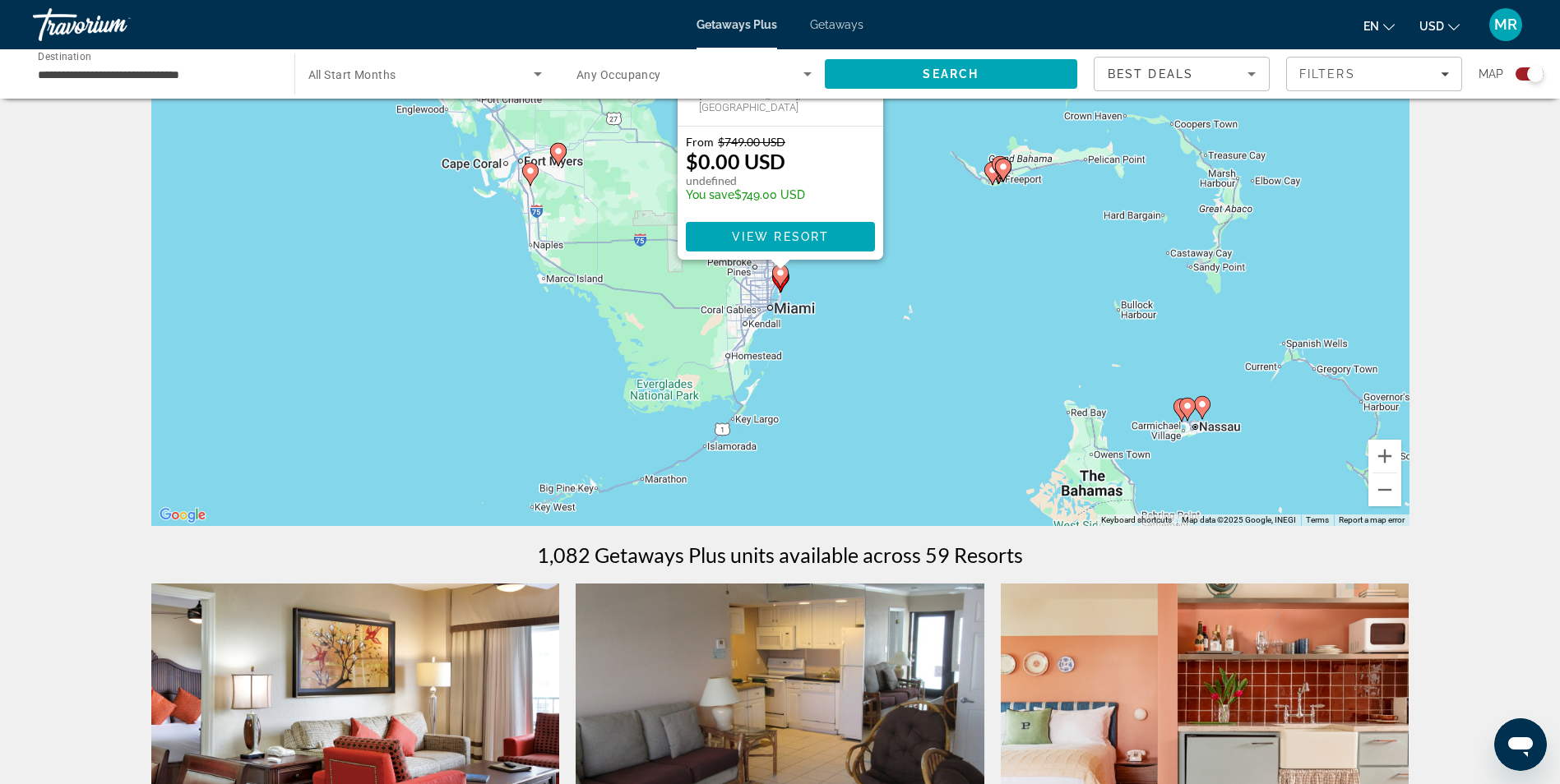
click at [561, 152] on image "Main content" at bounding box center [558, 150] width 10 height 10
type input "**********"
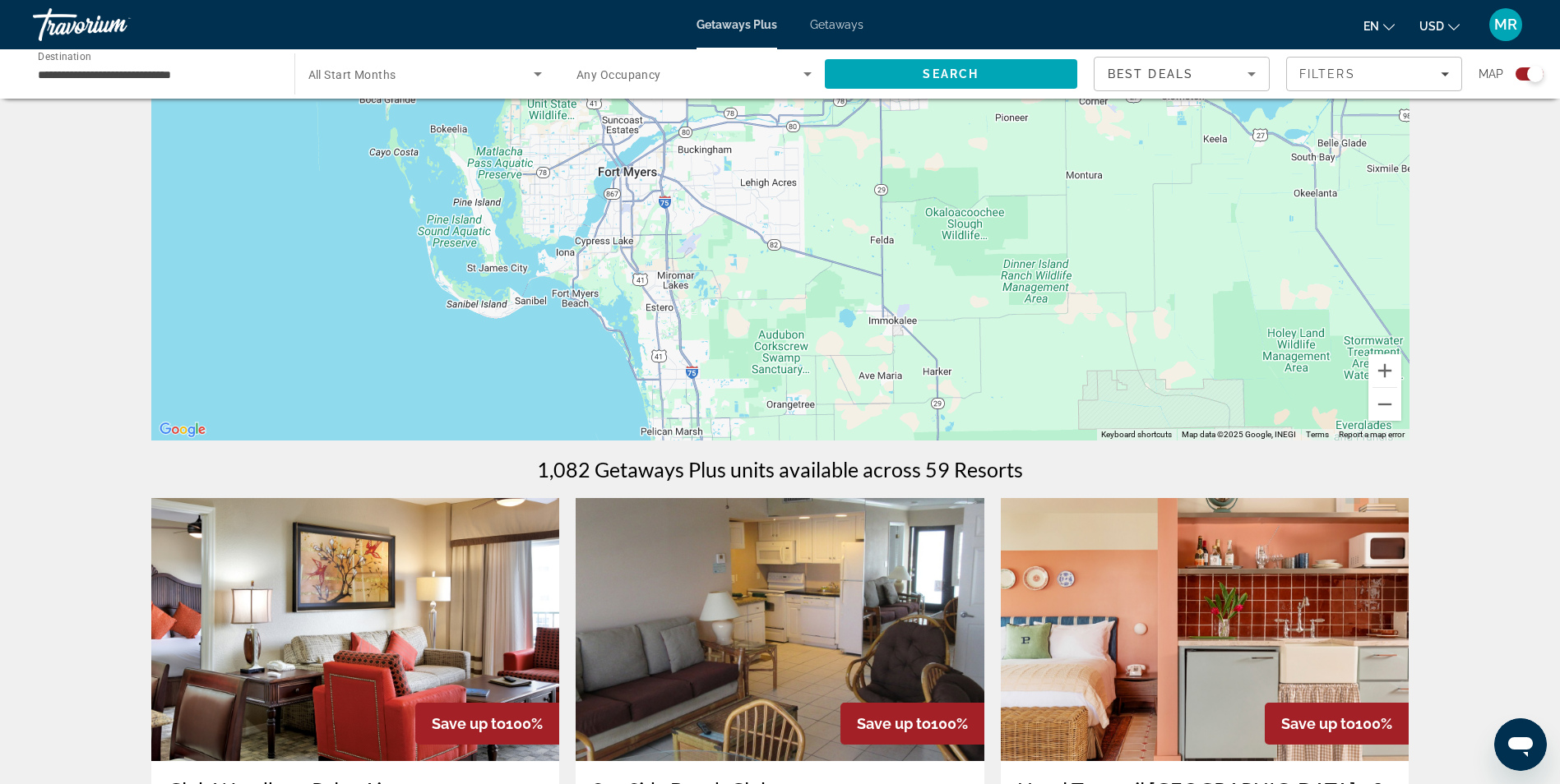
scroll to position [246, 0]
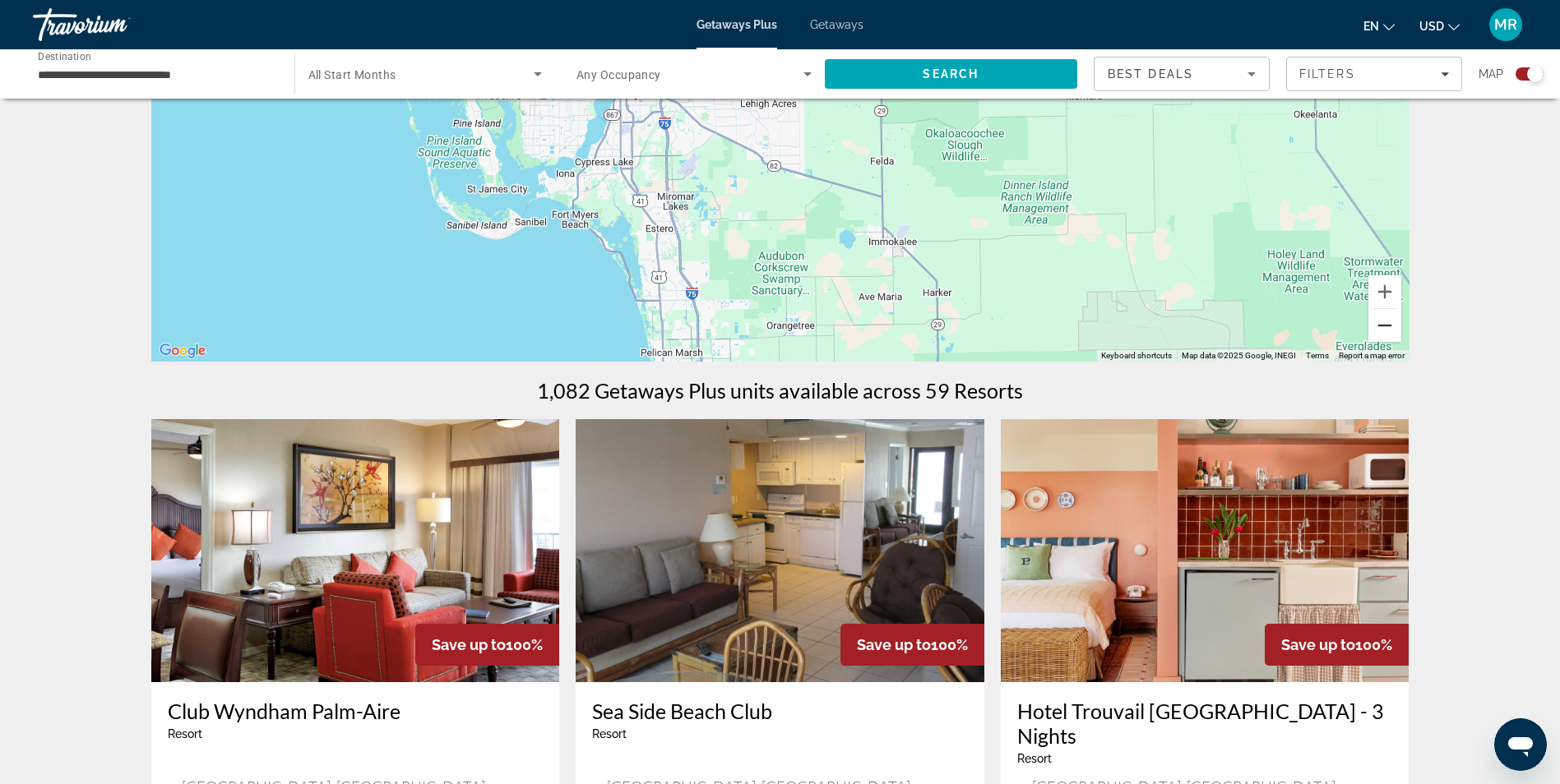
click at [1390, 340] on button "Zoom out" at bounding box center [1384, 325] width 33 height 33
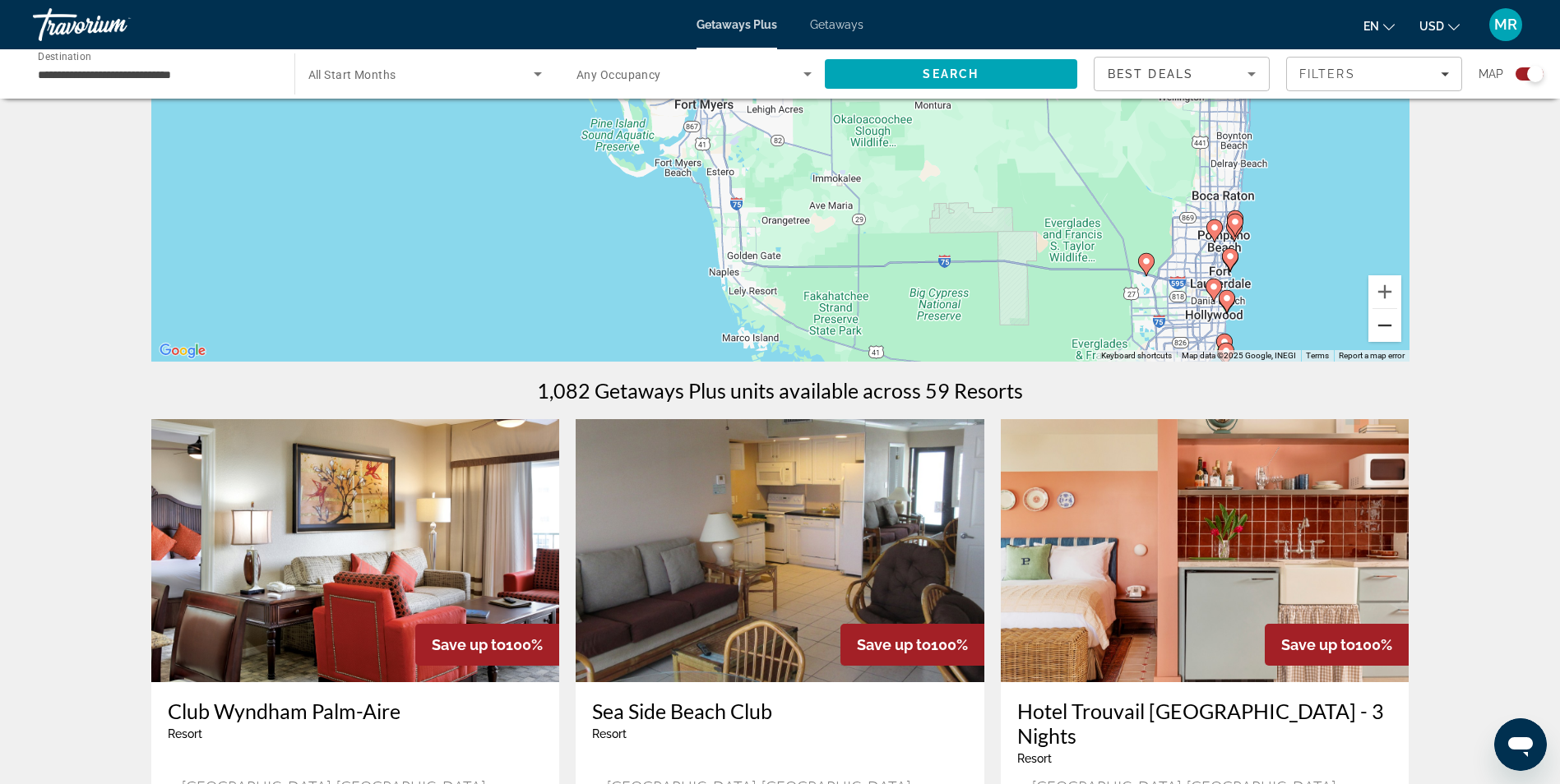
click at [1387, 334] on button "Zoom out" at bounding box center [1384, 325] width 33 height 33
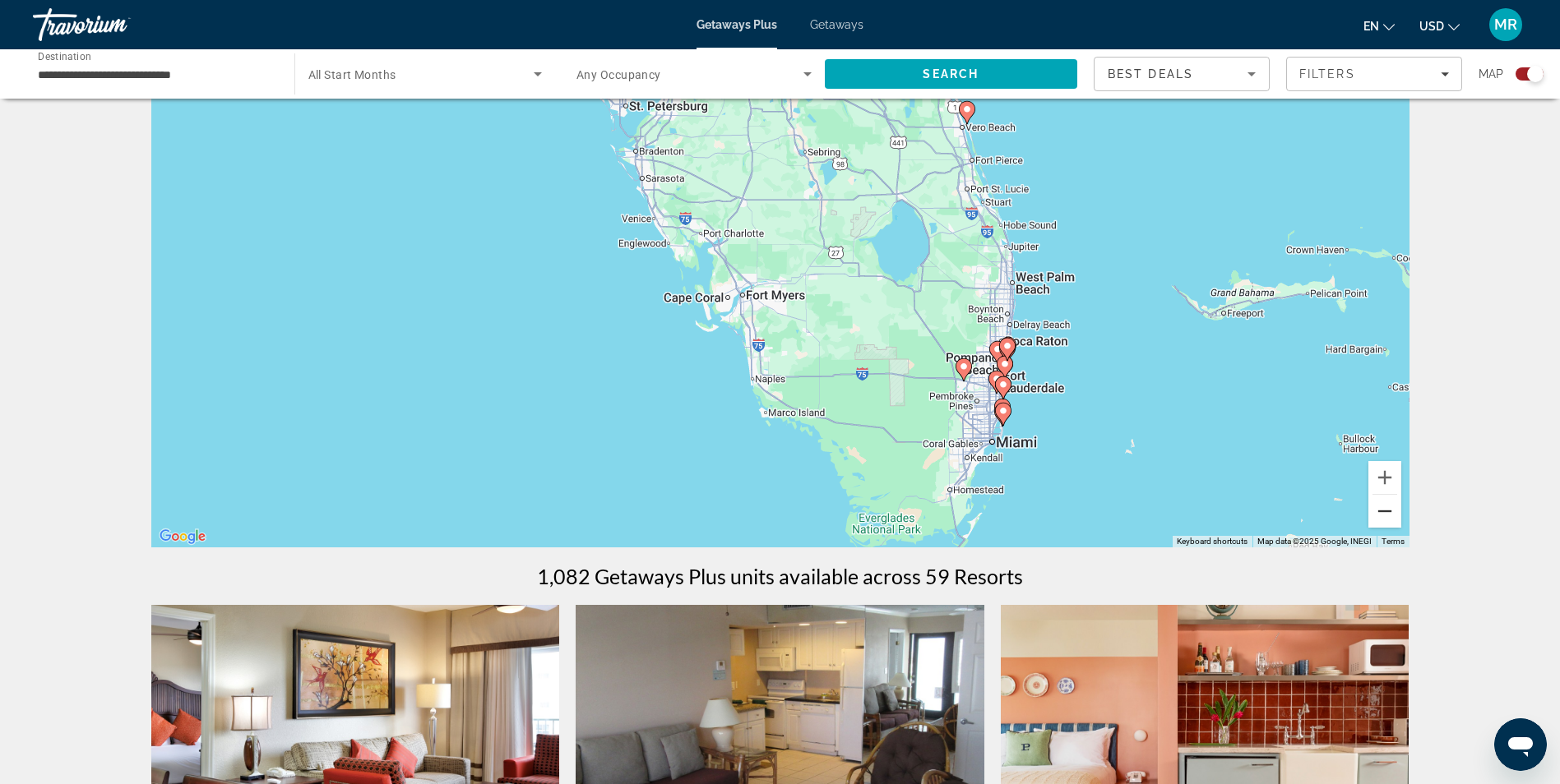
scroll to position [0, 0]
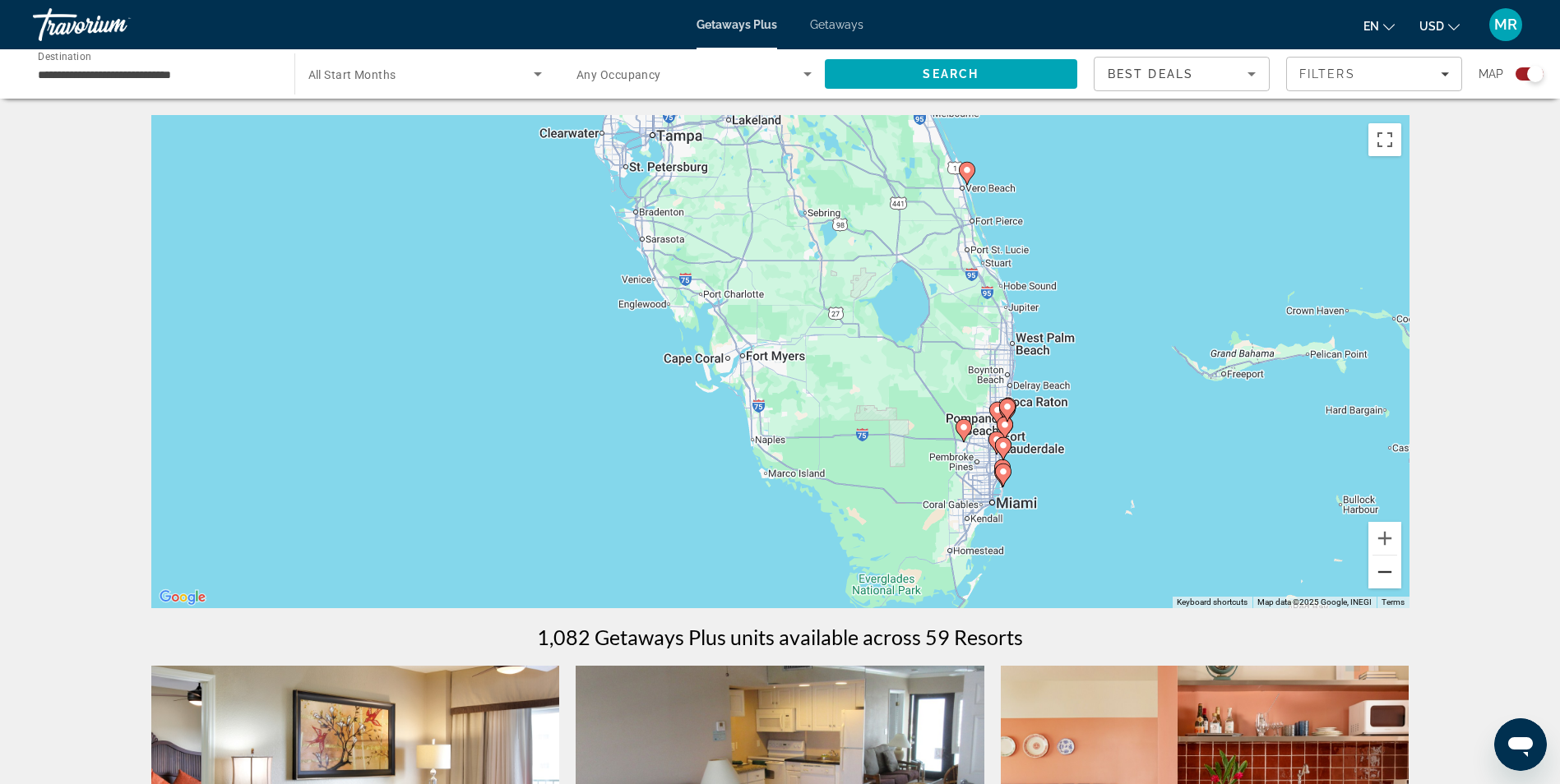
click at [1393, 565] on button "Zoom out" at bounding box center [1384, 572] width 33 height 33
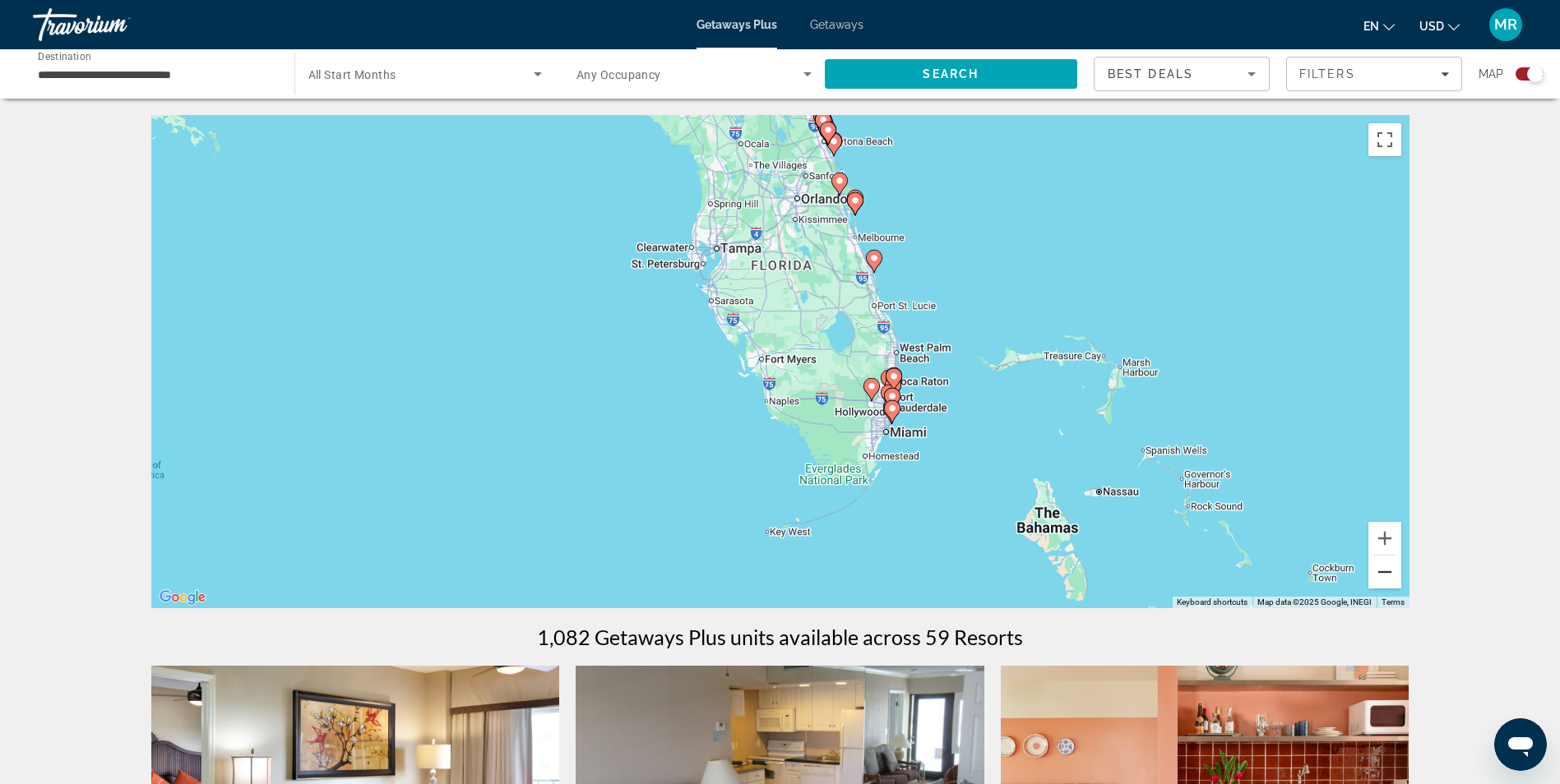
click at [1394, 573] on button "Zoom out" at bounding box center [1384, 572] width 33 height 33
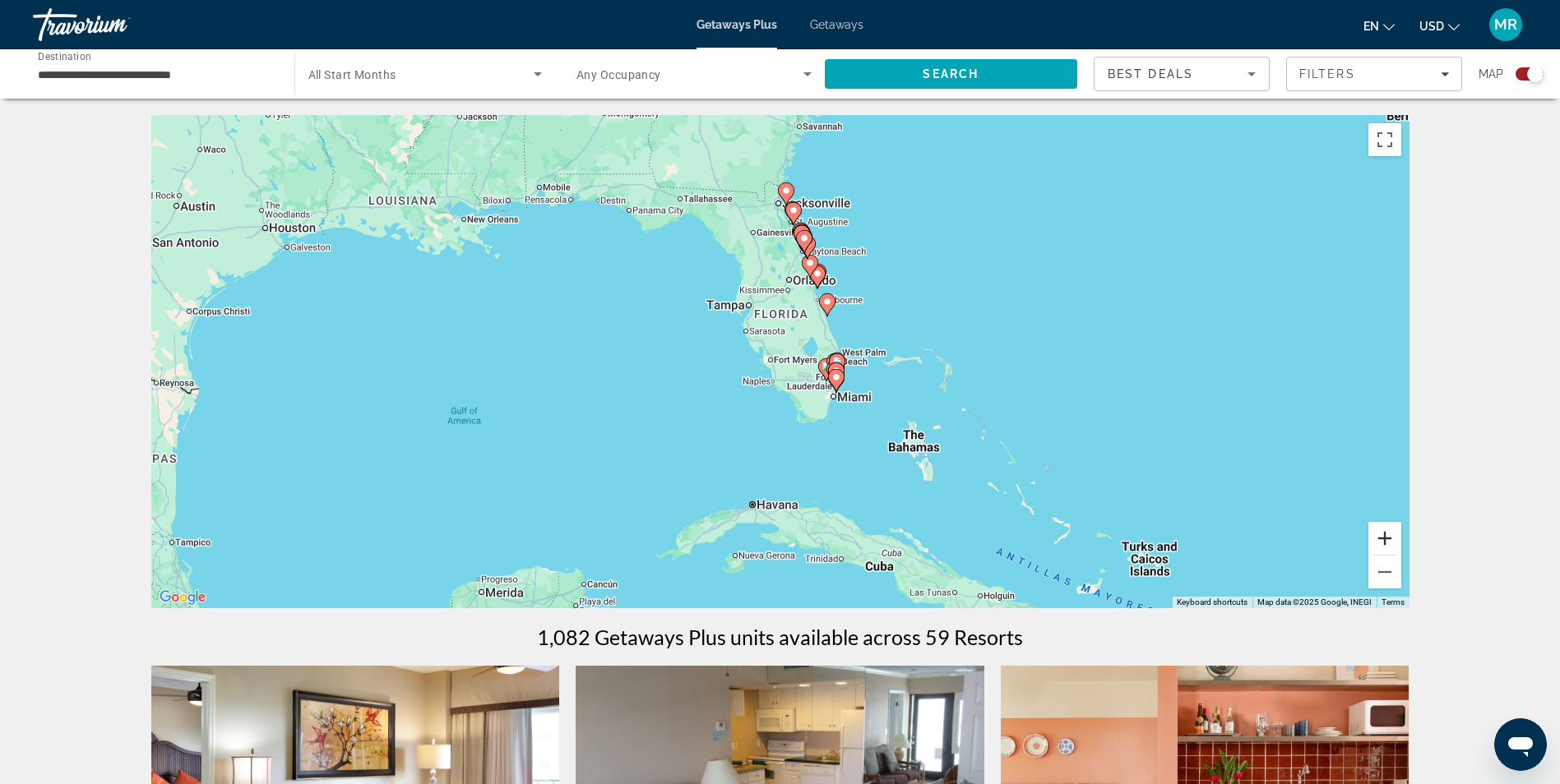
click at [1384, 540] on button "Zoom in" at bounding box center [1384, 538] width 33 height 33
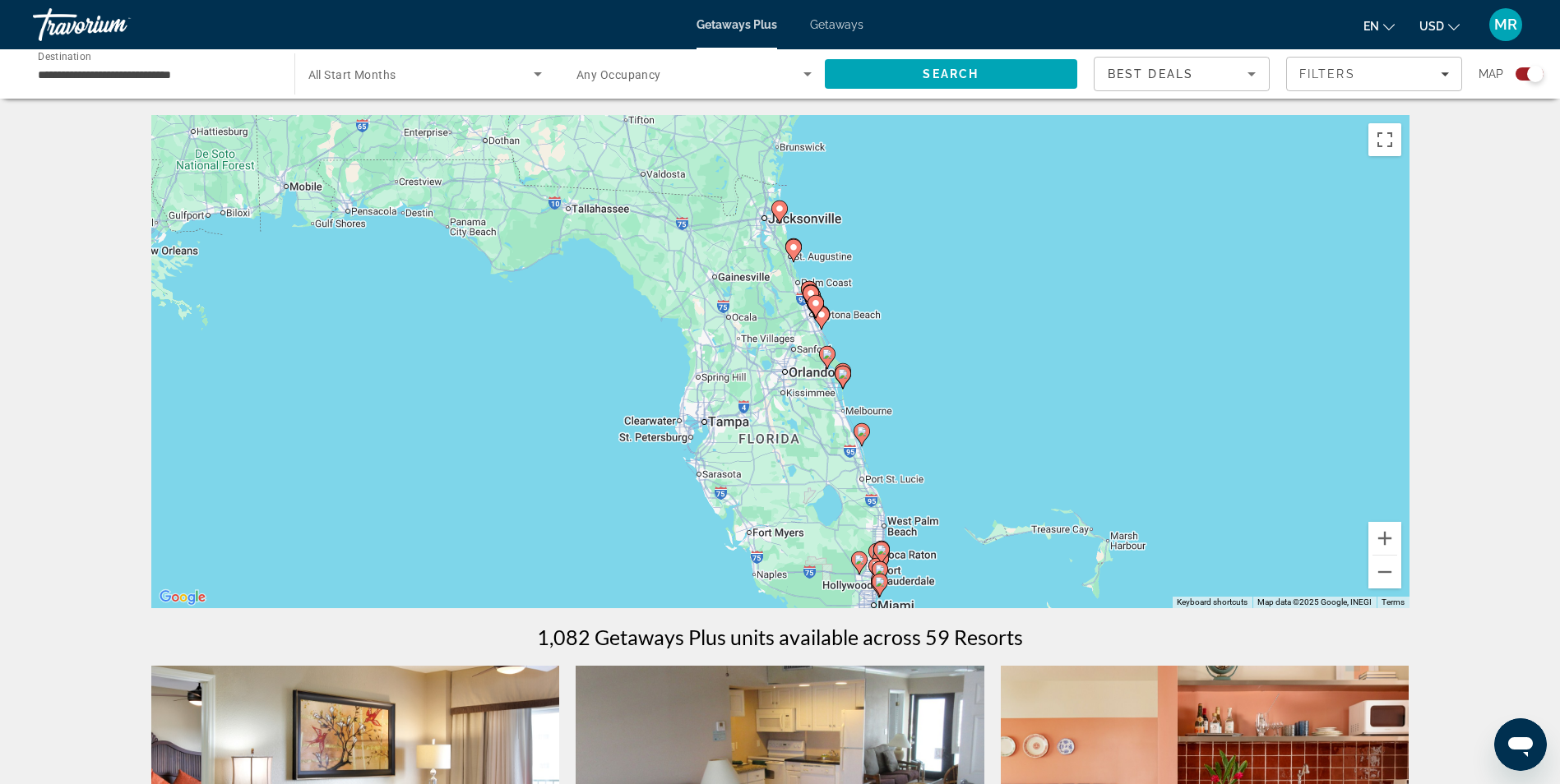
drag, startPoint x: 939, startPoint y: 251, endPoint x: 962, endPoint y: 412, distance: 162.6
click at [926, 422] on div "To activate drag with keyboard, press Alt + Enter. Once in keyboard drag state,…" at bounding box center [780, 362] width 1258 height 493
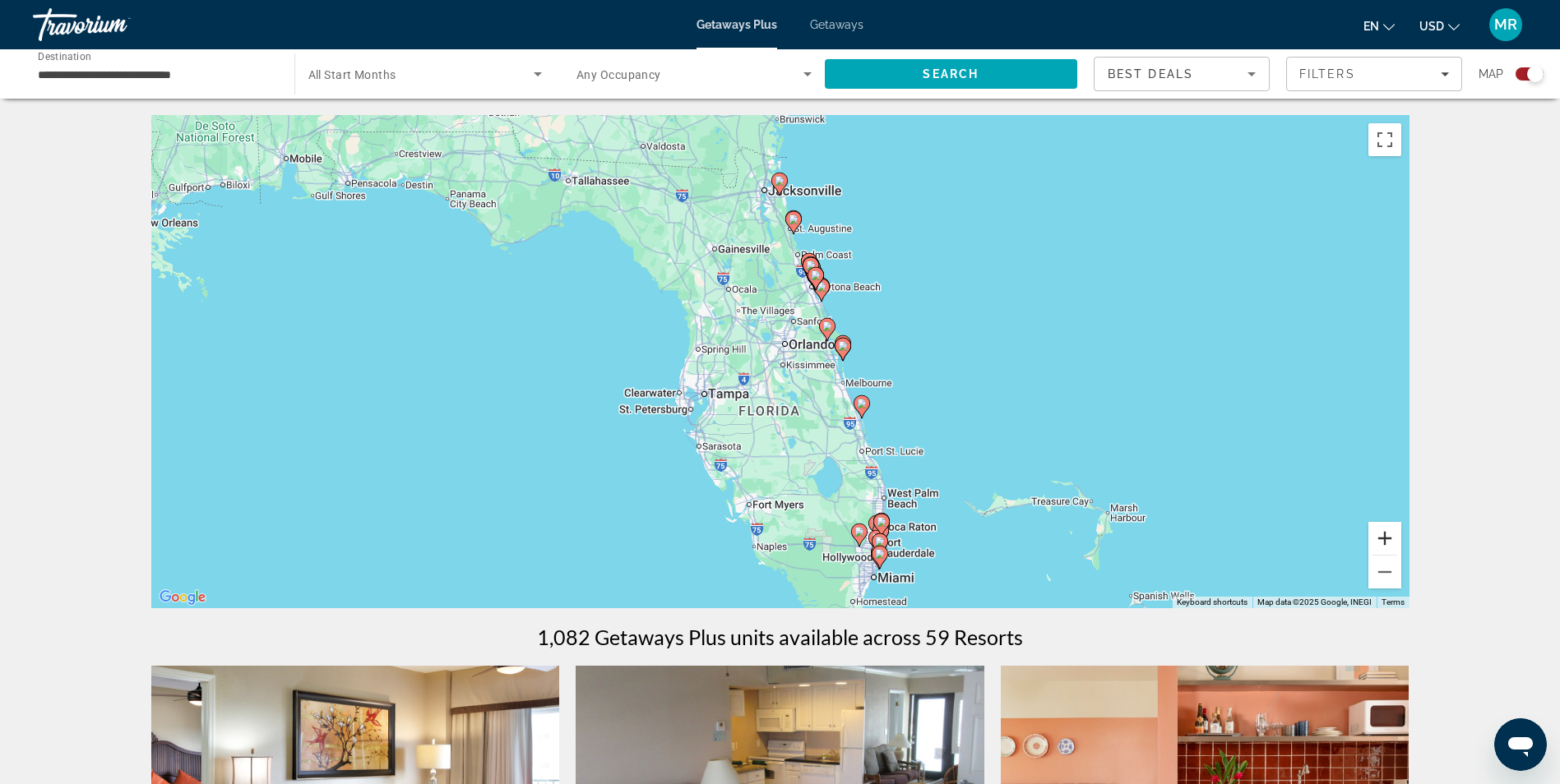
click at [1381, 538] on button "Zoom in" at bounding box center [1384, 538] width 33 height 33
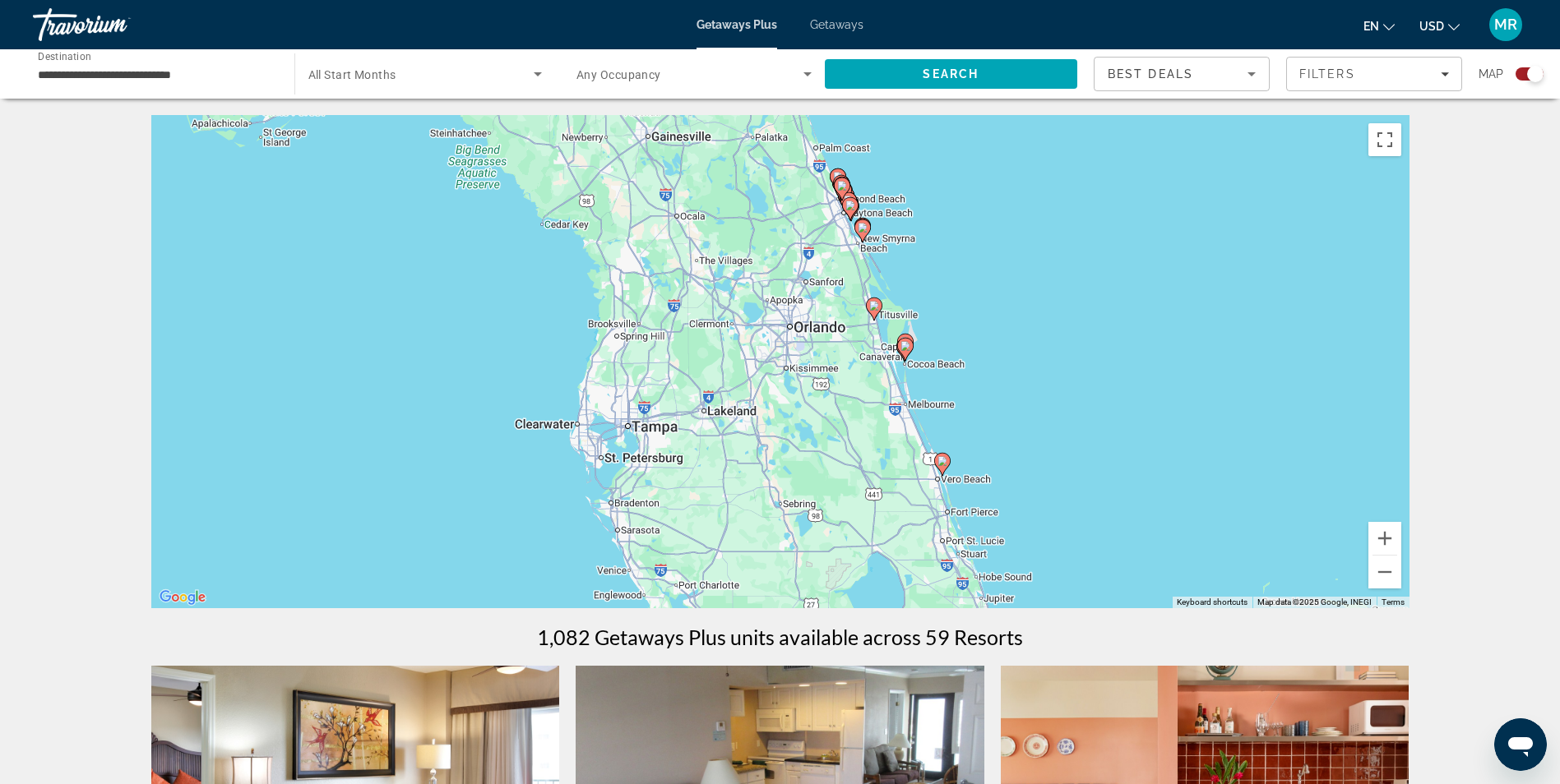
drag, startPoint x: 1229, startPoint y: 366, endPoint x: 1229, endPoint y: 382, distance: 16.0
click at [1229, 382] on div "To activate drag with keyboard, press Alt + Enter. Once in keyboard drag state,…" at bounding box center [780, 362] width 1258 height 493
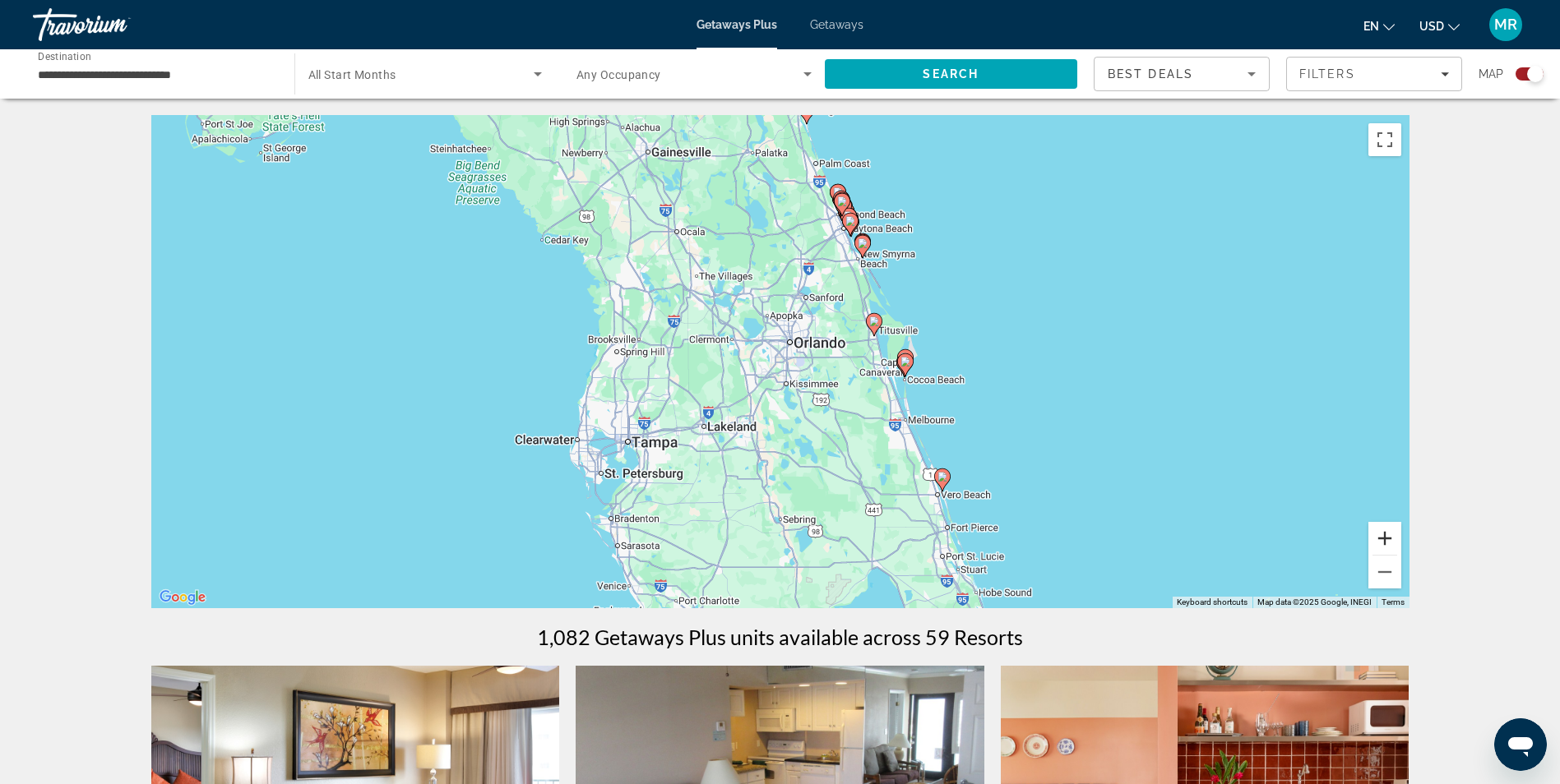
click at [1397, 538] on button "Zoom in" at bounding box center [1384, 538] width 33 height 33
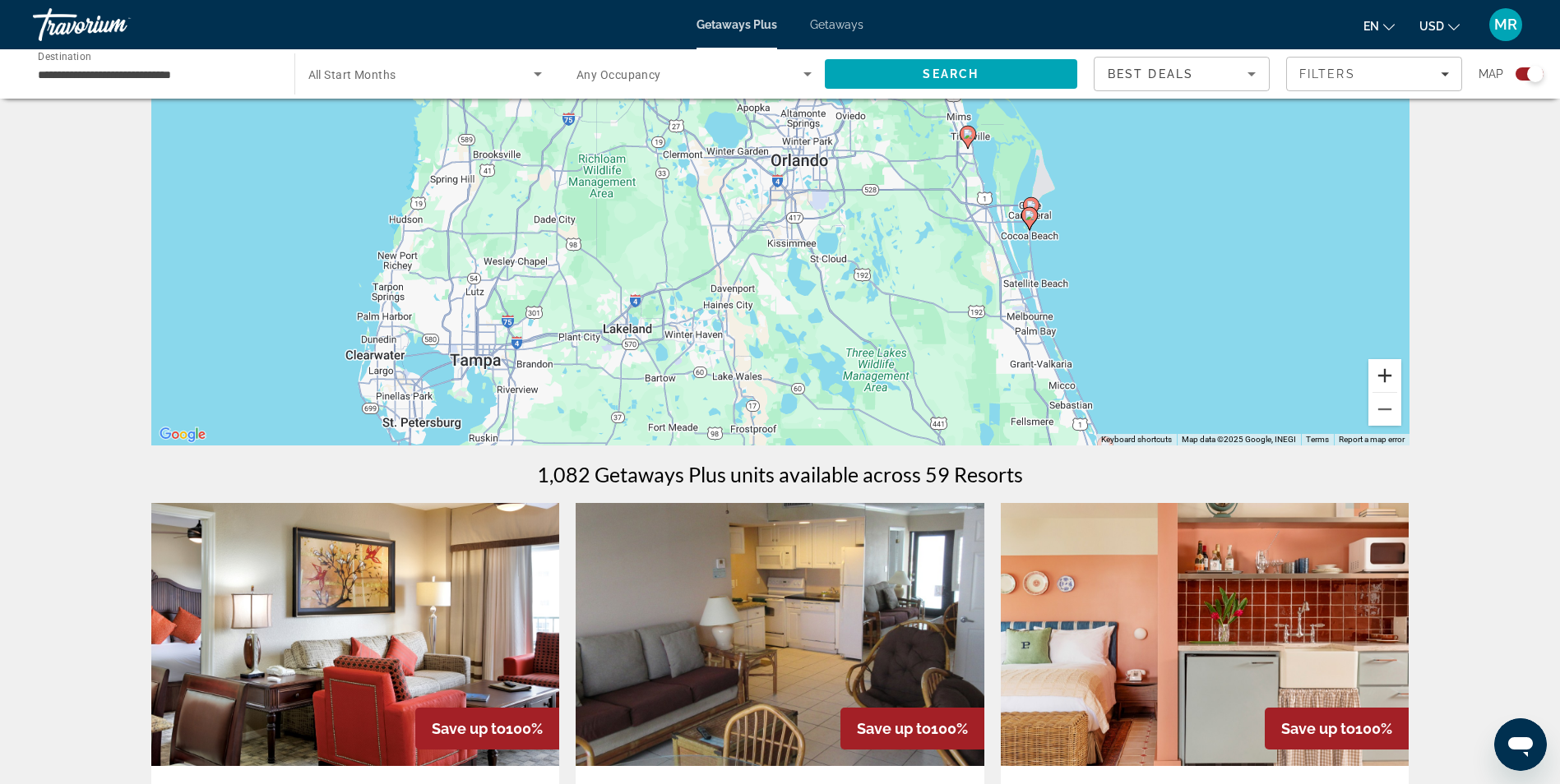
scroll to position [246, 0]
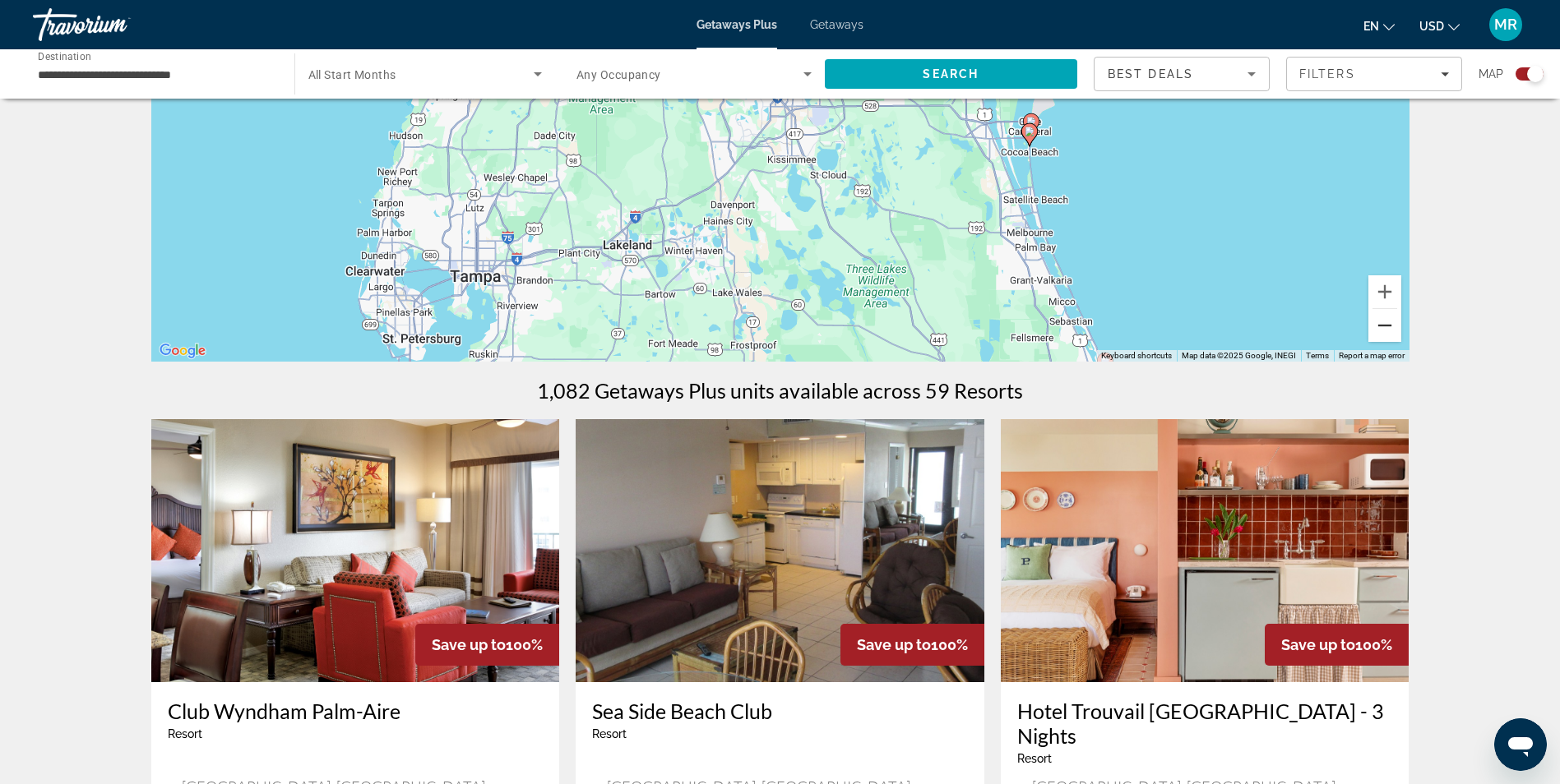
click at [1396, 325] on button "Zoom out" at bounding box center [1384, 325] width 33 height 33
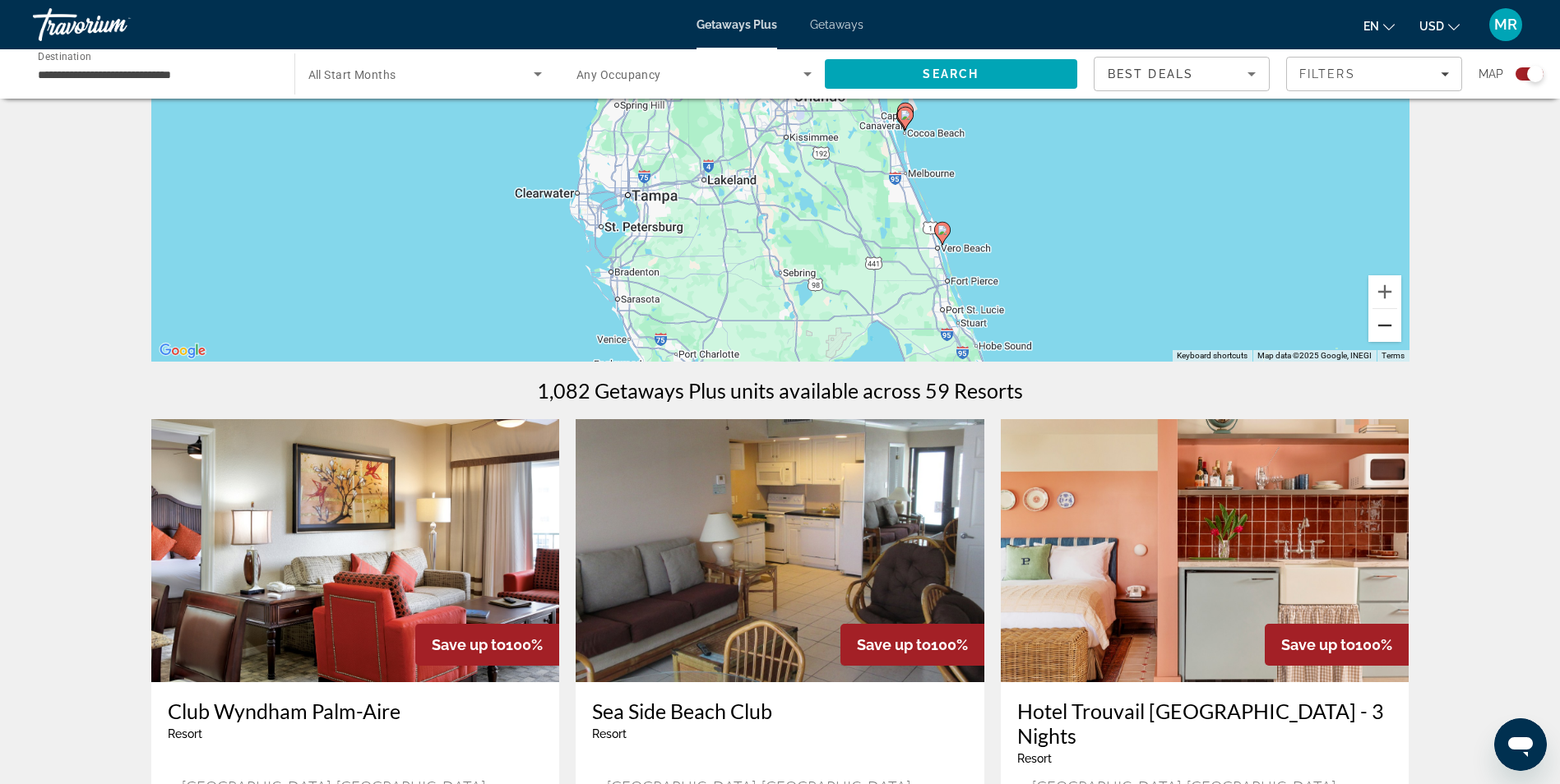
click at [1389, 325] on button "Zoom out" at bounding box center [1384, 325] width 33 height 33
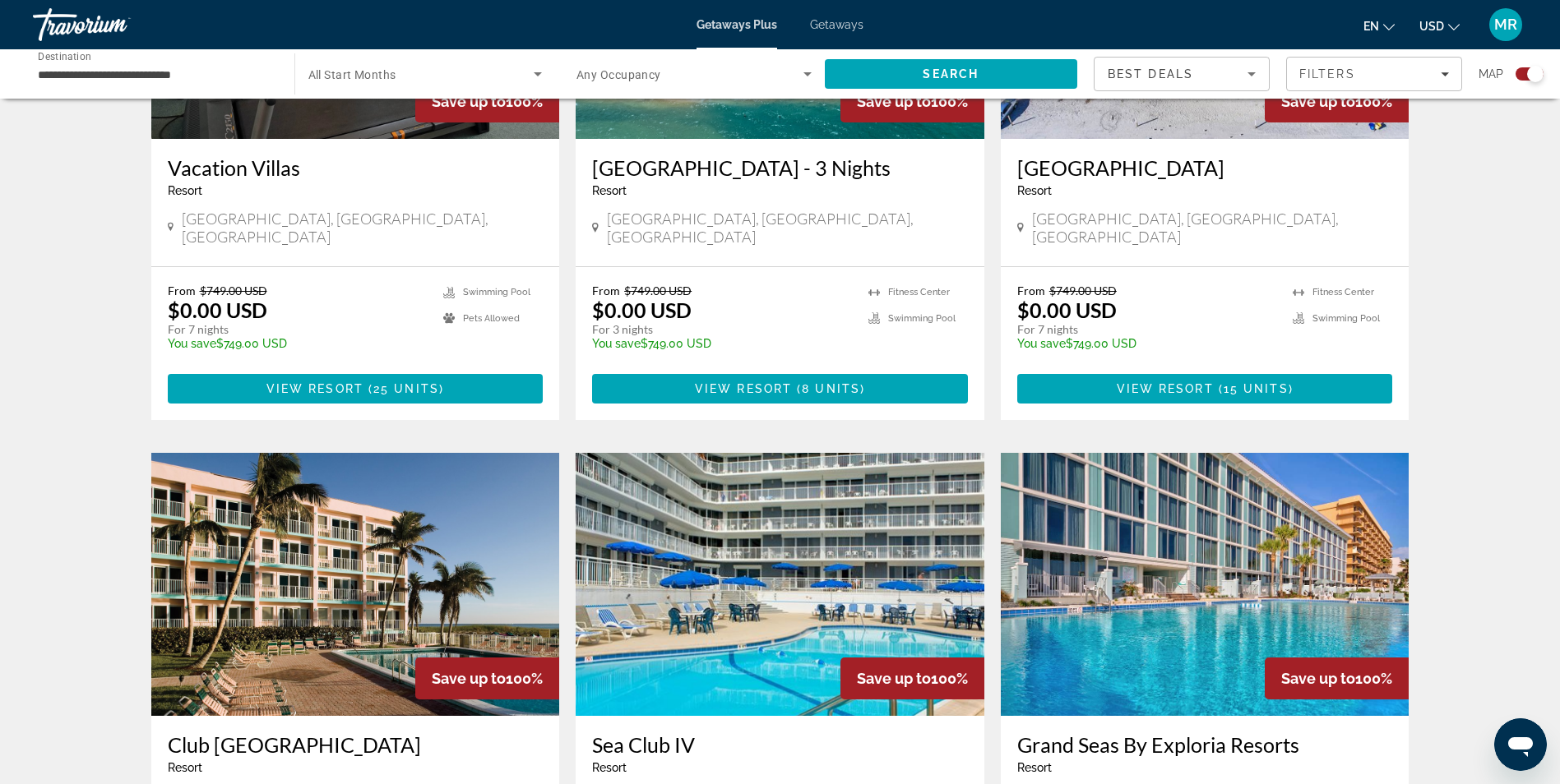
scroll to position [1643, 0]
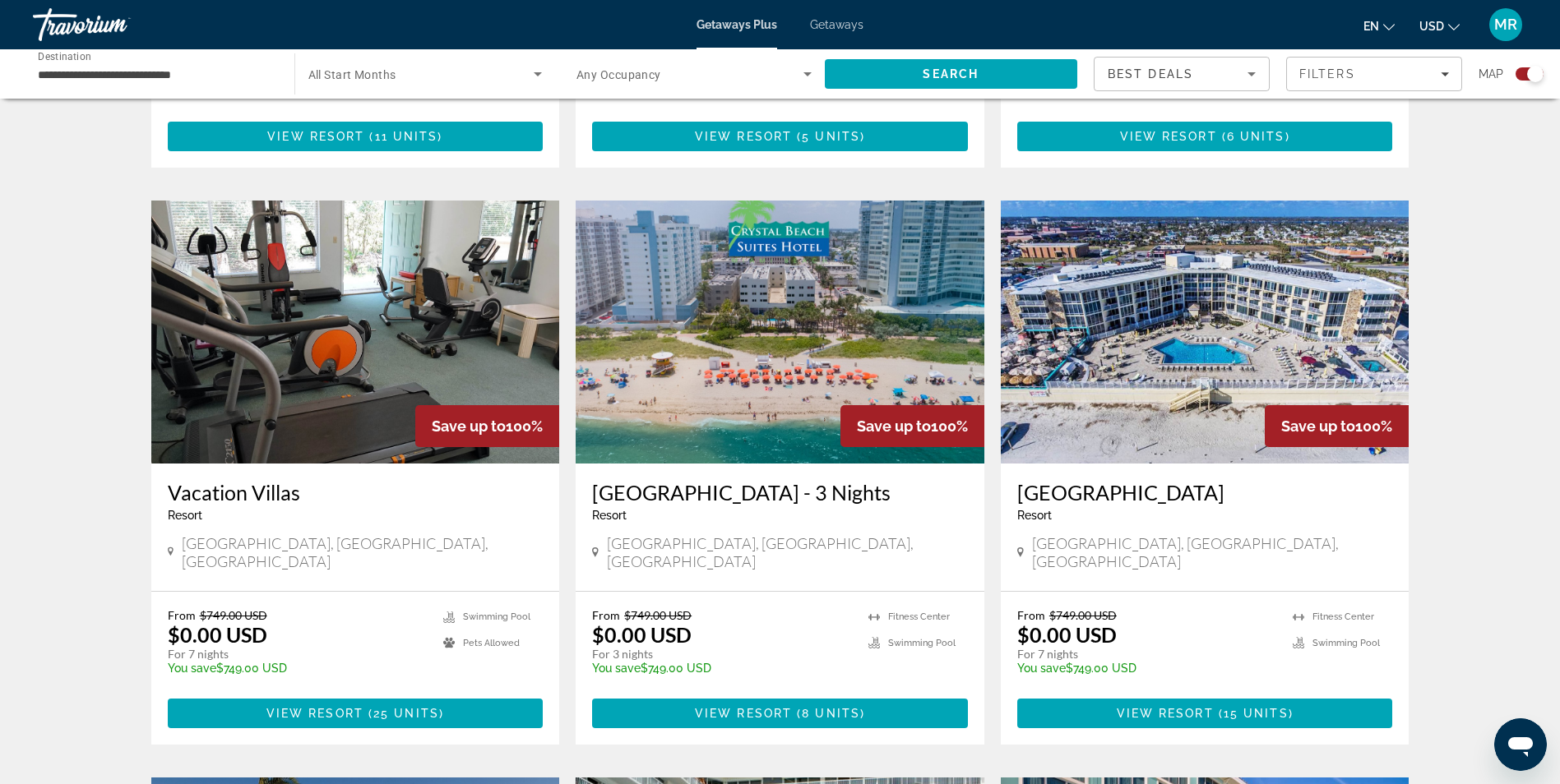
click at [711, 297] on img "Main content" at bounding box center [780, 332] width 408 height 263
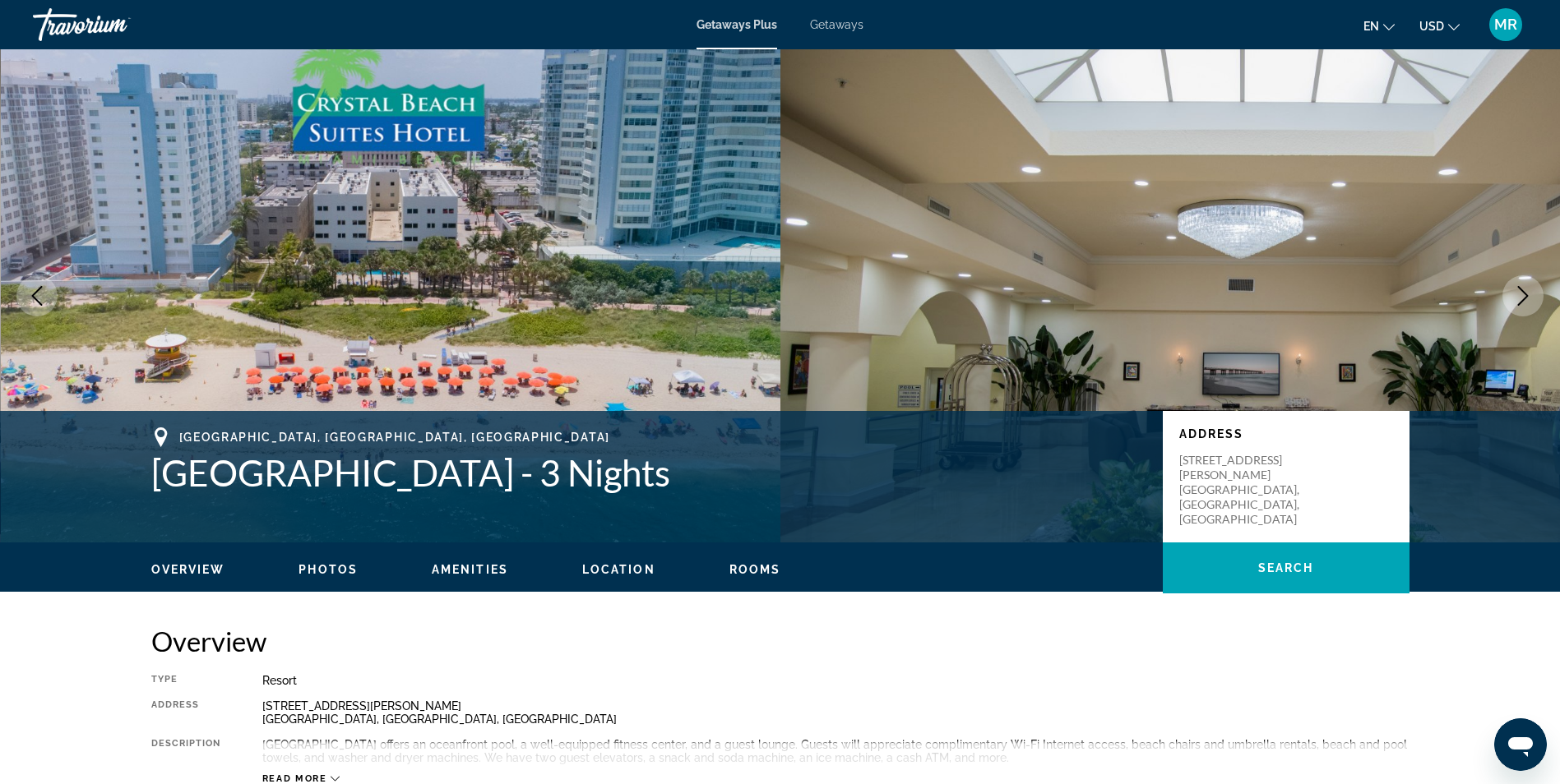
click at [1528, 292] on icon "Next image" at bounding box center [1523, 296] width 20 height 20
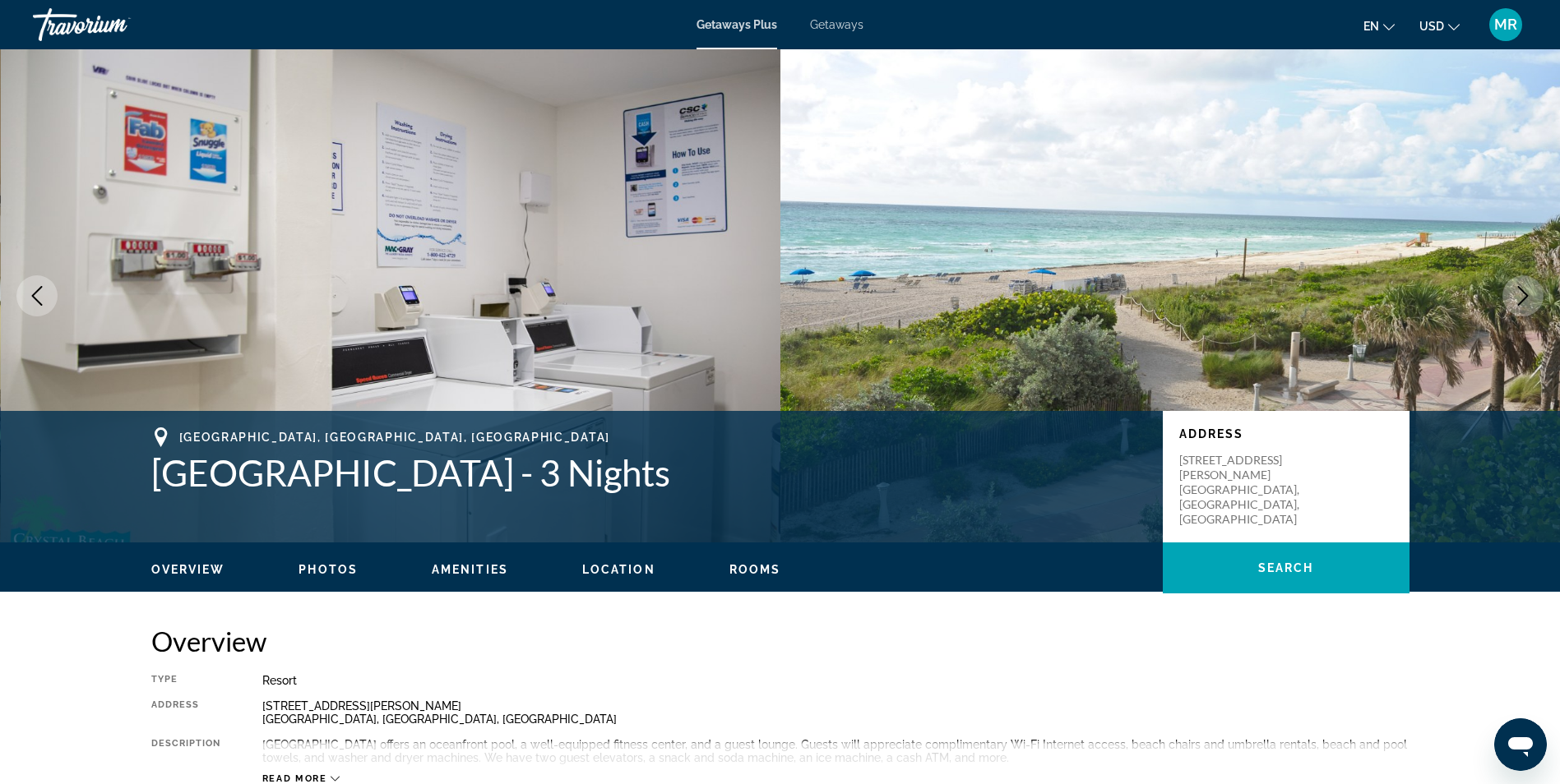
click at [1528, 292] on icon "Next image" at bounding box center [1523, 296] width 20 height 20
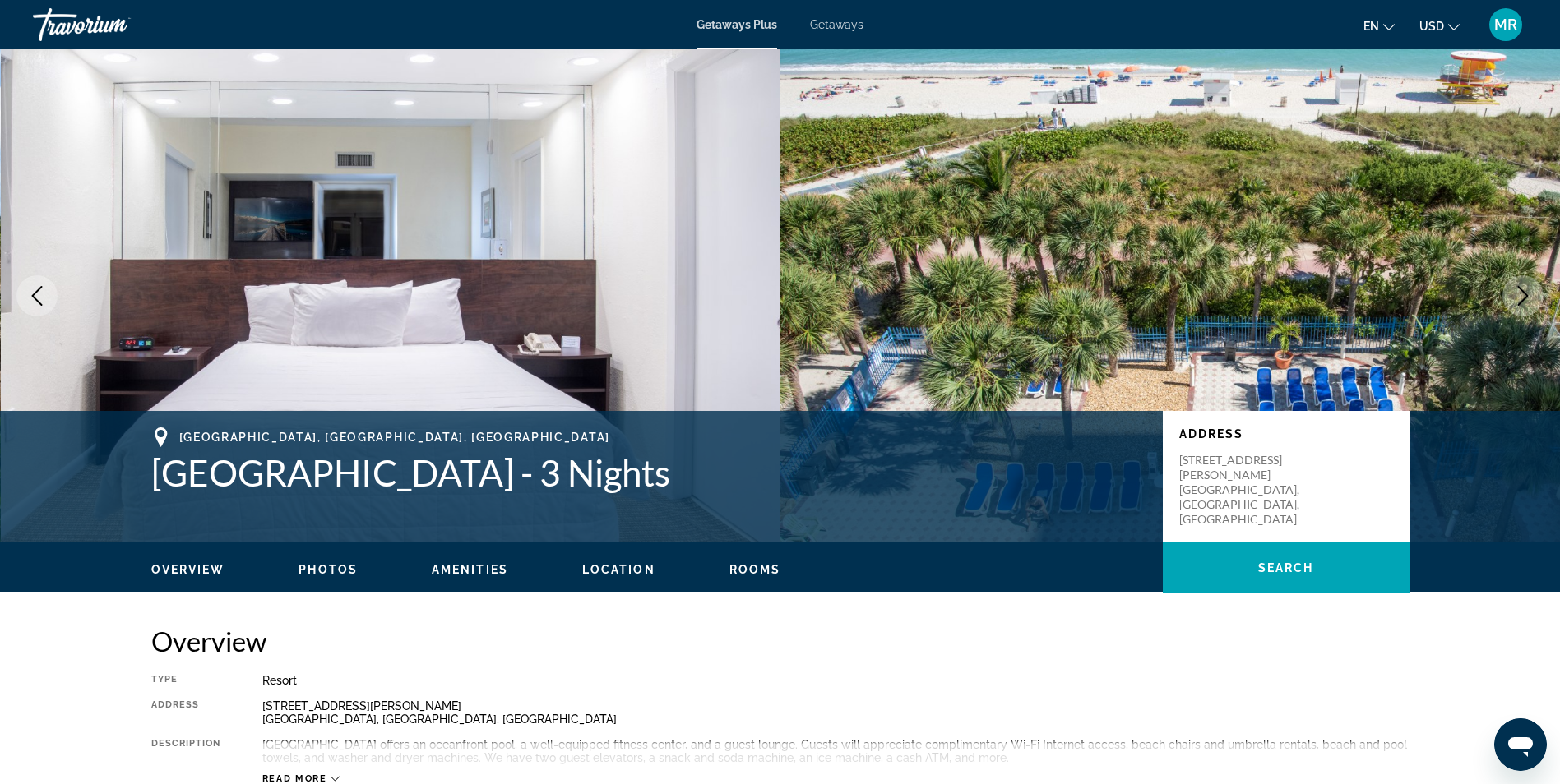
click at [1528, 292] on icon "Next image" at bounding box center [1523, 296] width 20 height 20
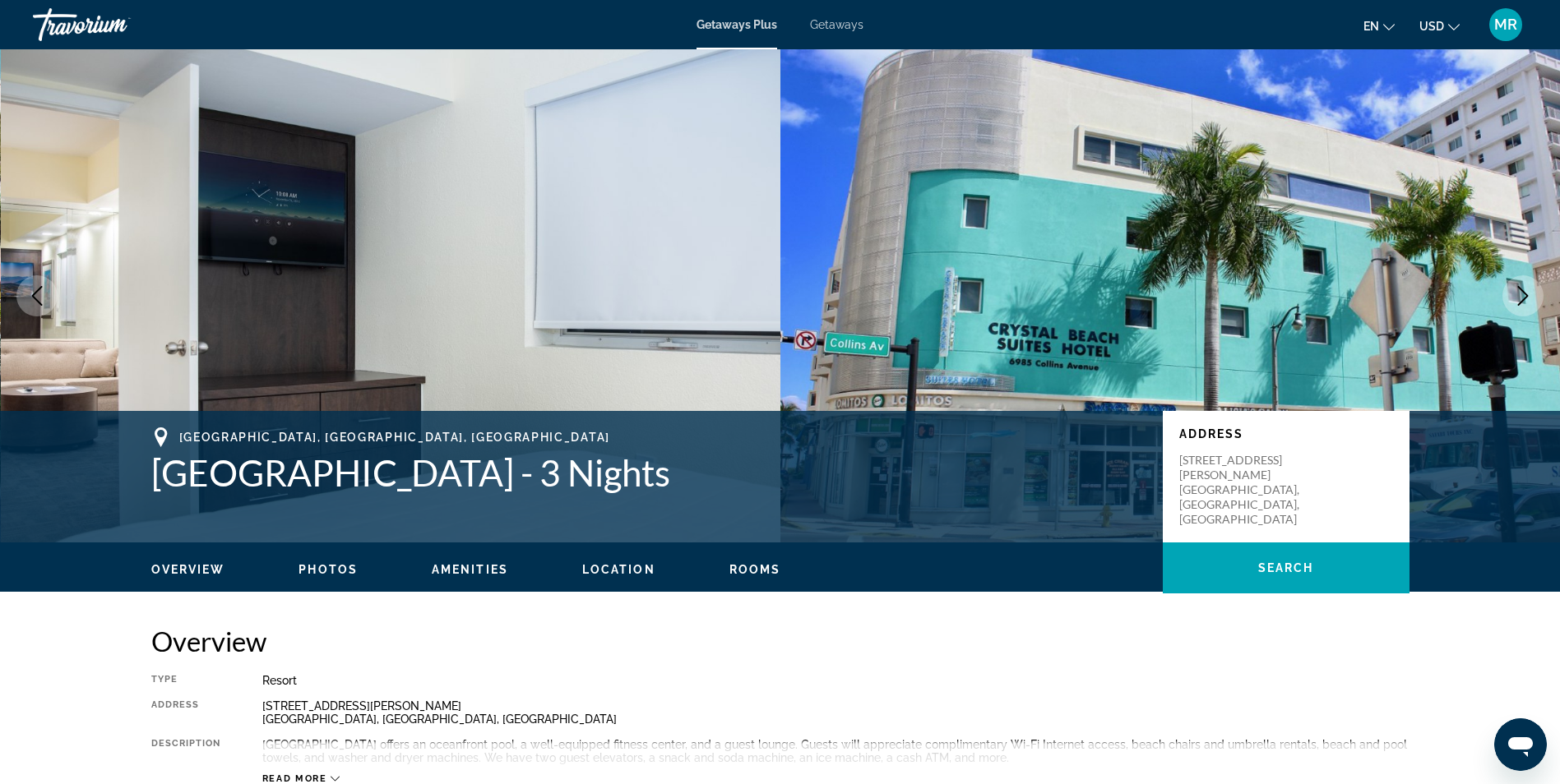
click at [39, 290] on icon "Previous image" at bounding box center [38, 296] width 11 height 20
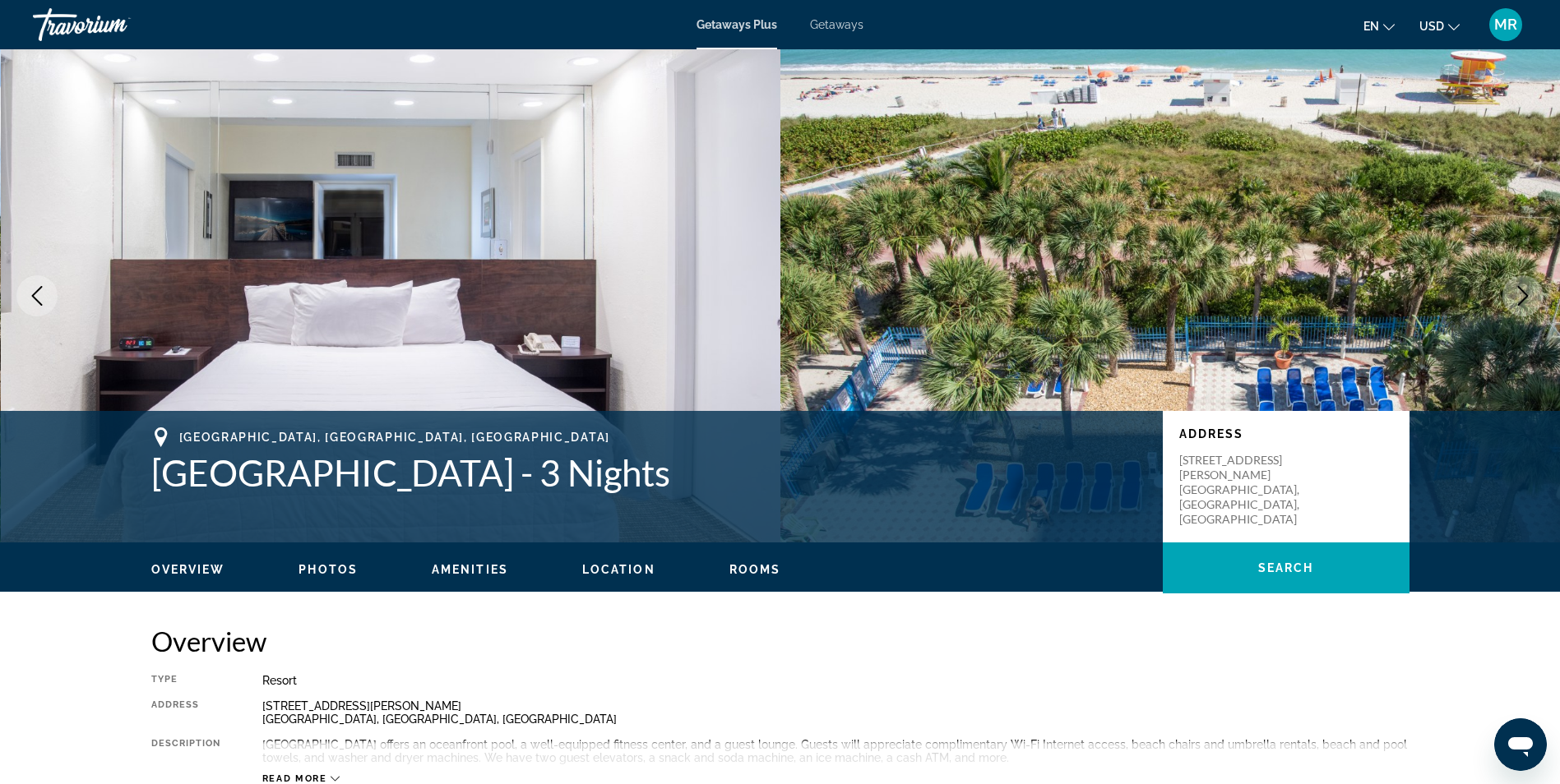
click at [1526, 307] on button "Next image" at bounding box center [1523, 296] width 41 height 41
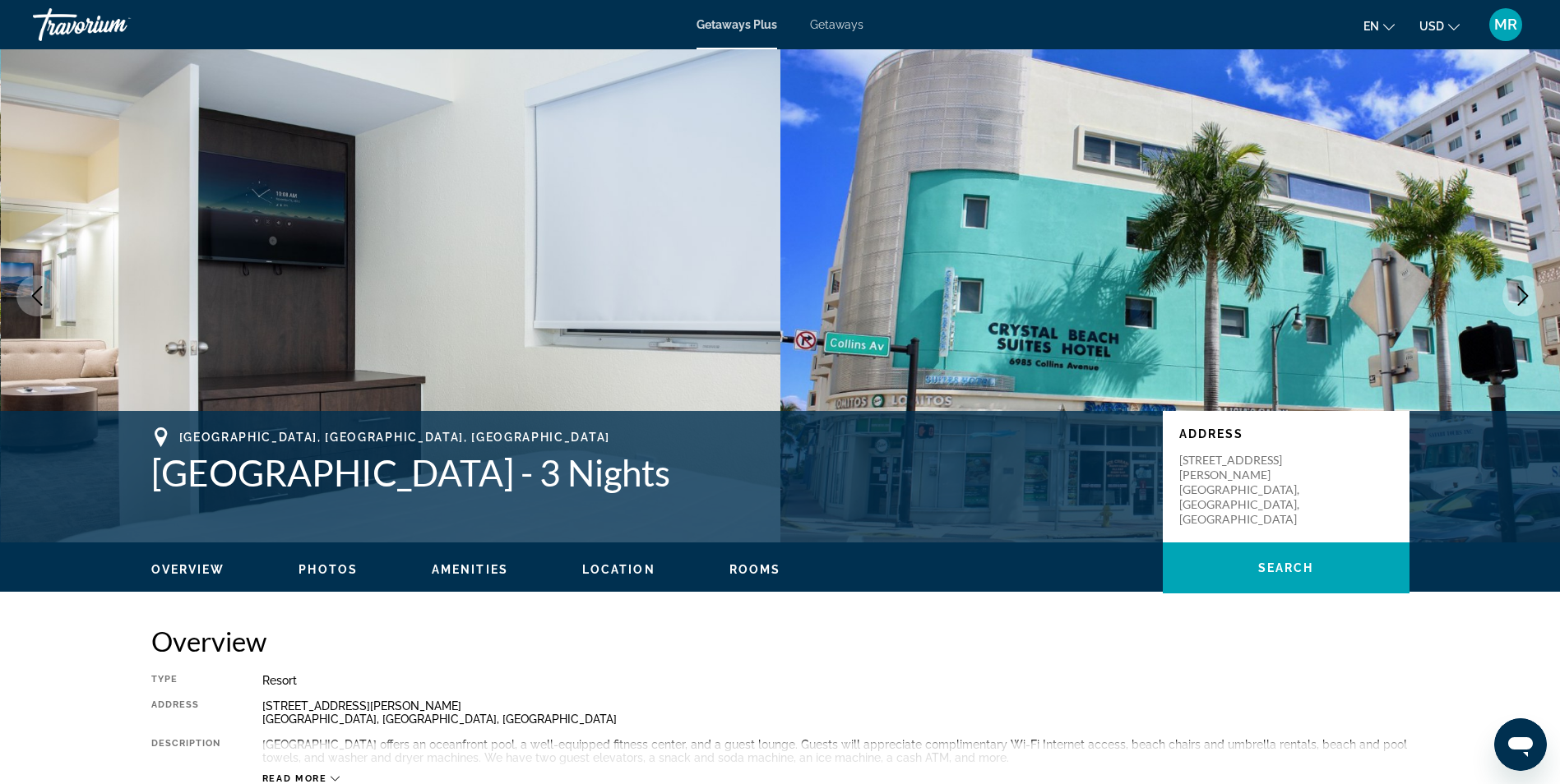
click at [1526, 307] on button "Next image" at bounding box center [1523, 296] width 41 height 41
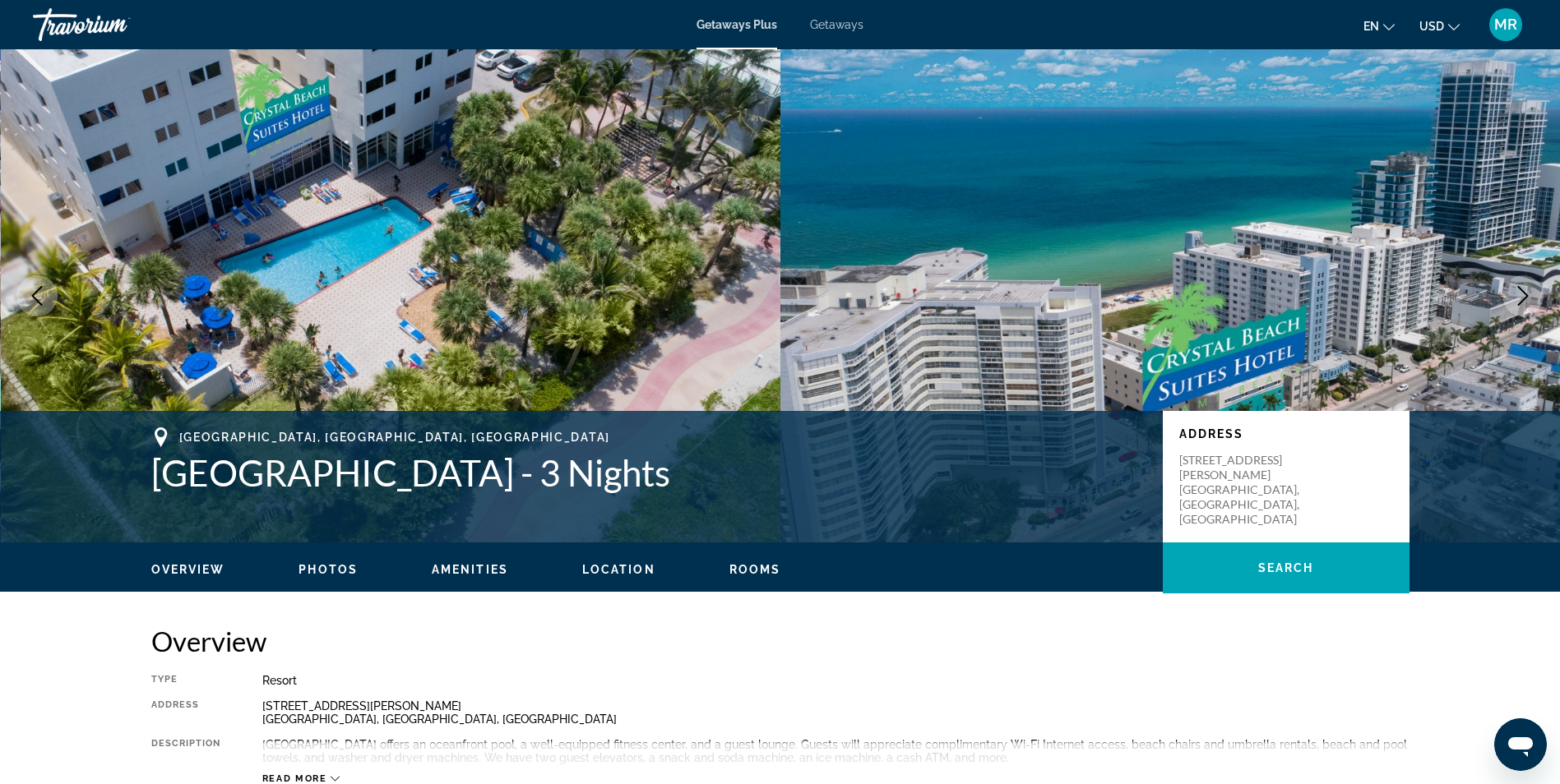
click at [1526, 307] on button "Next image" at bounding box center [1523, 296] width 41 height 41
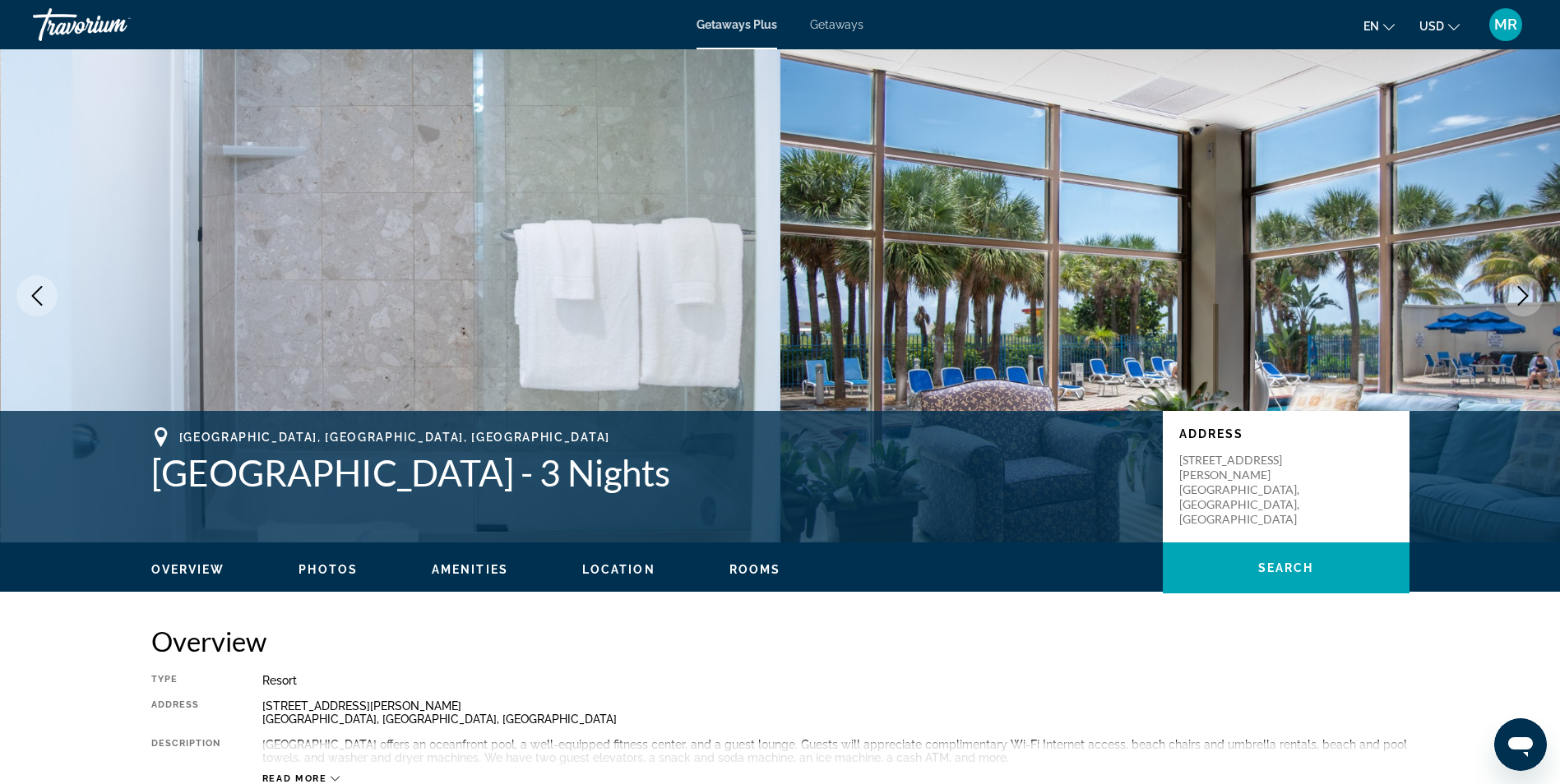
click at [1526, 307] on button "Next image" at bounding box center [1523, 296] width 41 height 41
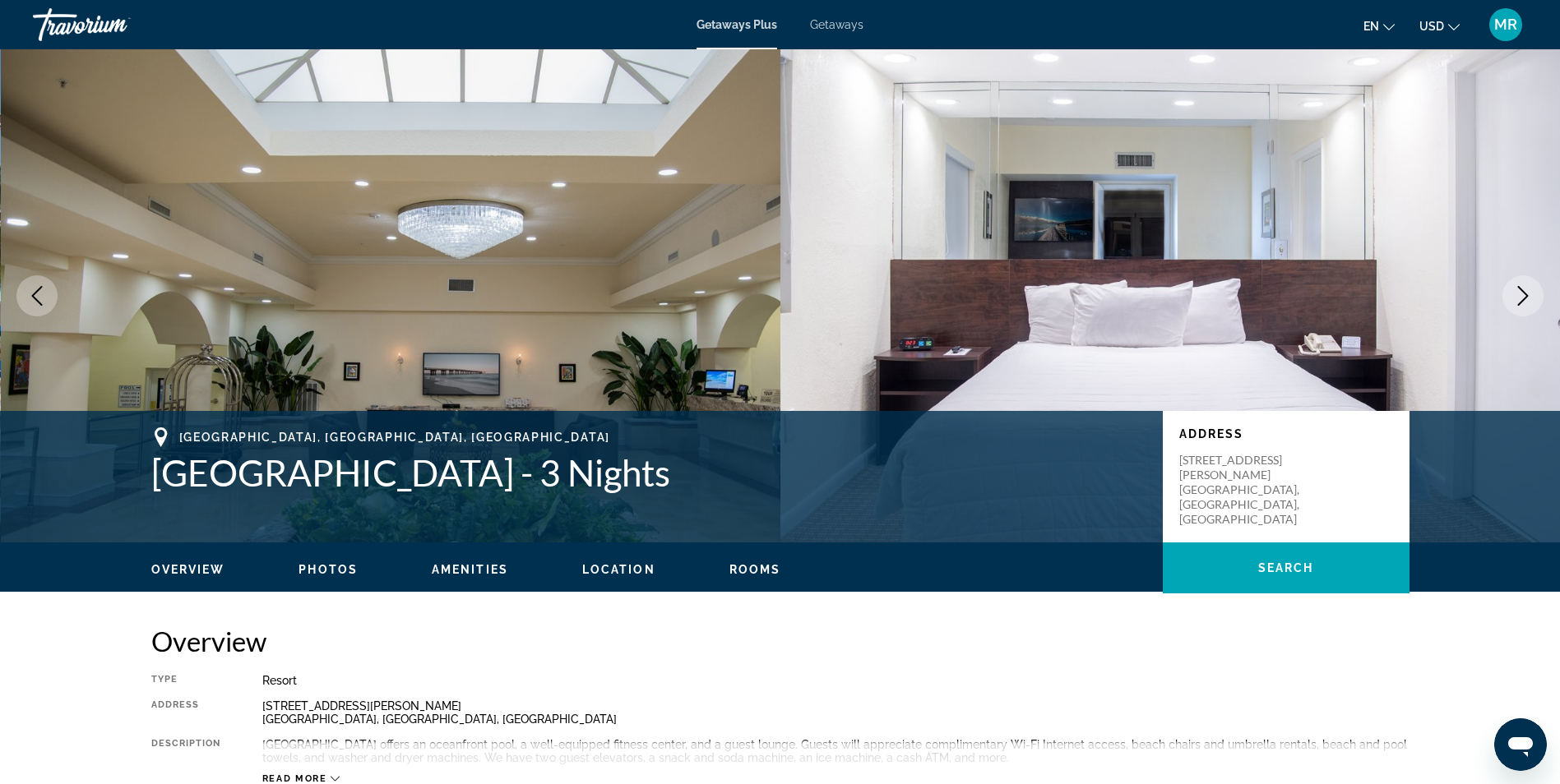
click at [1527, 307] on button "Next image" at bounding box center [1523, 296] width 41 height 41
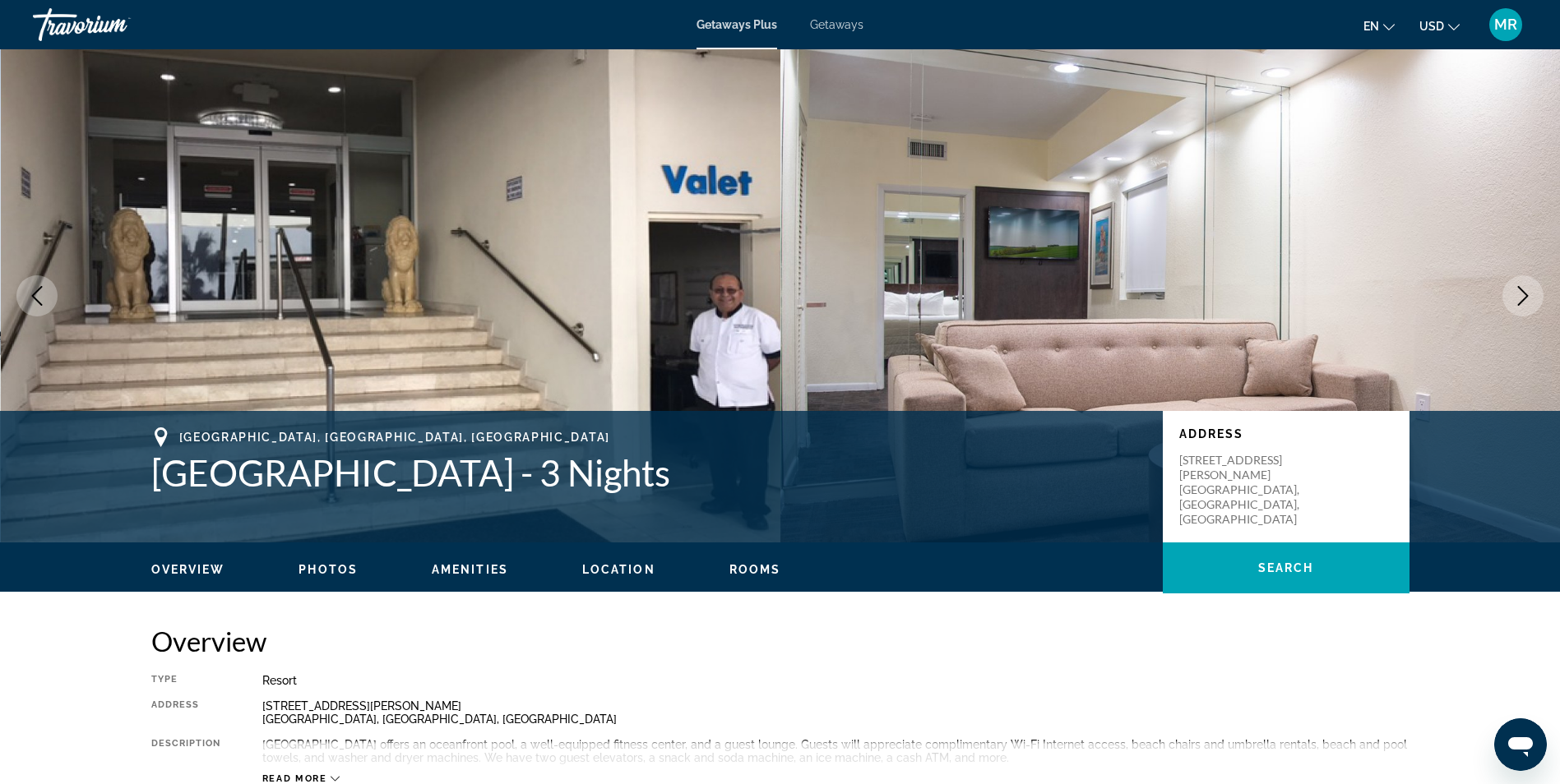
click at [1527, 307] on button "Next image" at bounding box center [1523, 296] width 41 height 41
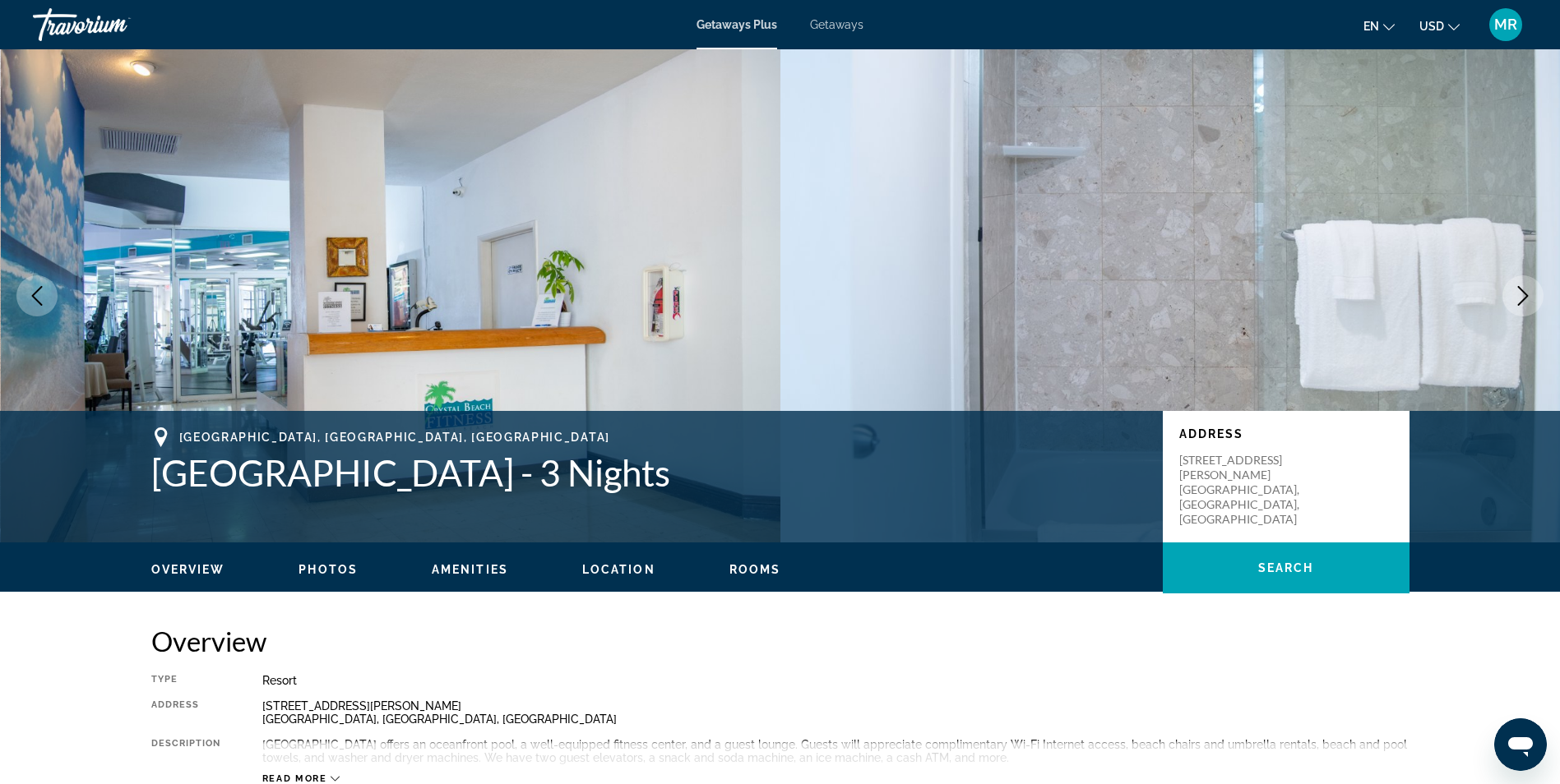
click at [1527, 307] on button "Next image" at bounding box center [1523, 296] width 41 height 41
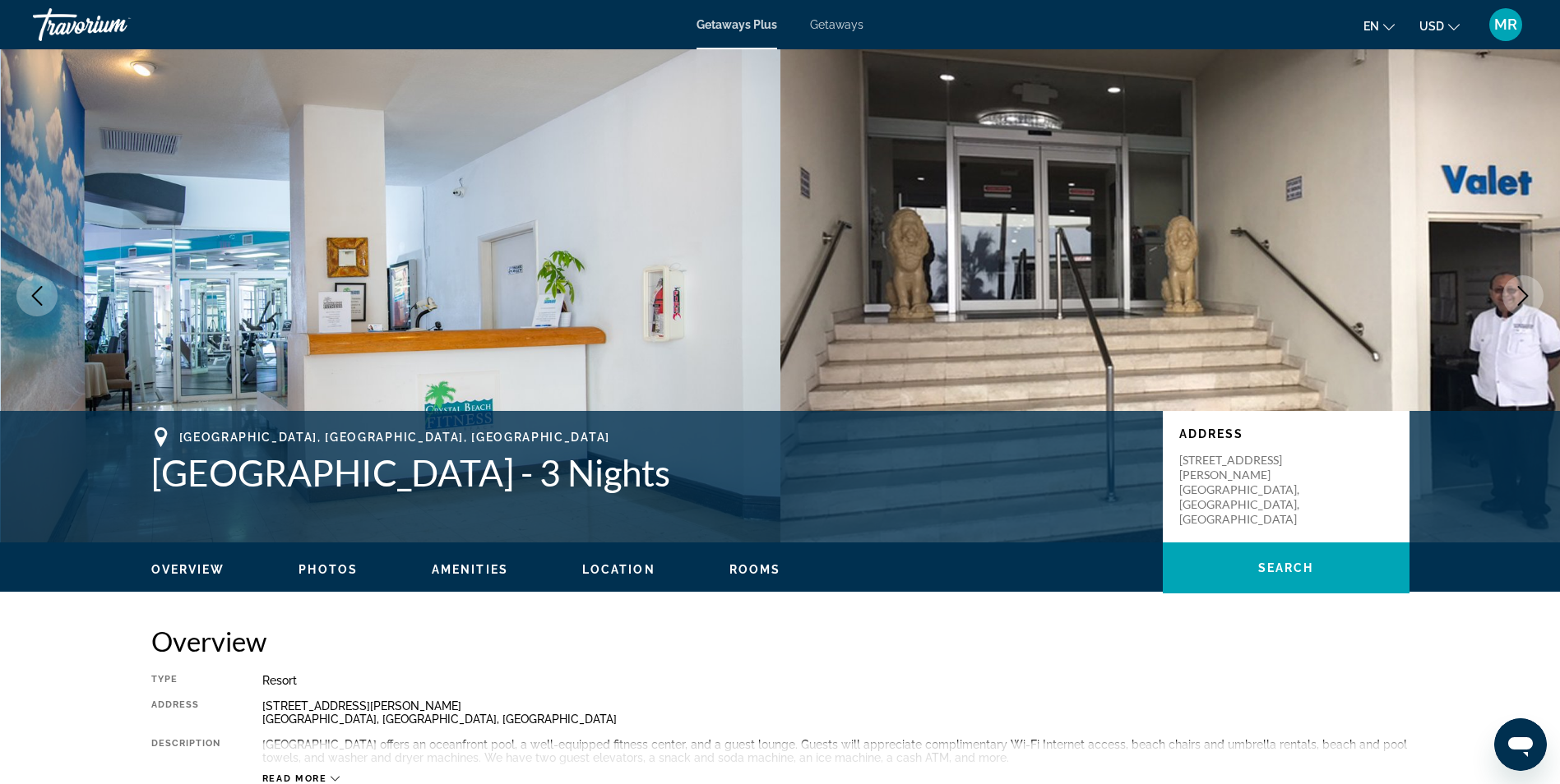
click at [1527, 307] on button "Next image" at bounding box center [1523, 296] width 41 height 41
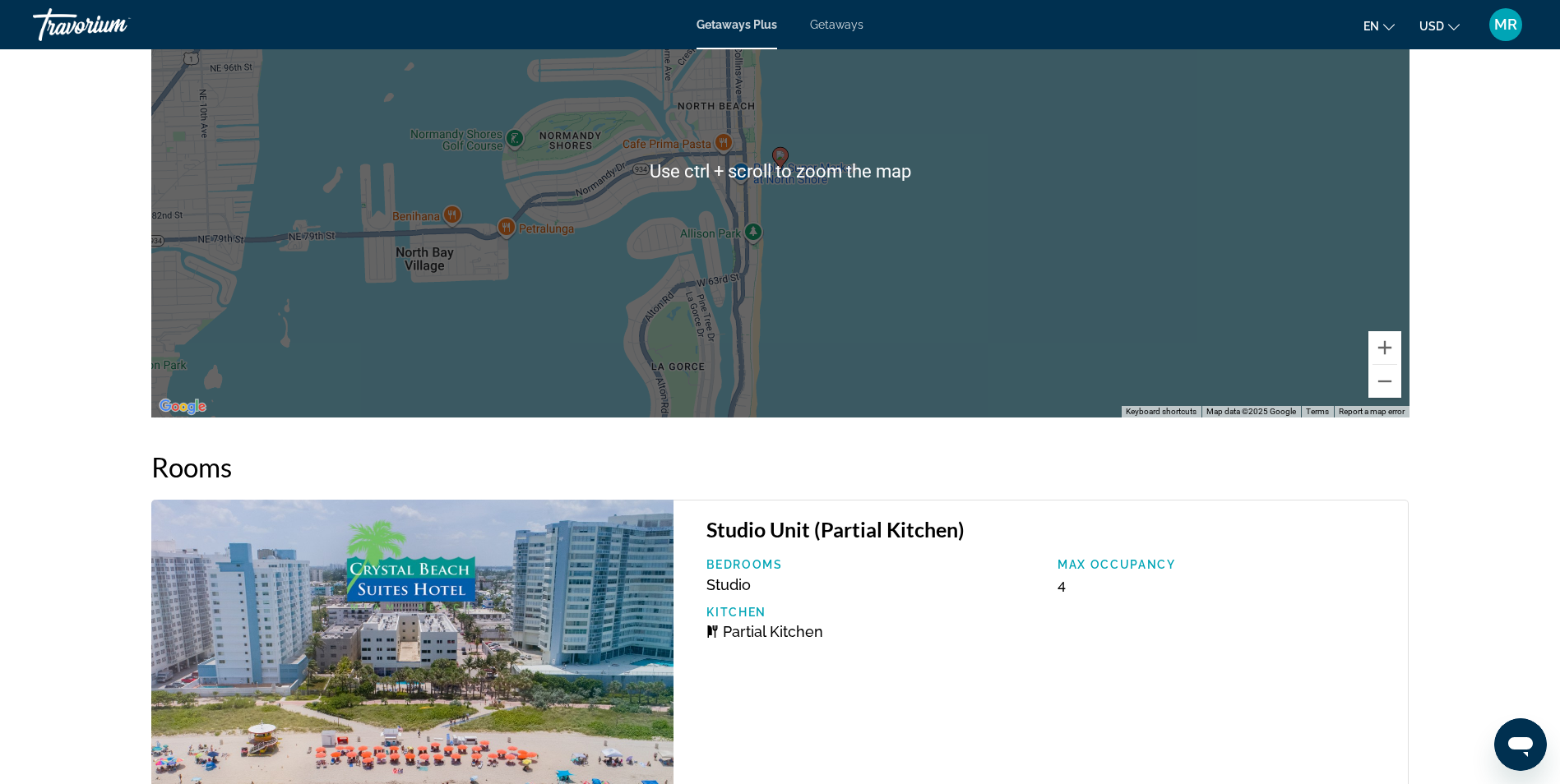
scroll to position [2301, 0]
